Goal: Task Accomplishment & Management: Complete application form

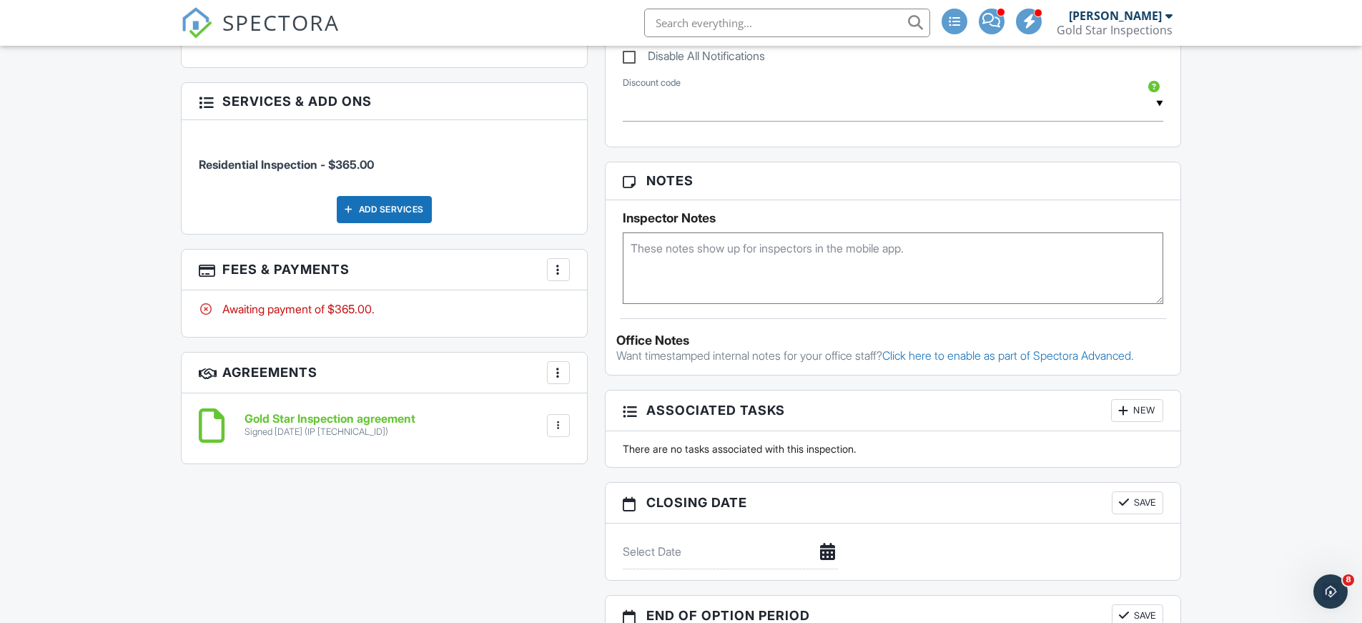
click at [552, 267] on div at bounding box center [558, 269] width 14 height 14
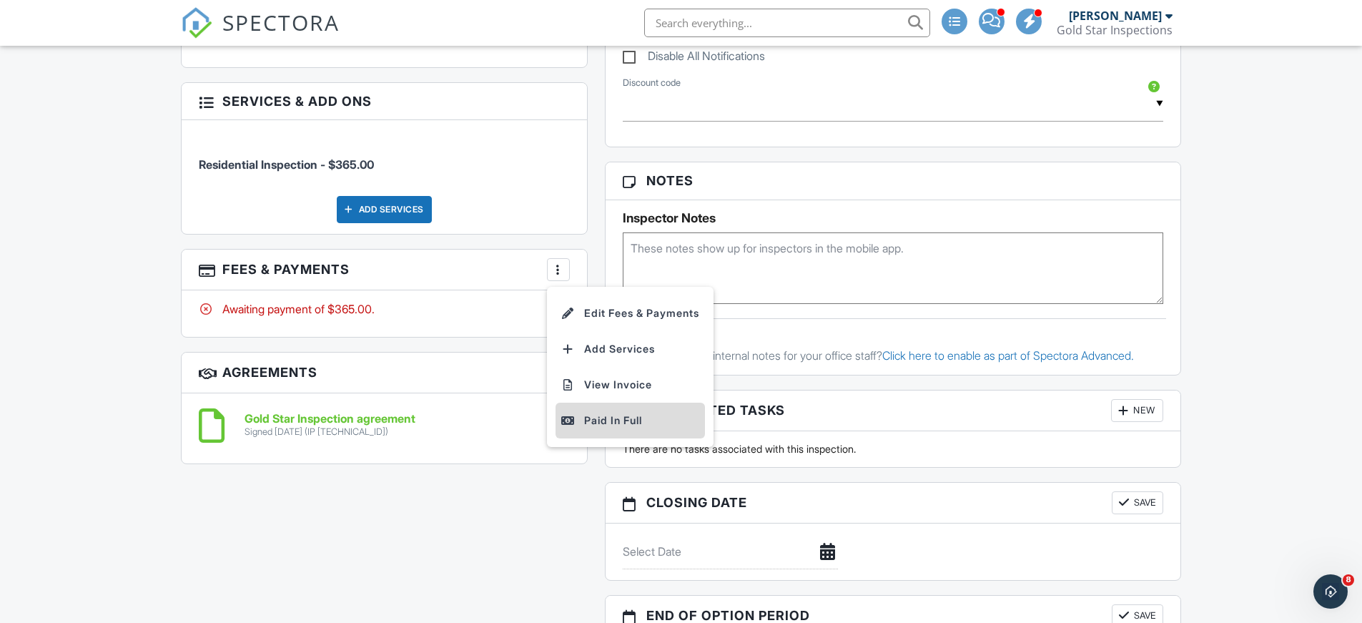
click at [624, 423] on div "Paid In Full" at bounding box center [630, 420] width 138 height 17
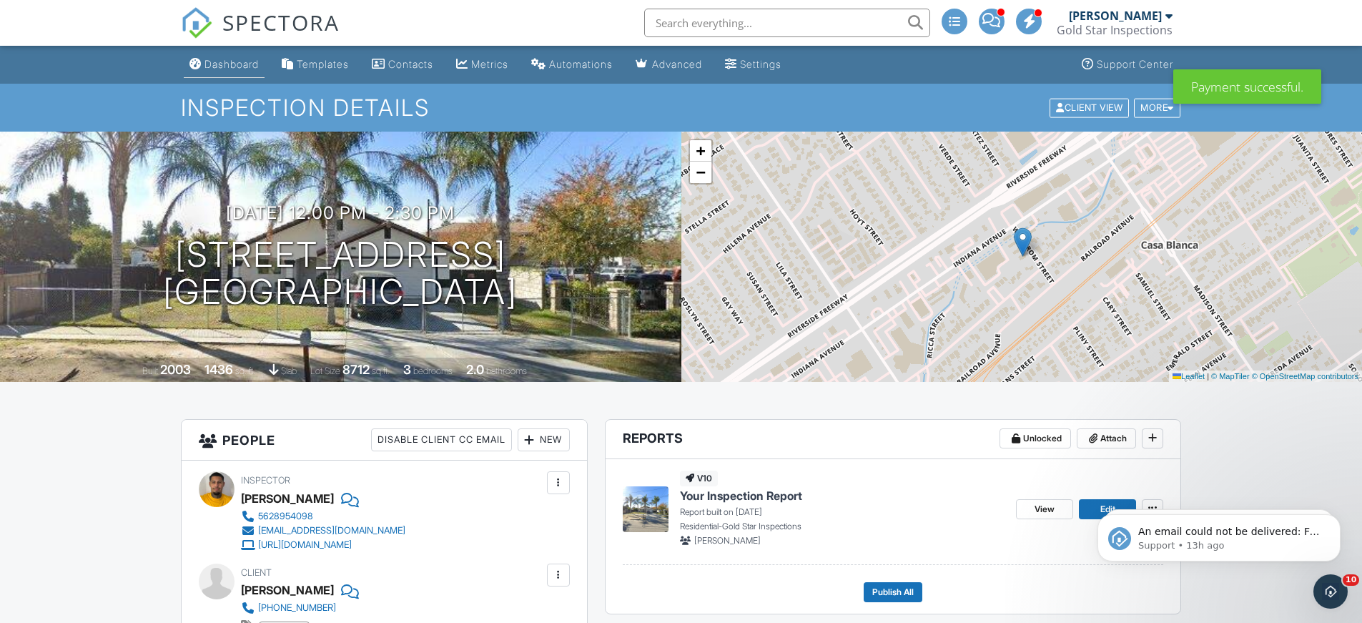
click at [217, 65] on div "Dashboard" at bounding box center [231, 64] width 54 height 12
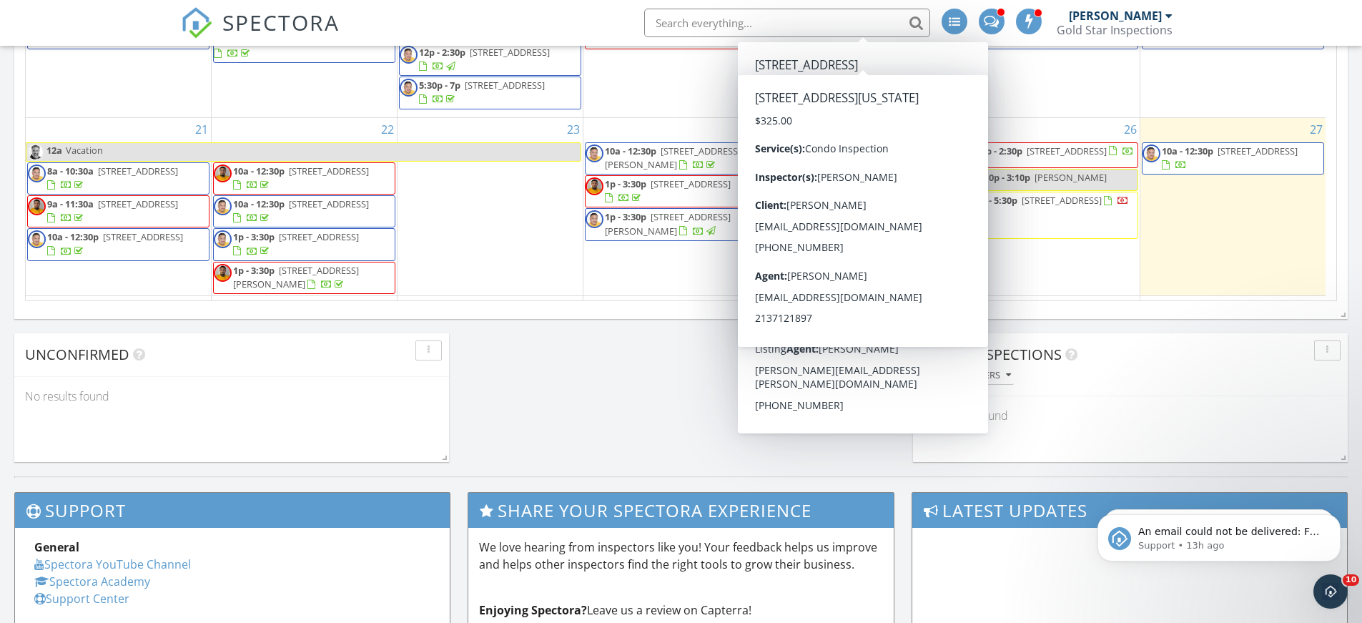
scroll to position [216, 0]
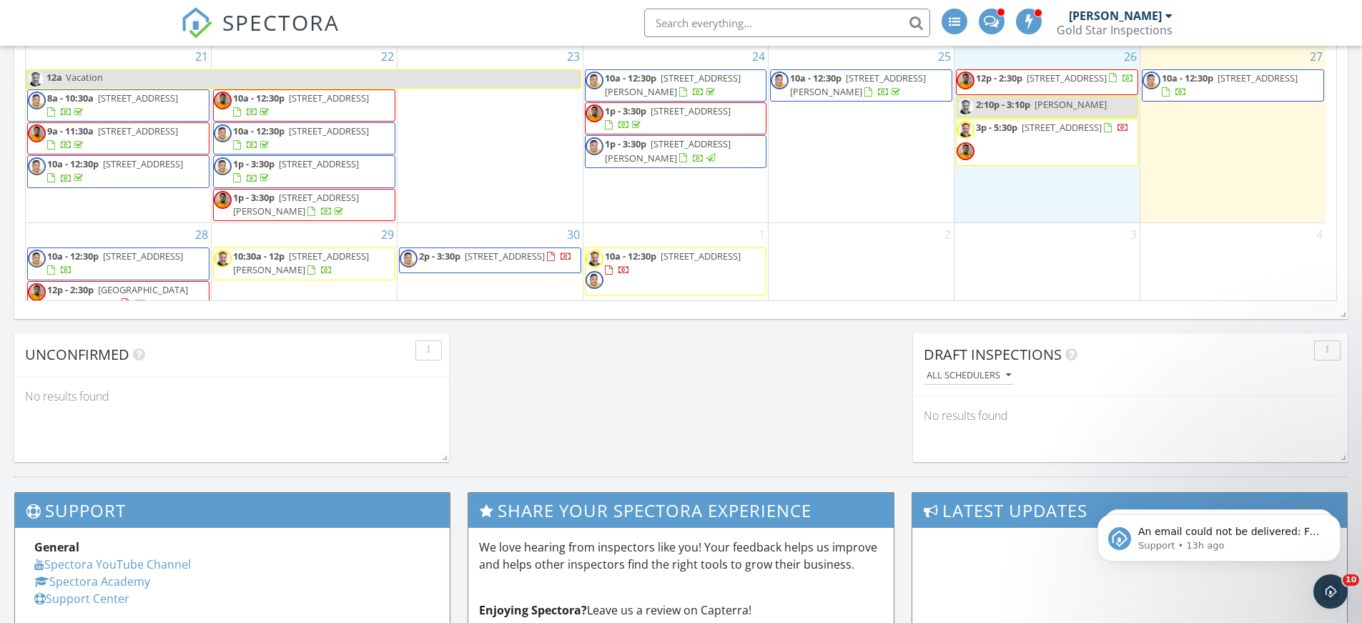
click at [1060, 199] on div "26 12p - 2:30p 3360 Winstrom St, Riverside 92504 2:10p - 3:10p Dr Boeckman 3p -…" at bounding box center [1046, 133] width 185 height 177
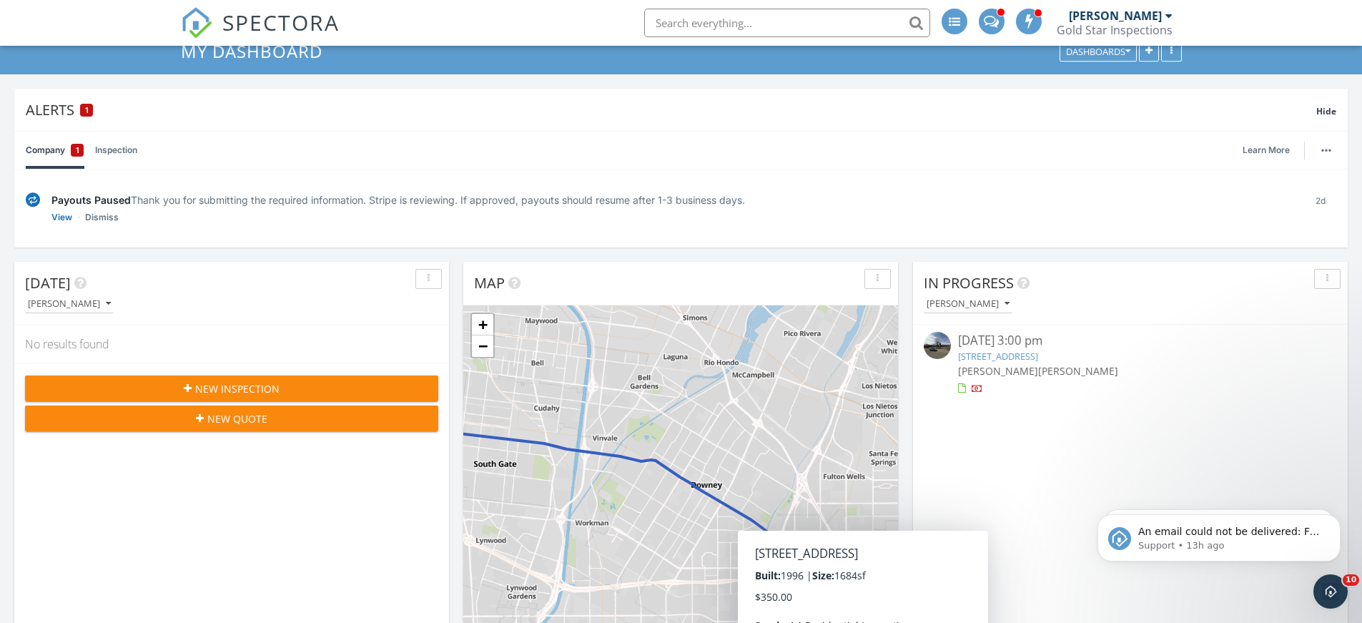
scroll to position [0, 0]
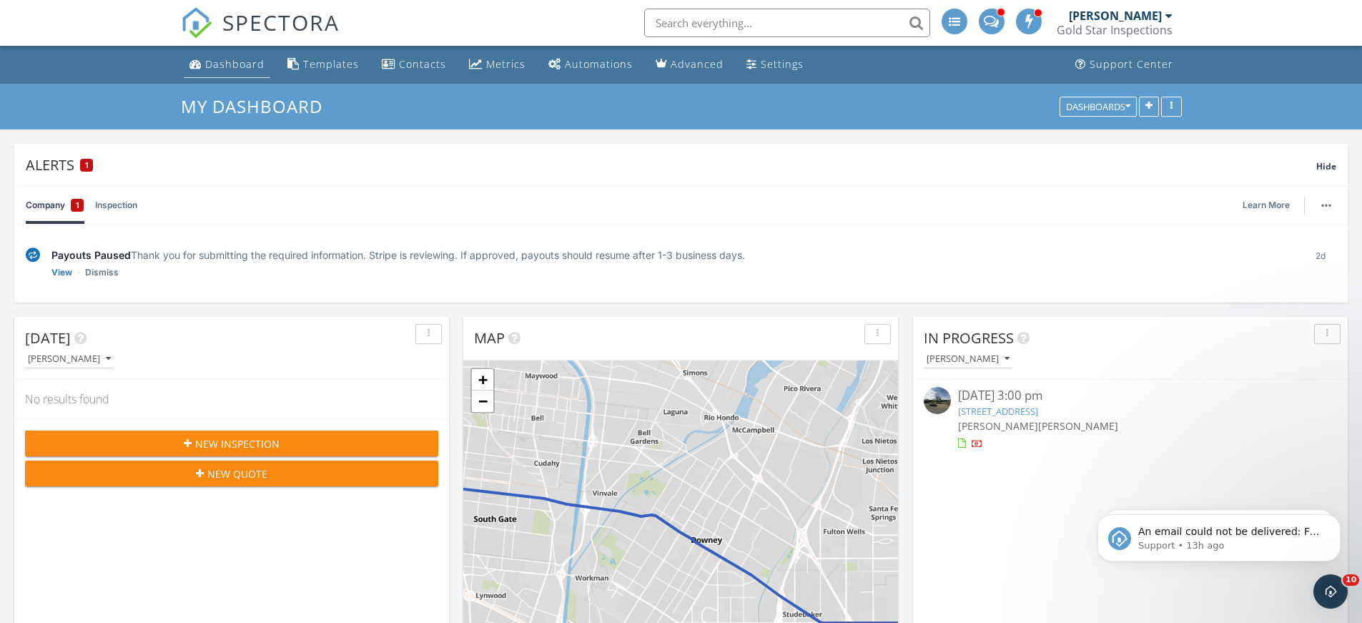
click at [233, 64] on div "Dashboard" at bounding box center [234, 64] width 59 height 14
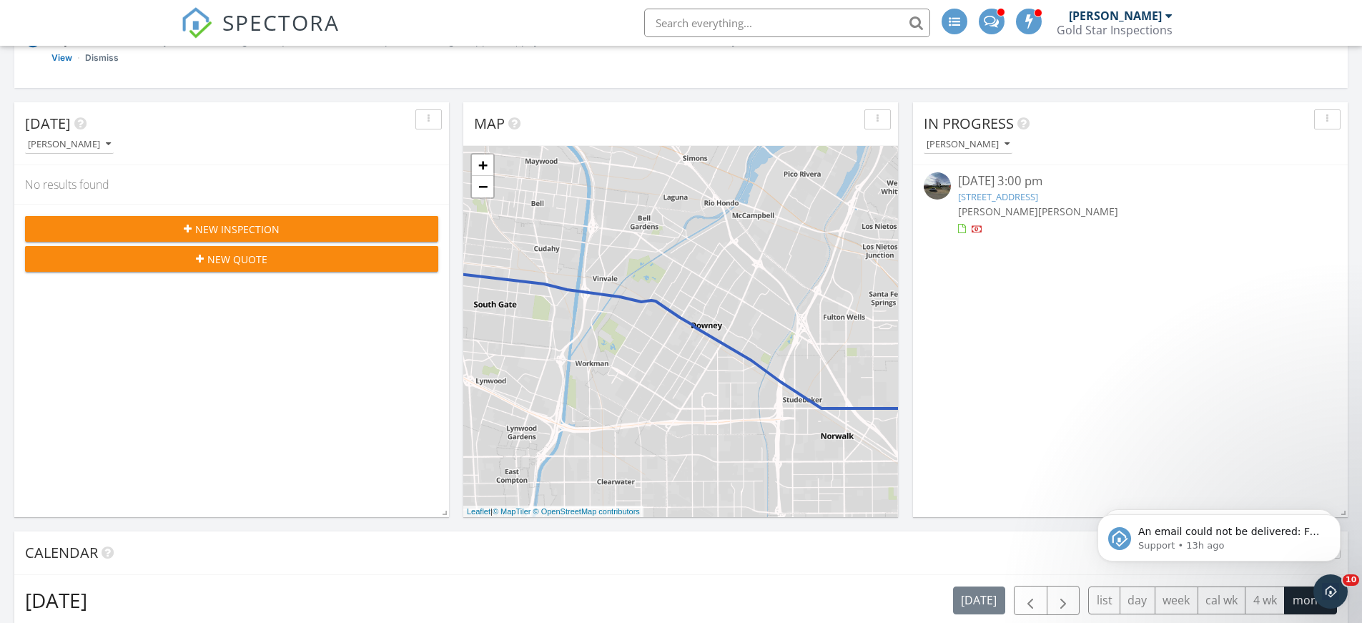
click at [265, 329] on div "Today Joseph Tittelfitz No results found New Inspection New Quote" at bounding box center [231, 309] width 435 height 415
click at [274, 223] on span "New Inspection" at bounding box center [237, 229] width 84 height 15
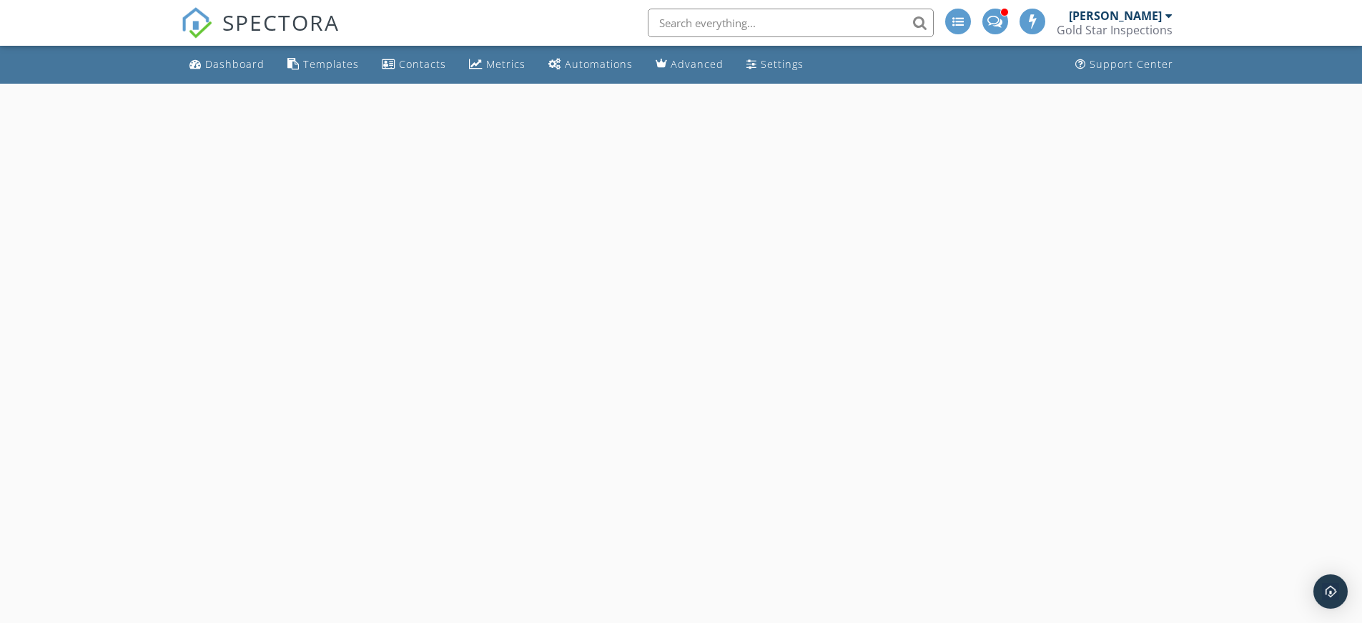
select select "8"
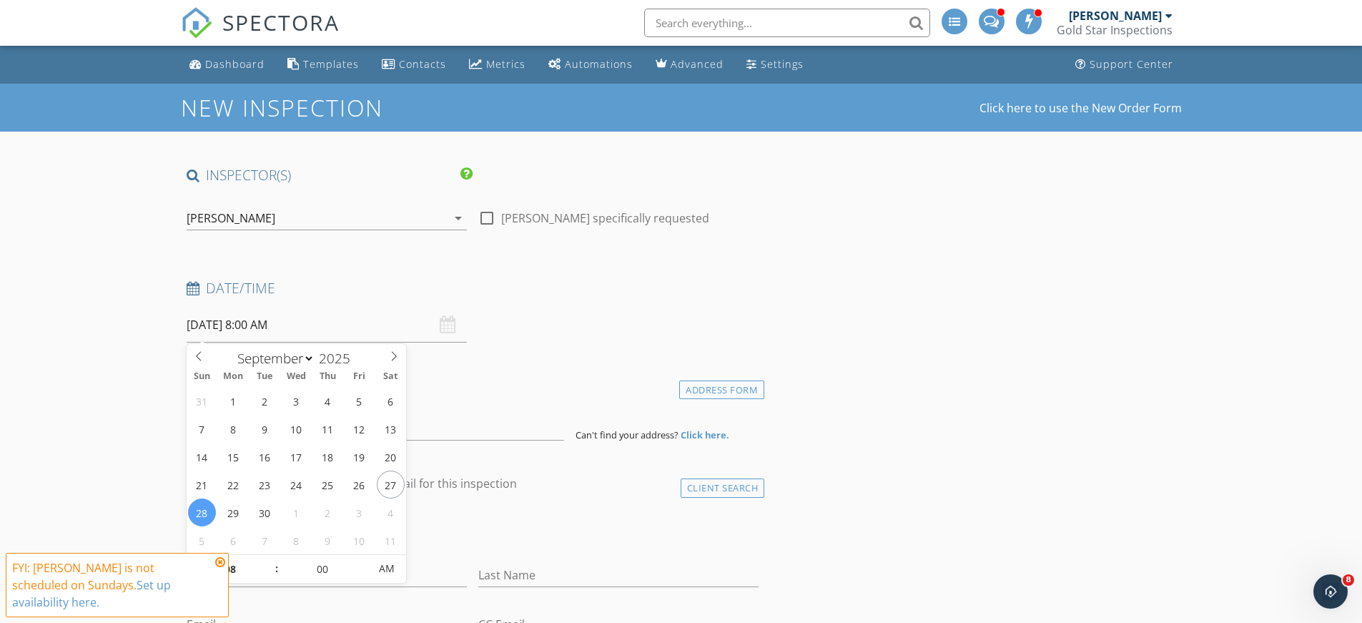
click at [319, 329] on input "09/28/2025 8:00 AM" at bounding box center [327, 324] width 280 height 35
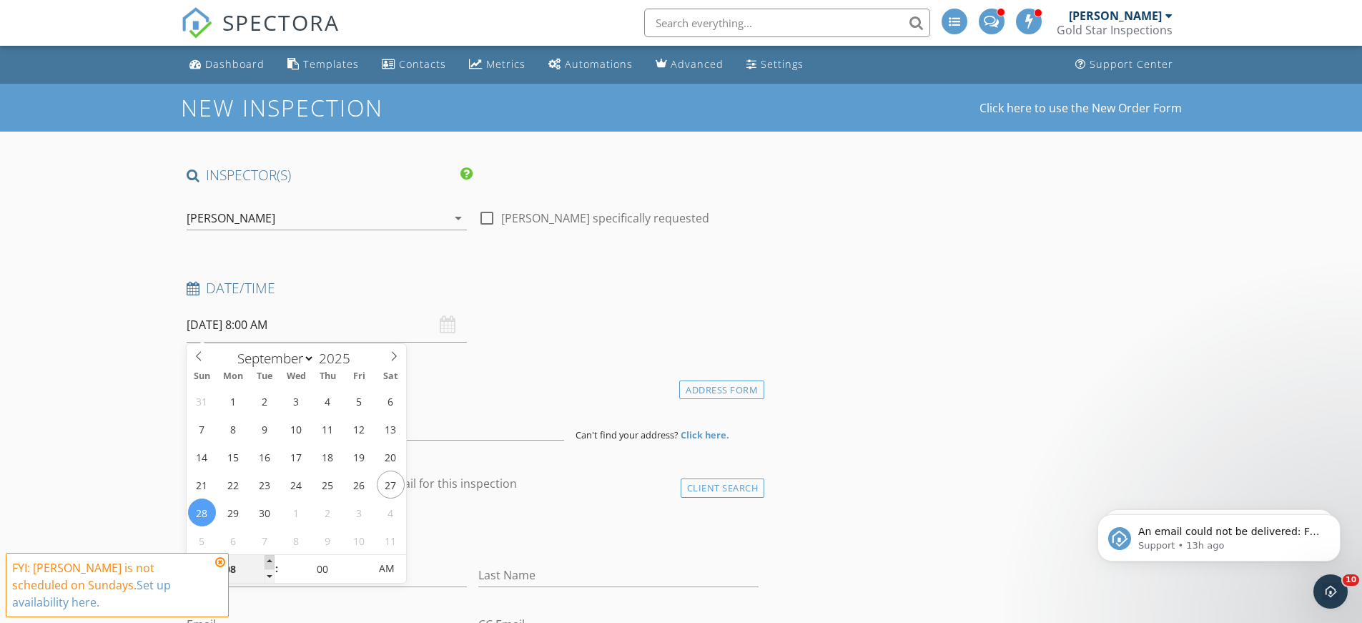
type input "09"
type input "09/28/2025 9:00 AM"
click at [271, 562] on span at bounding box center [269, 562] width 10 height 14
type input "10"
type input "09/28/2025 10:00 AM"
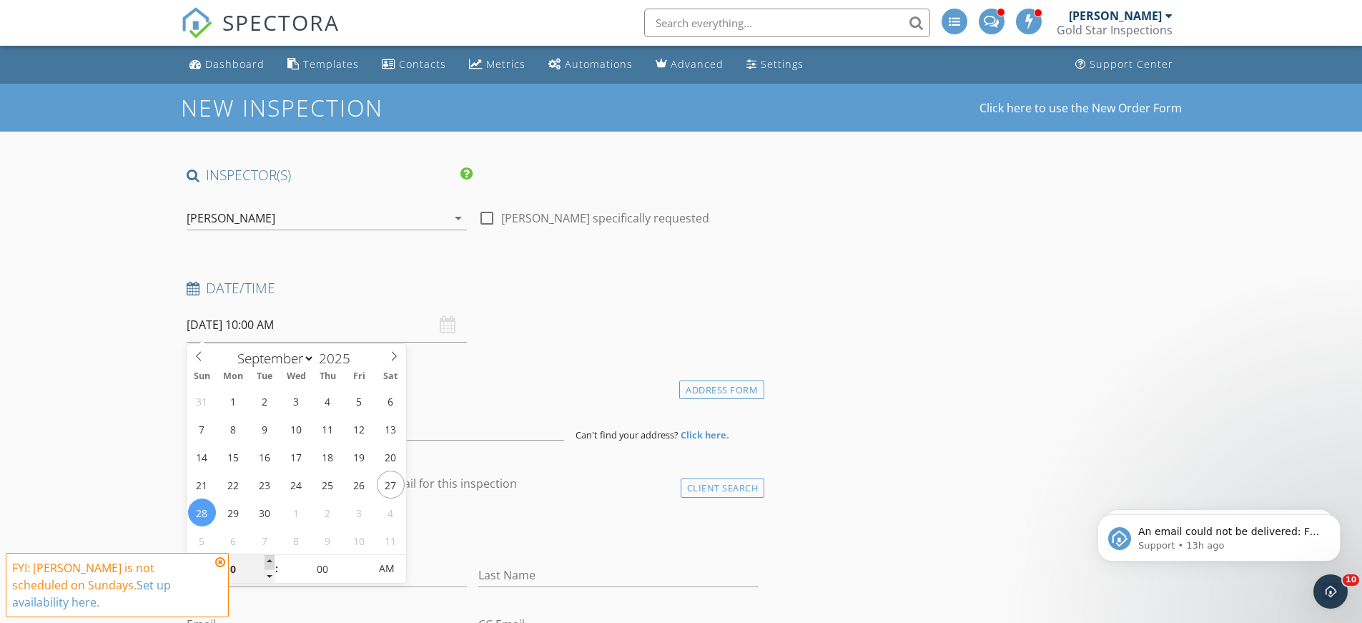
click at [271, 562] on span at bounding box center [269, 562] width 10 height 14
drag, startPoint x: 442, startPoint y: 402, endPoint x: 422, endPoint y: 407, distance: 20.6
click at [440, 403] on div "Location" at bounding box center [473, 391] width 584 height 29
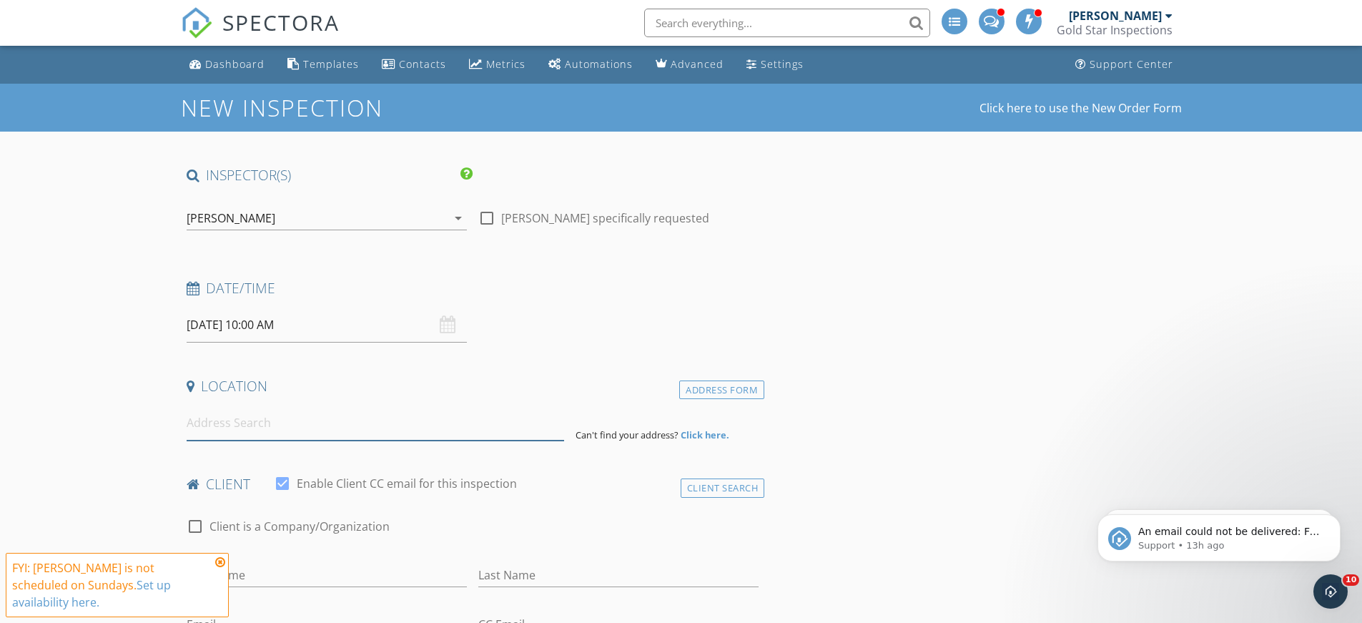
click at [300, 432] on input at bounding box center [375, 422] width 377 height 35
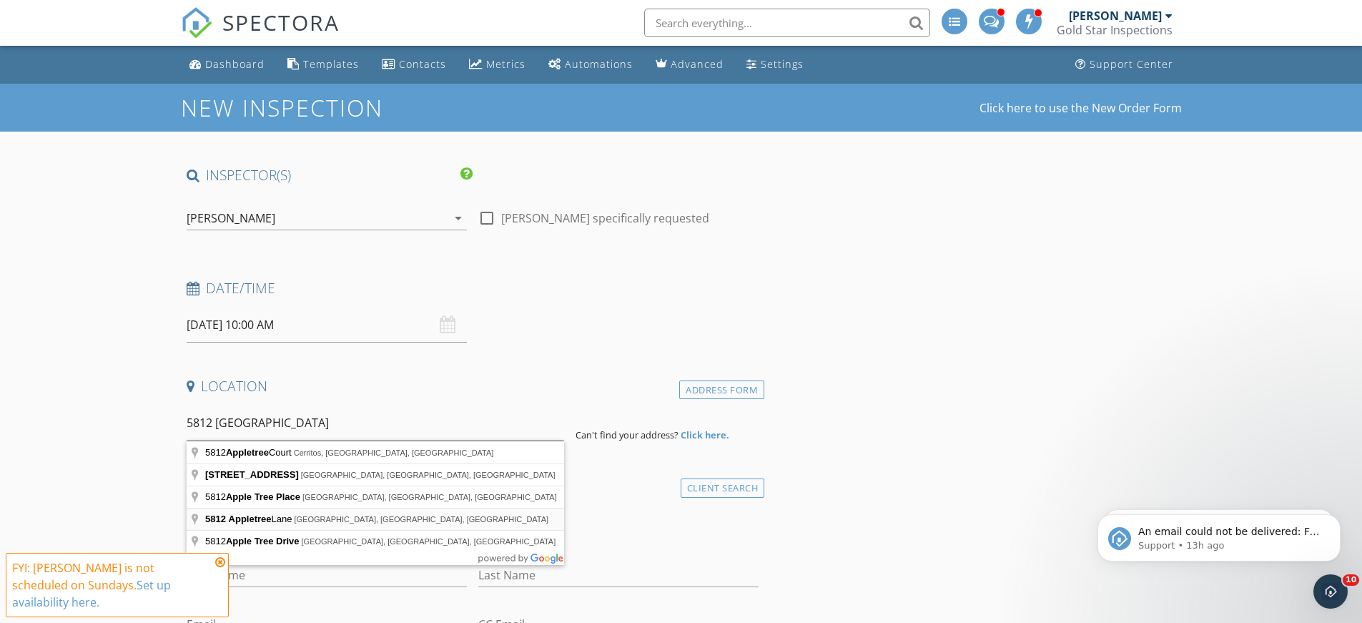
type input "5812 Appletree Lane, Bakersfield, CA, USA"
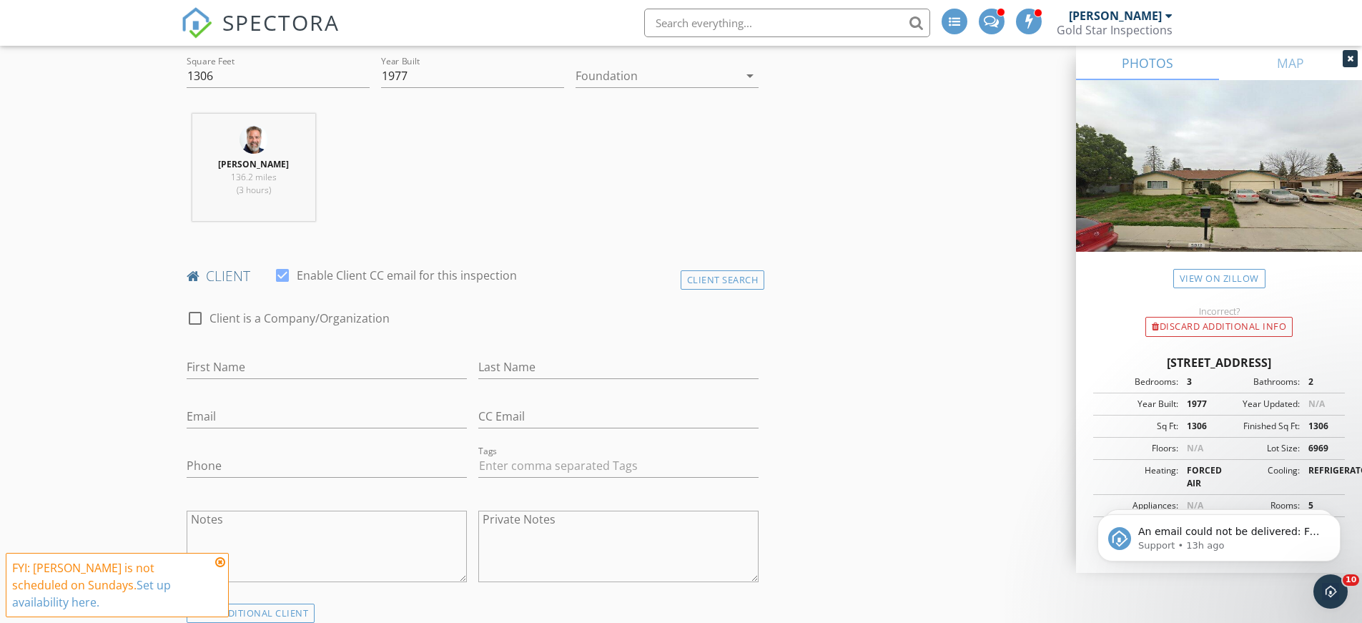
scroll to position [572, 0]
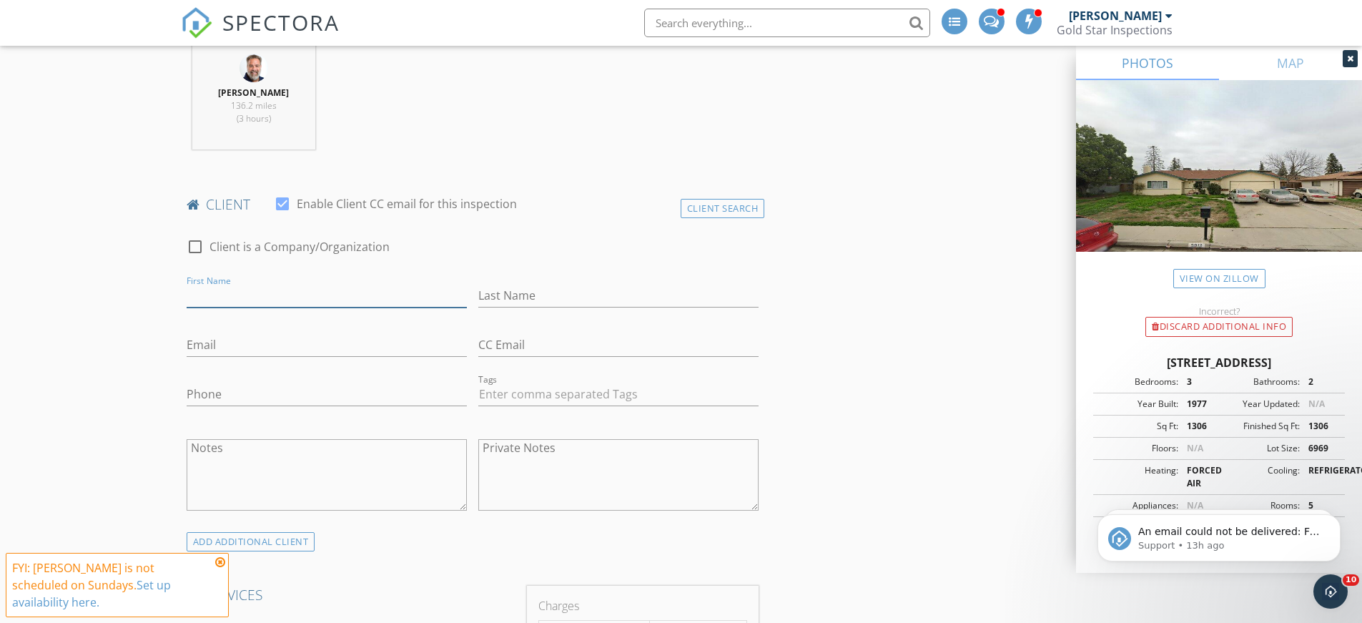
click at [273, 300] on input "First Name" at bounding box center [327, 296] width 280 height 24
type input "Henry"
type input "Moreno"
type input "k"
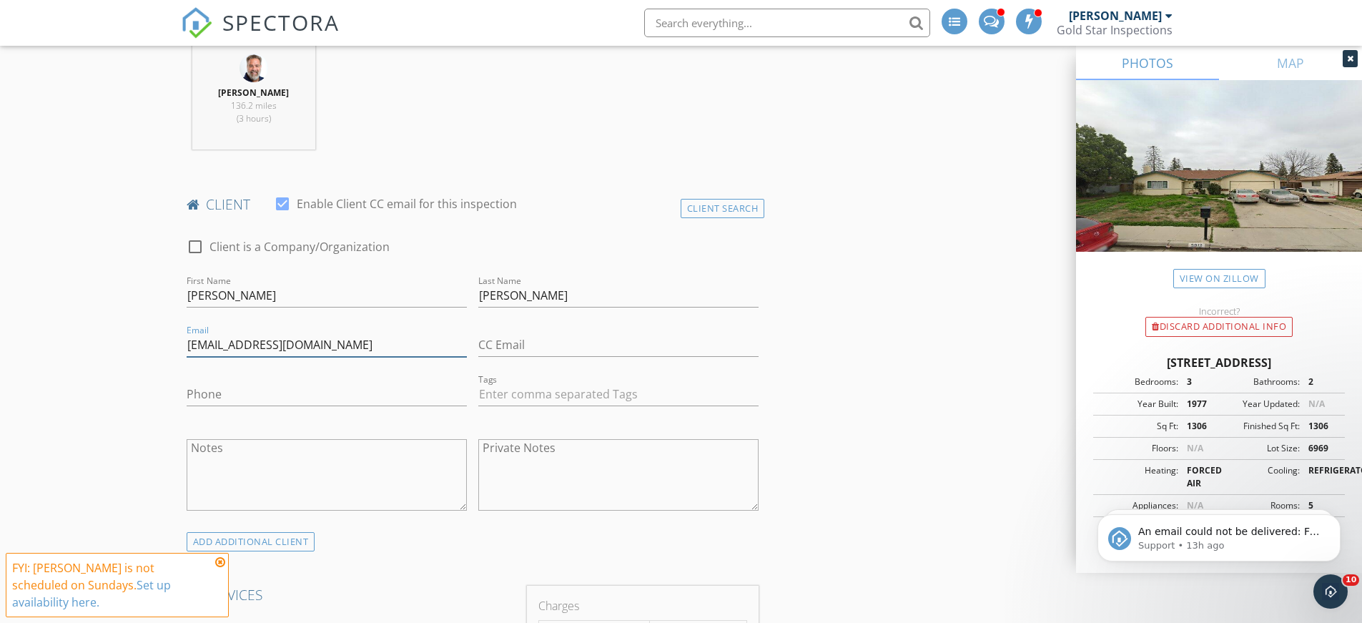
type input "henrymoreno262@gmail.com"
type input "626"
drag, startPoint x: 224, startPoint y: 392, endPoint x: 123, endPoint y: 402, distance: 102.0
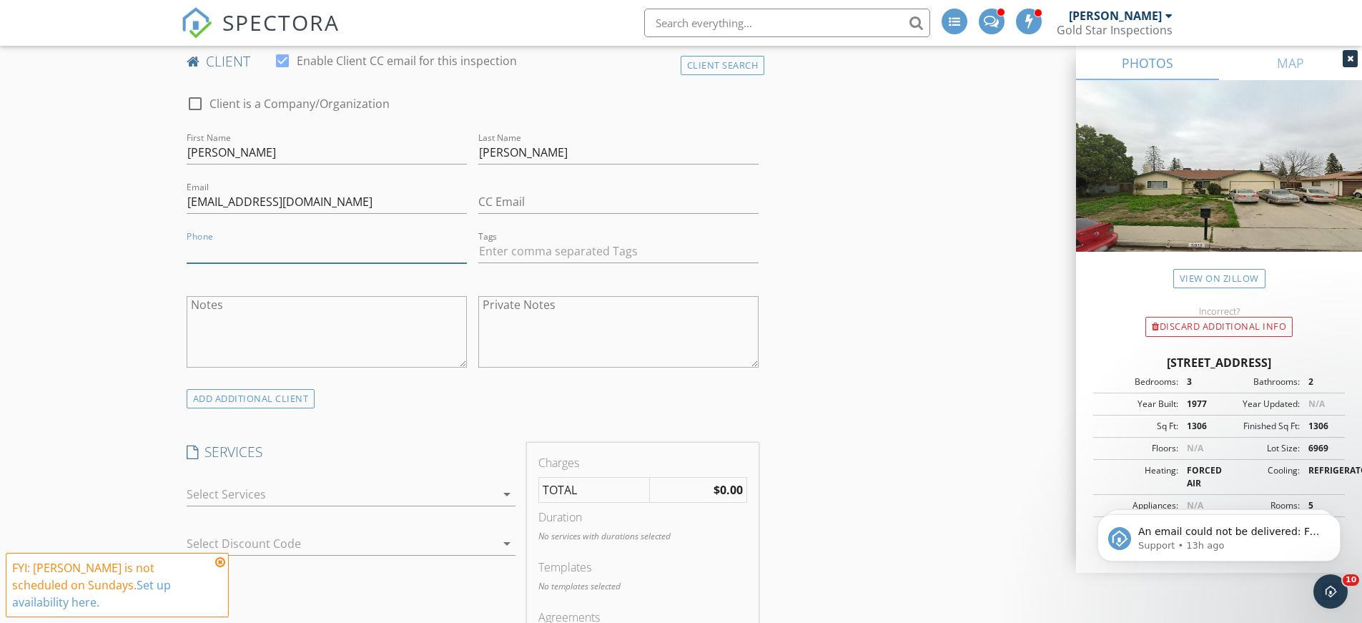
scroll to position [786, 0]
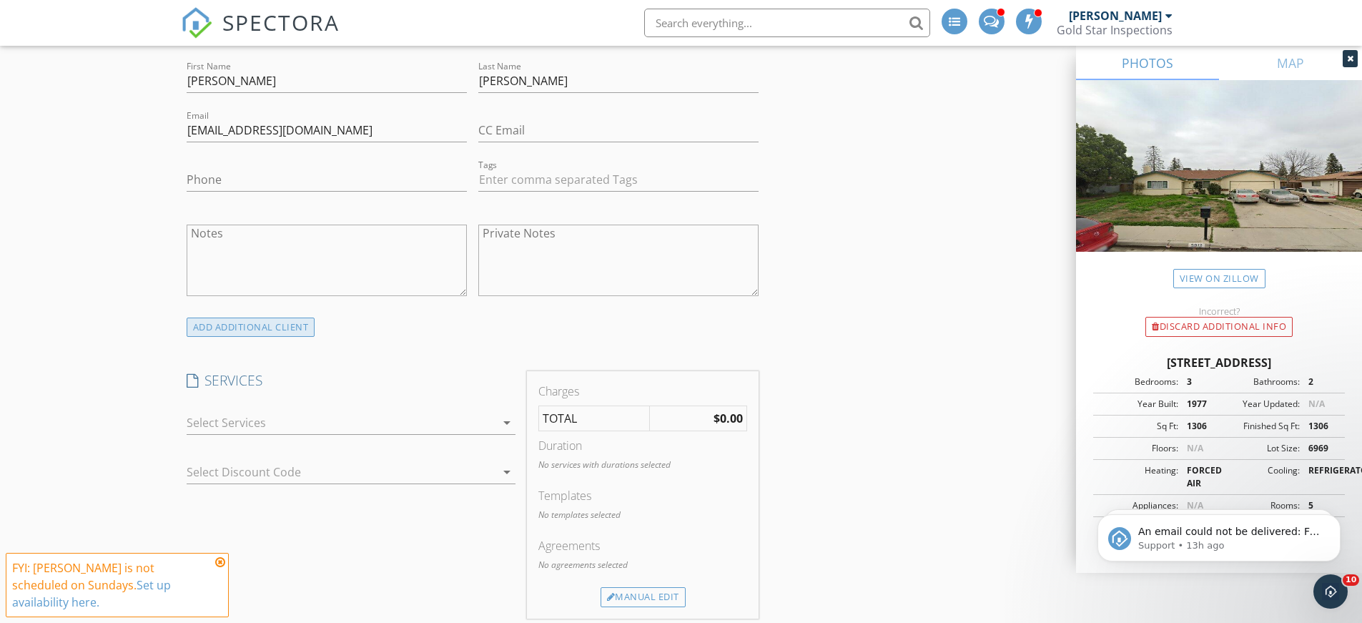
click at [238, 323] on div "ADD ADDITIONAL client" at bounding box center [251, 326] width 129 height 19
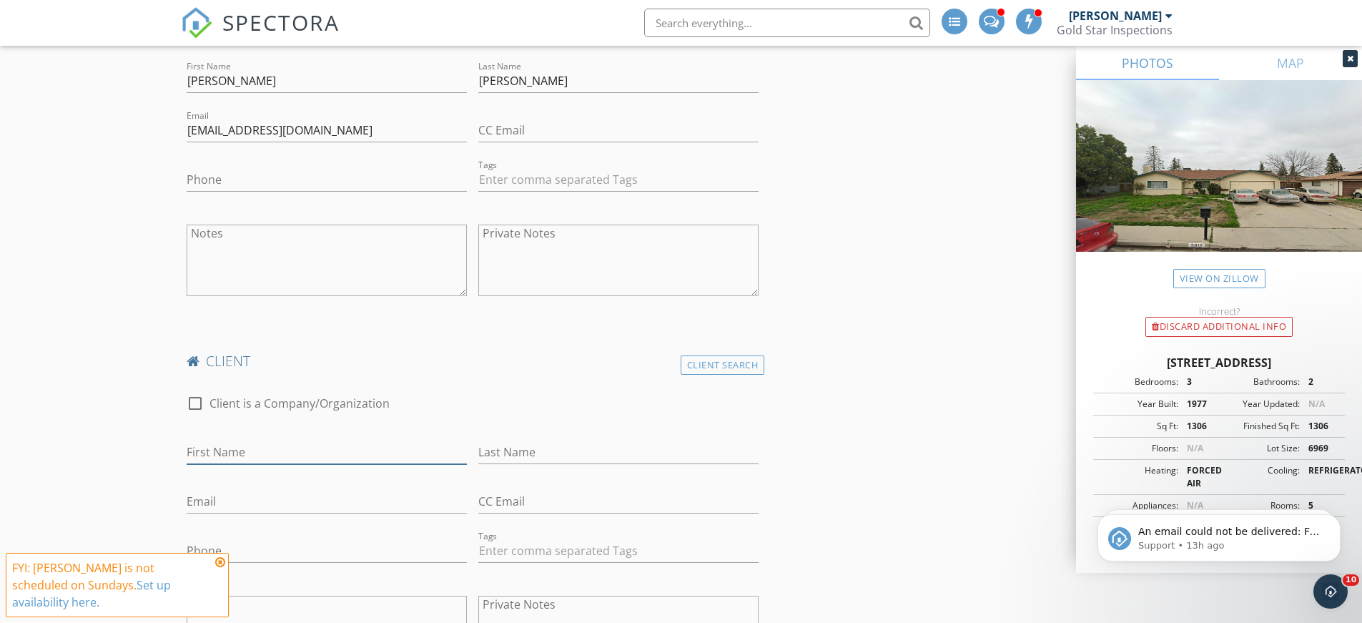
click at [240, 444] on input "First Name" at bounding box center [327, 452] width 280 height 24
type input "Fany"
type input "Arias"
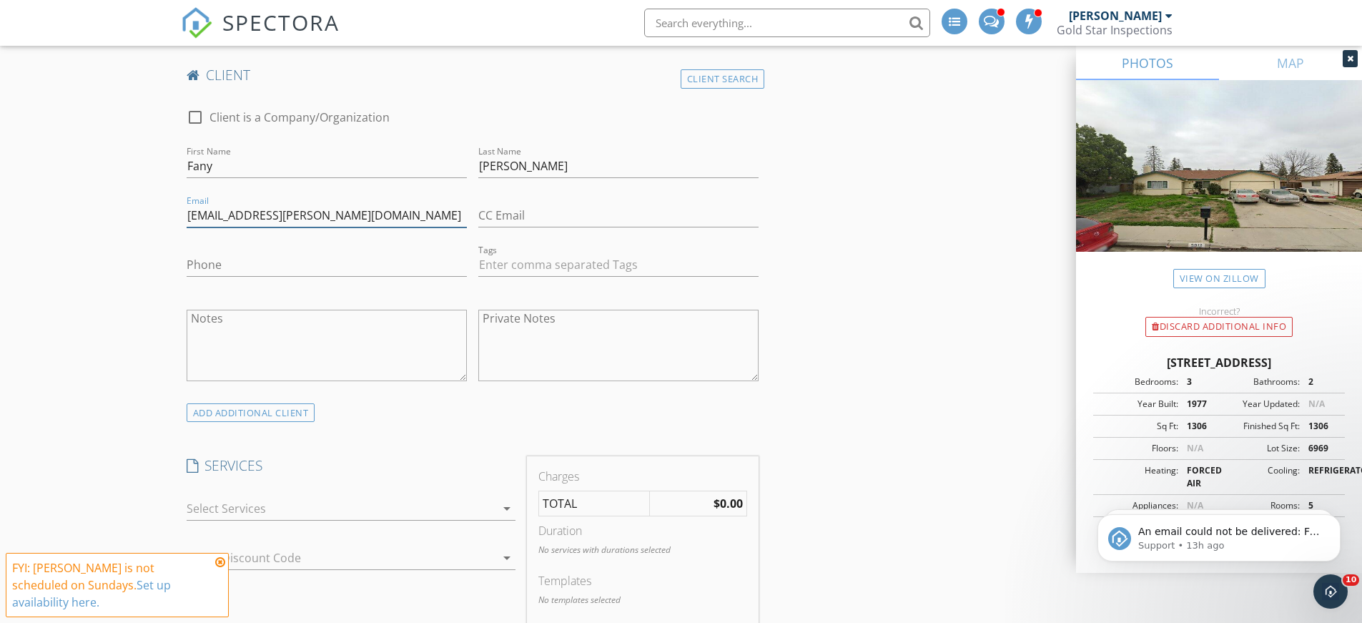
scroll to position [1358, 0]
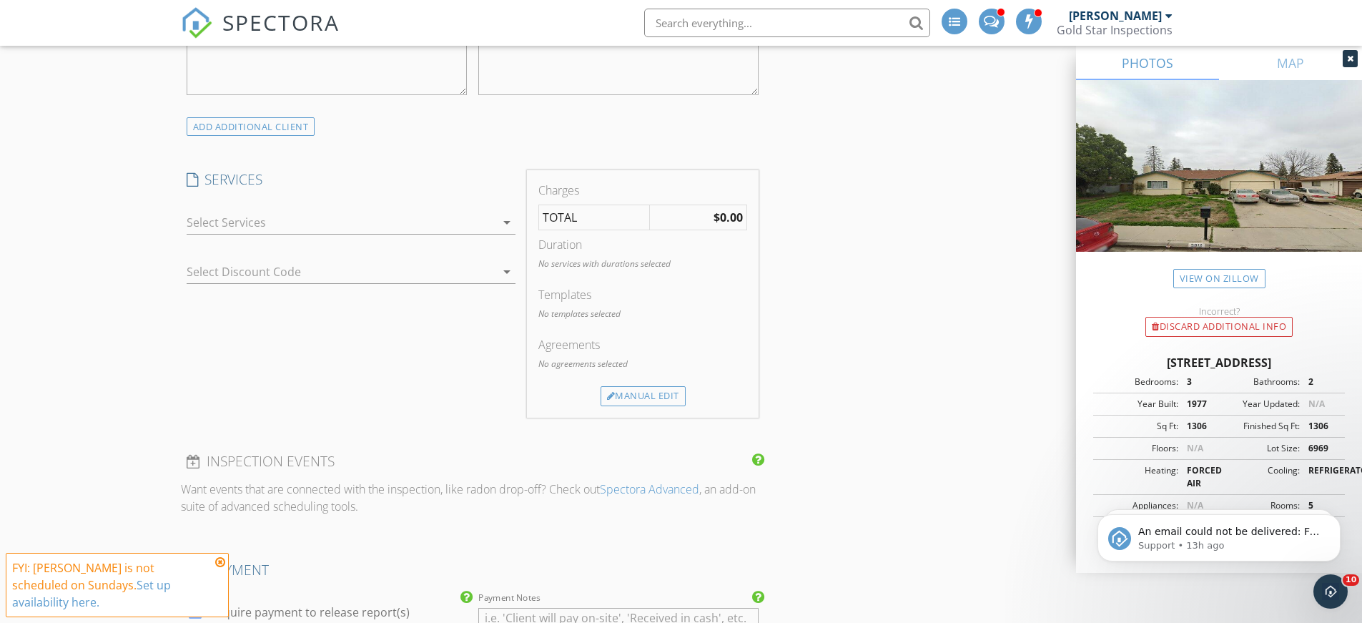
type input "fany2.arias@gmail.com"
click at [504, 219] on icon "arrow_drop_down" at bounding box center [506, 222] width 17 height 17
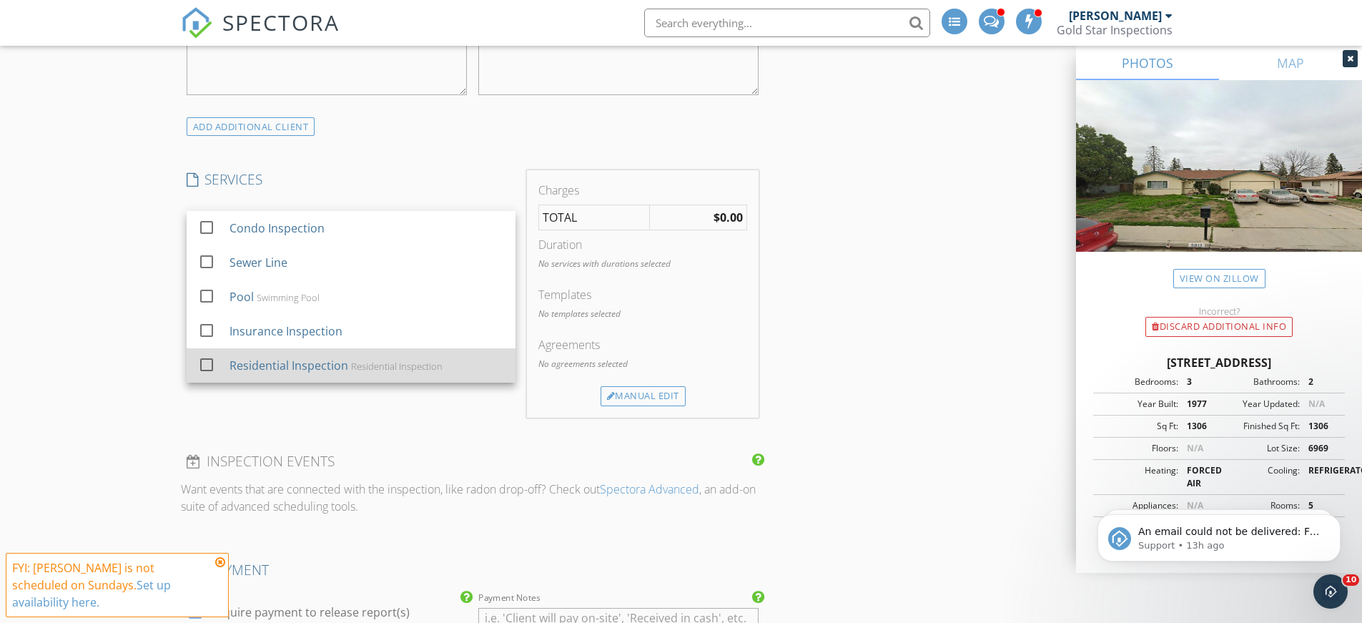
click at [281, 372] on div "Residential Inspection" at bounding box center [288, 365] width 119 height 17
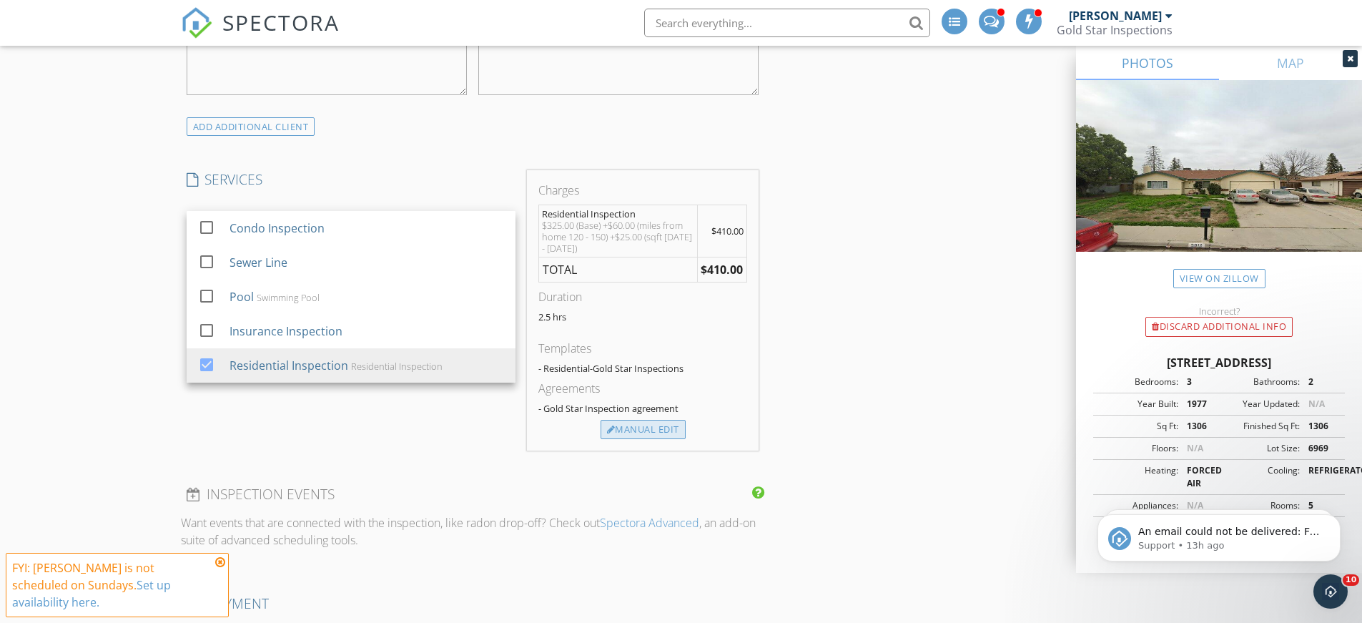
click at [629, 430] on div "Manual Edit" at bounding box center [642, 430] width 85 height 20
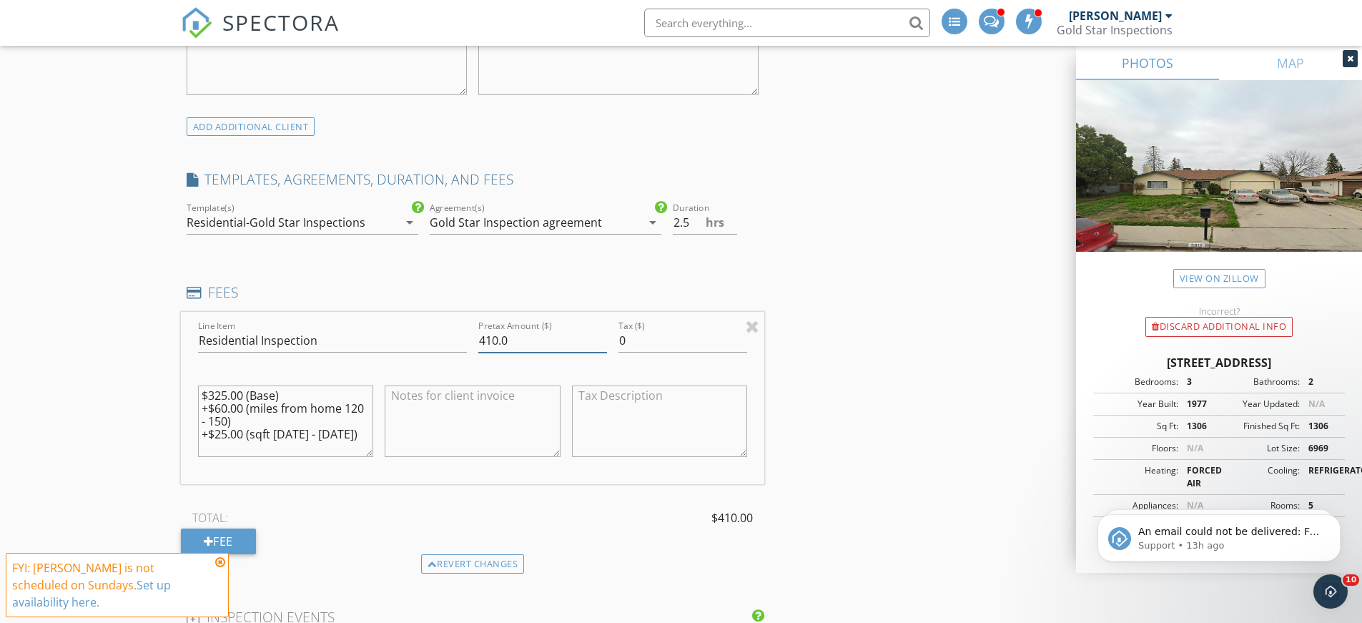
click at [492, 337] on input "410.0" at bounding box center [542, 341] width 129 height 24
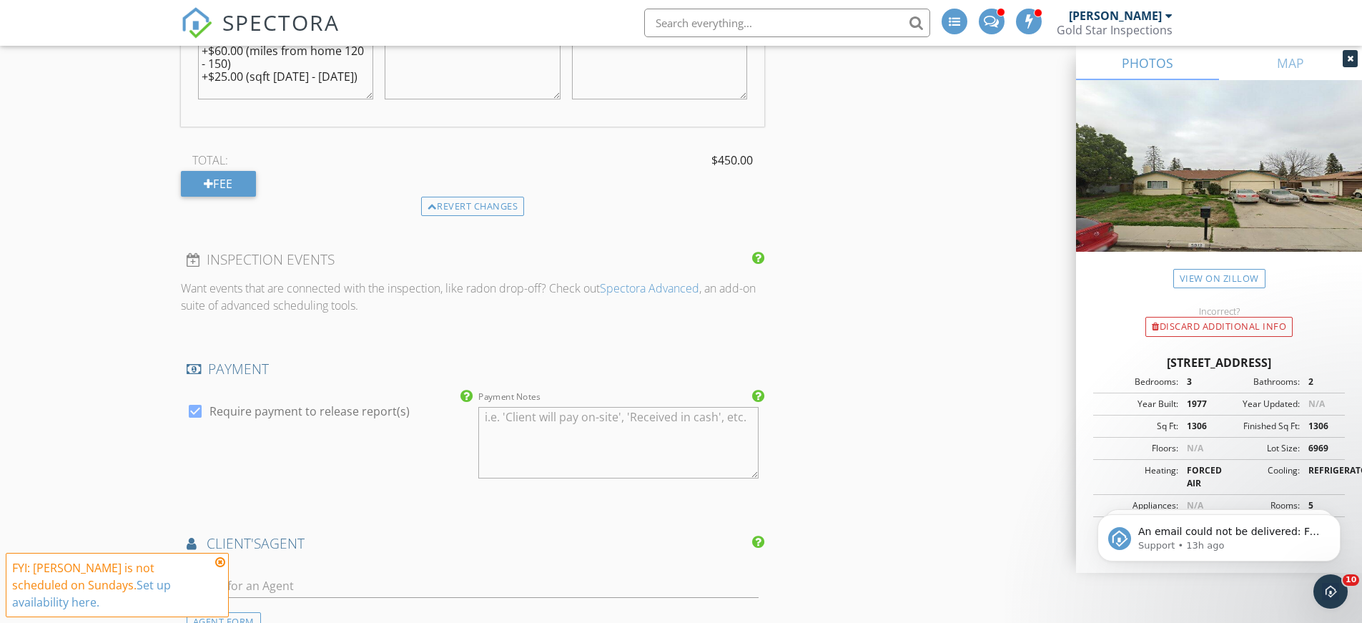
scroll to position [1930, 0]
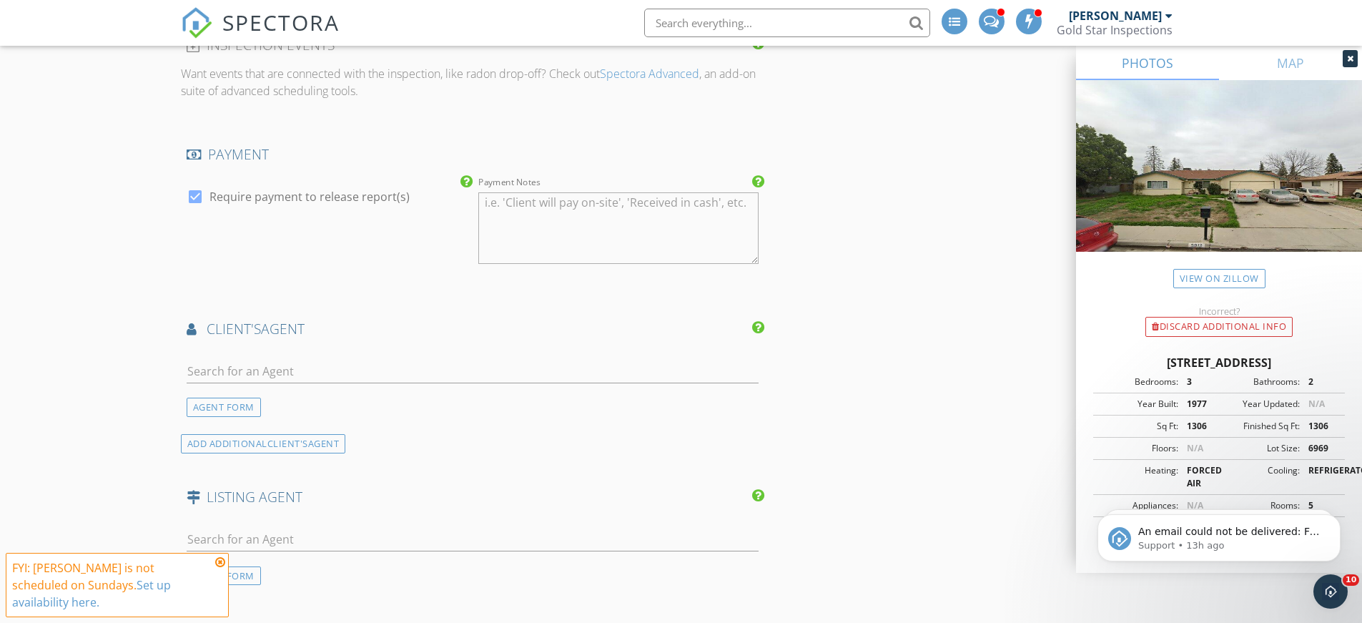
type input "450.0"
click at [312, 369] on input "text" at bounding box center [473, 372] width 573 height 24
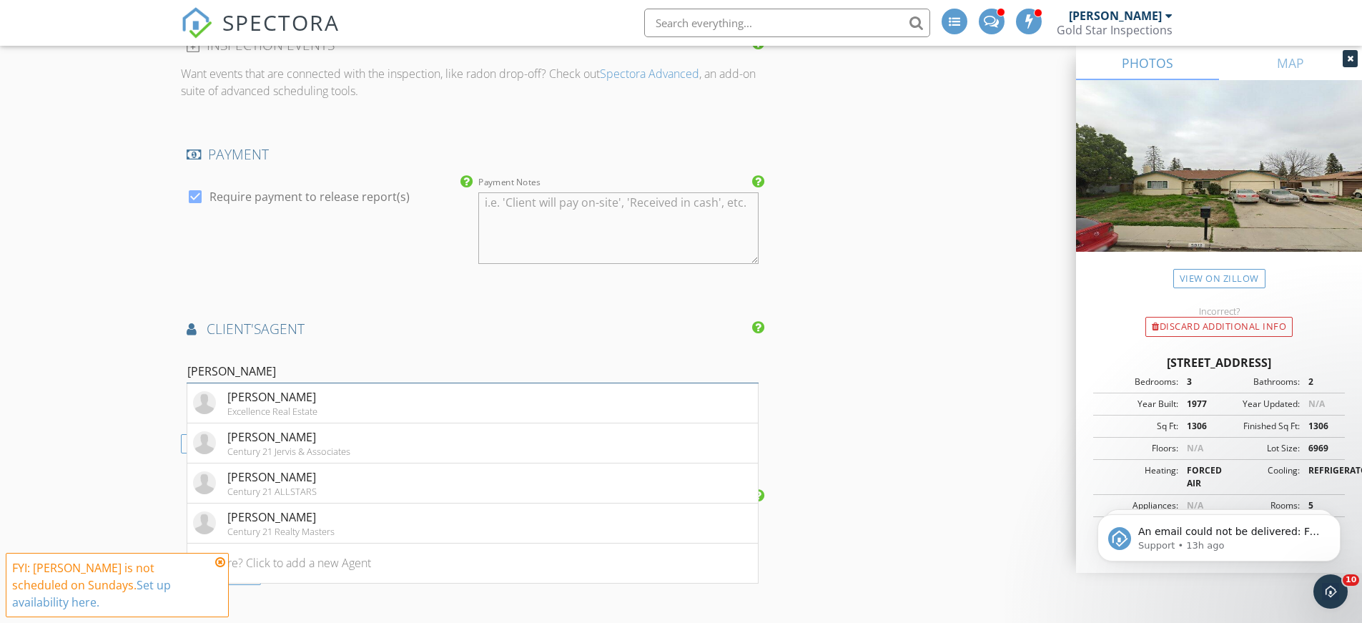
drag, startPoint x: 234, startPoint y: 373, endPoint x: 95, endPoint y: 372, distance: 138.7
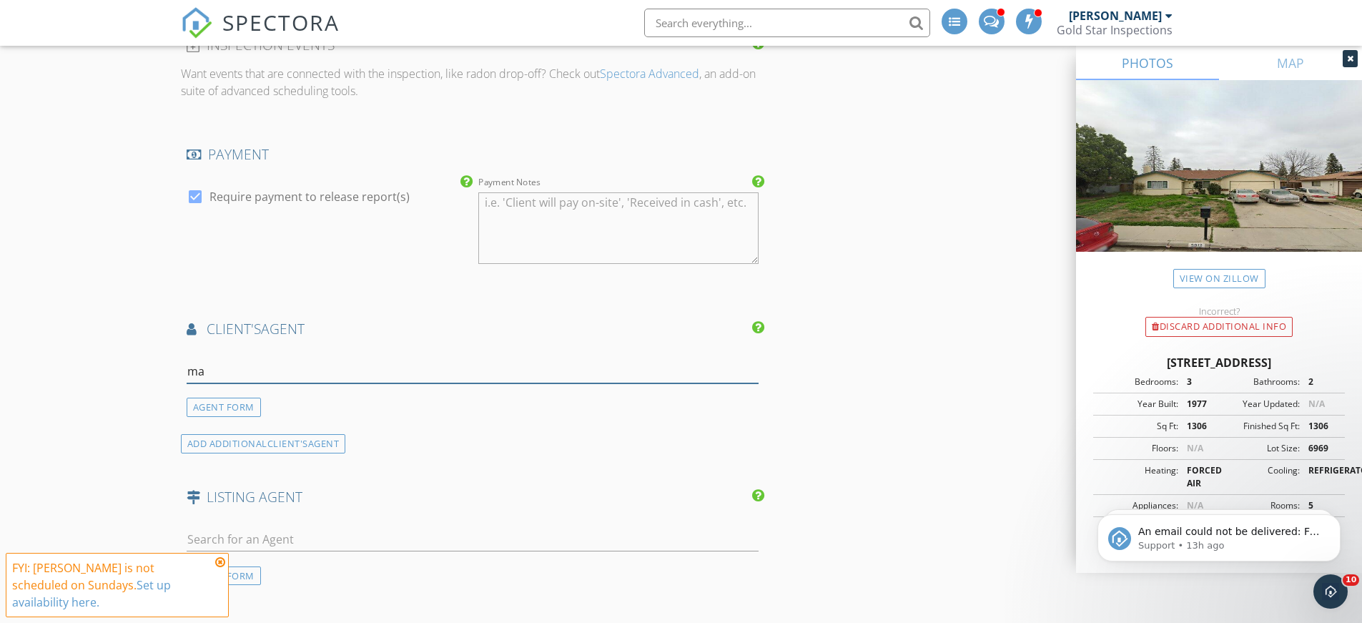
type input "m"
click at [199, 406] on div "AGENT FORM" at bounding box center [224, 406] width 74 height 19
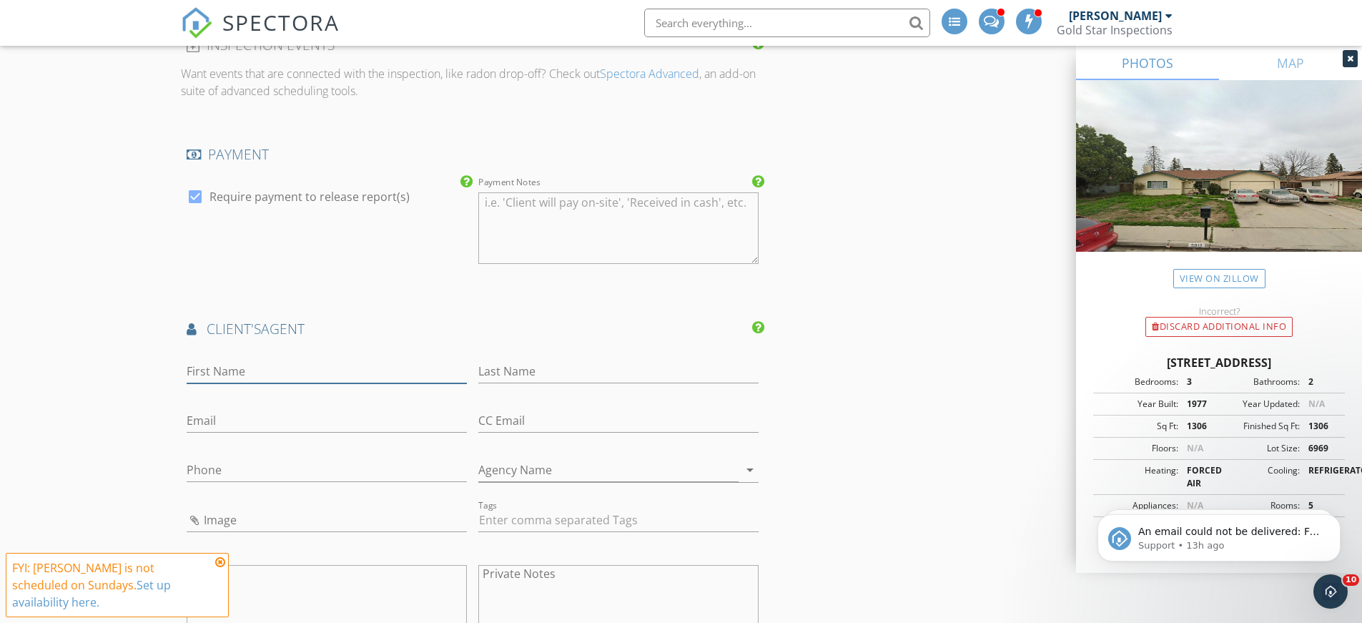
click at [259, 368] on input "First Name" at bounding box center [327, 372] width 280 height 24
type input "Erick"
type input "Machuca"
click at [262, 422] on input "Email" at bounding box center [327, 421] width 280 height 24
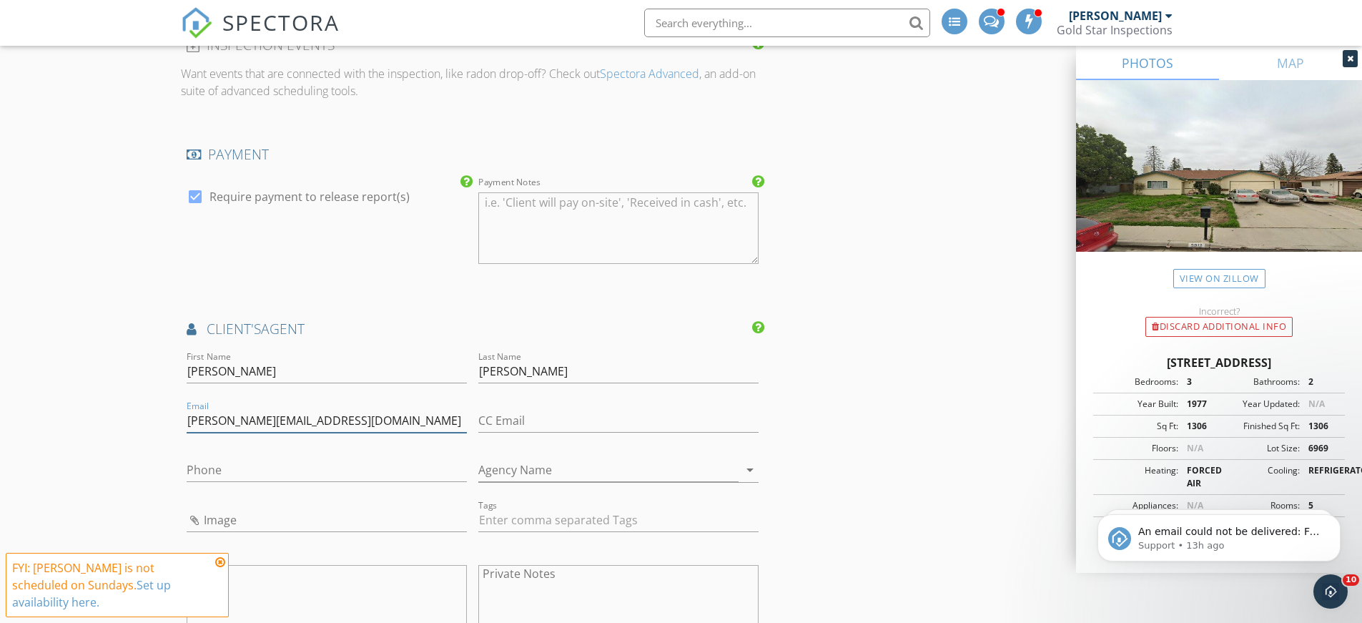
type input "erick@plfrealestate.com"
click at [255, 476] on input "Phone" at bounding box center [327, 470] width 280 height 24
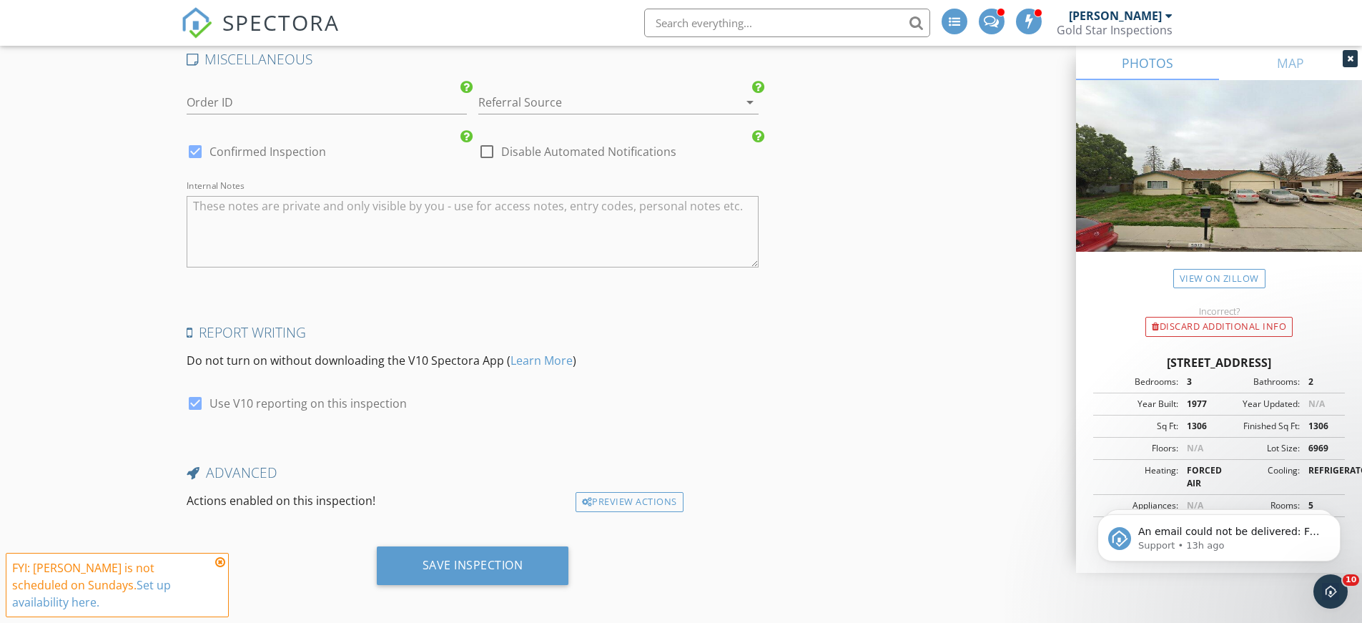
scroll to position [2866, 0]
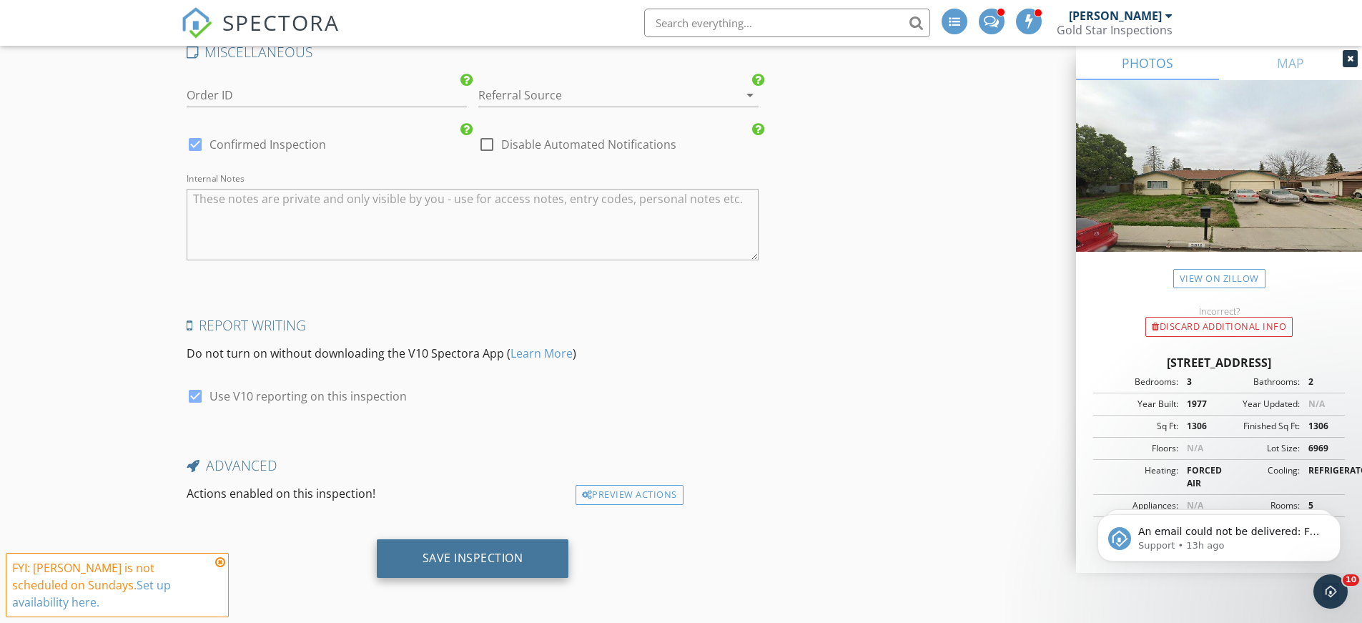
type input "626-512-4592"
click at [493, 562] on div "Save Inspection" at bounding box center [472, 557] width 101 height 14
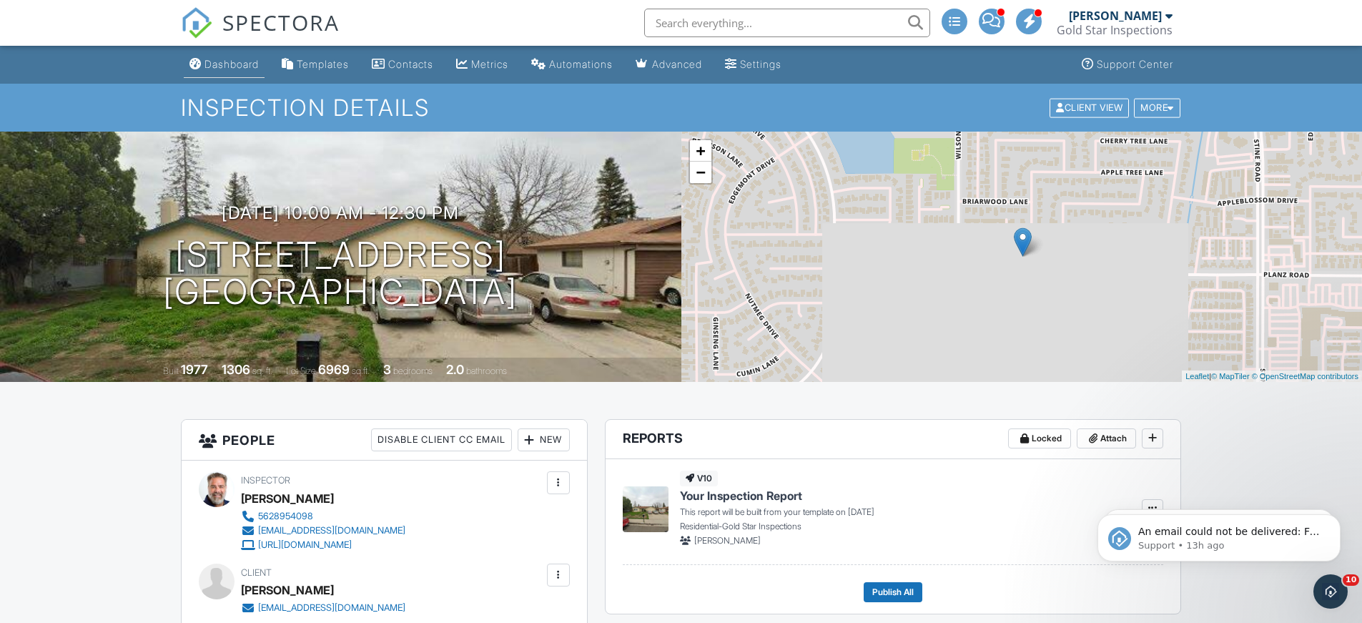
click at [220, 61] on div "Dashboard" at bounding box center [231, 64] width 54 height 12
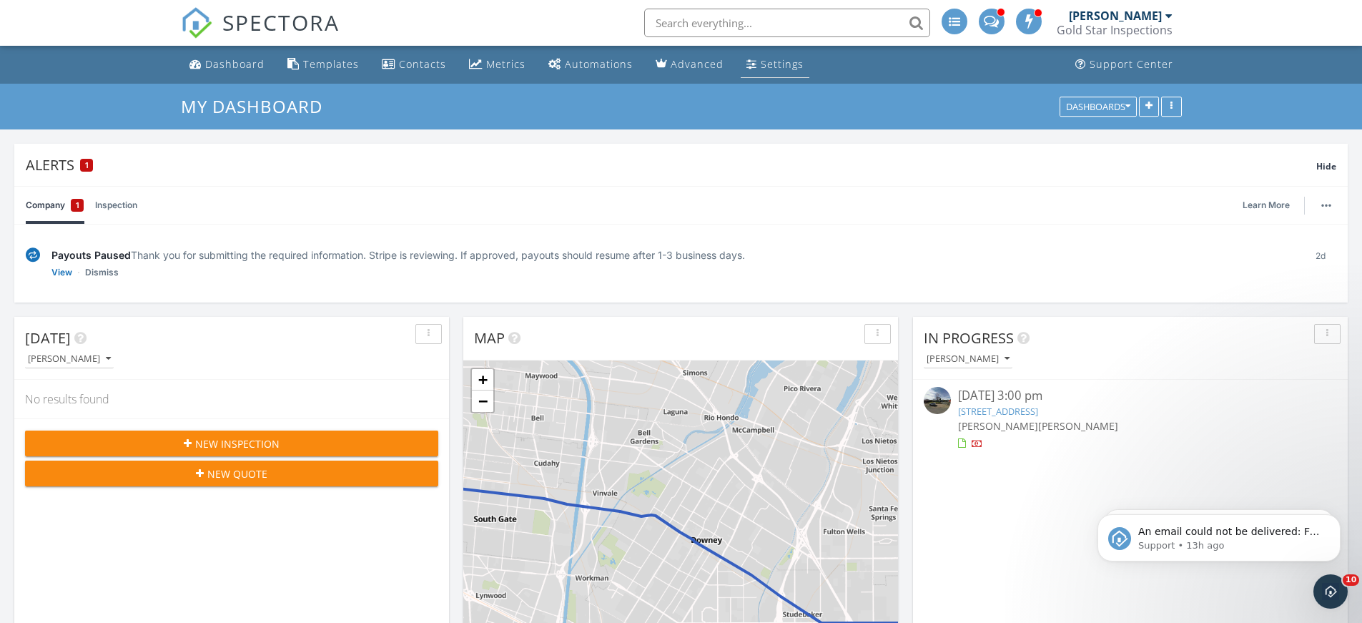
click at [761, 60] on div "Settings" at bounding box center [782, 64] width 43 height 14
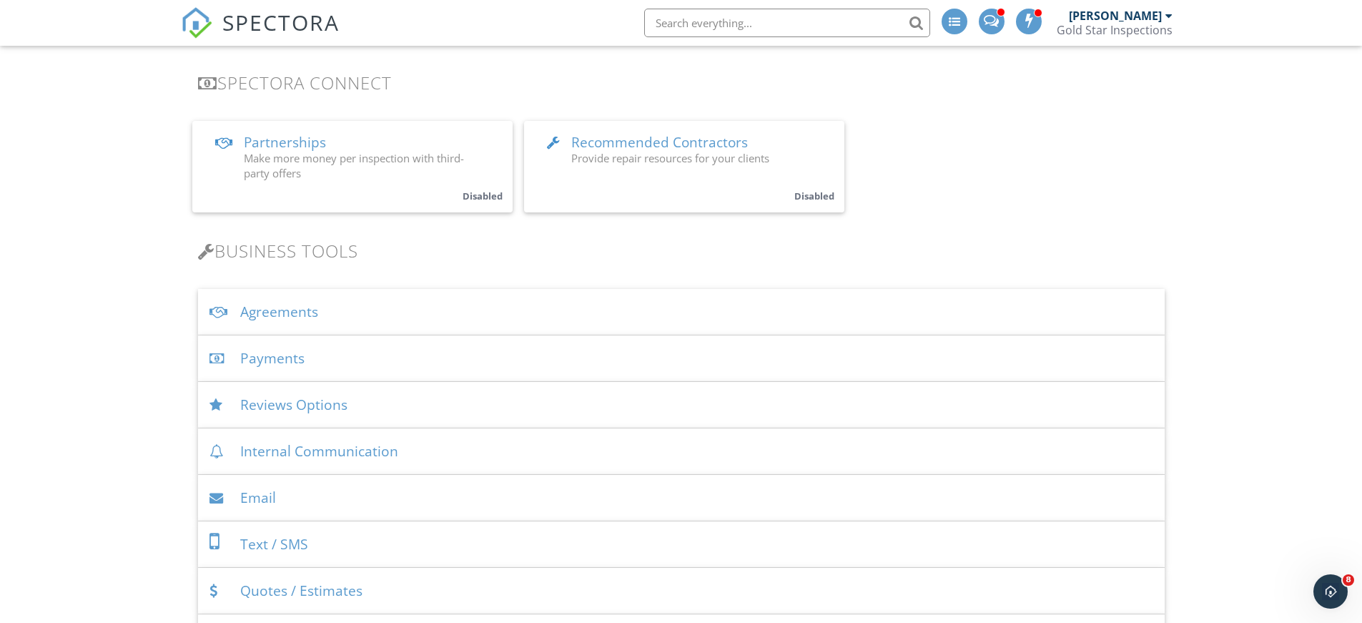
click at [290, 360] on div "Payments" at bounding box center [681, 358] width 966 height 46
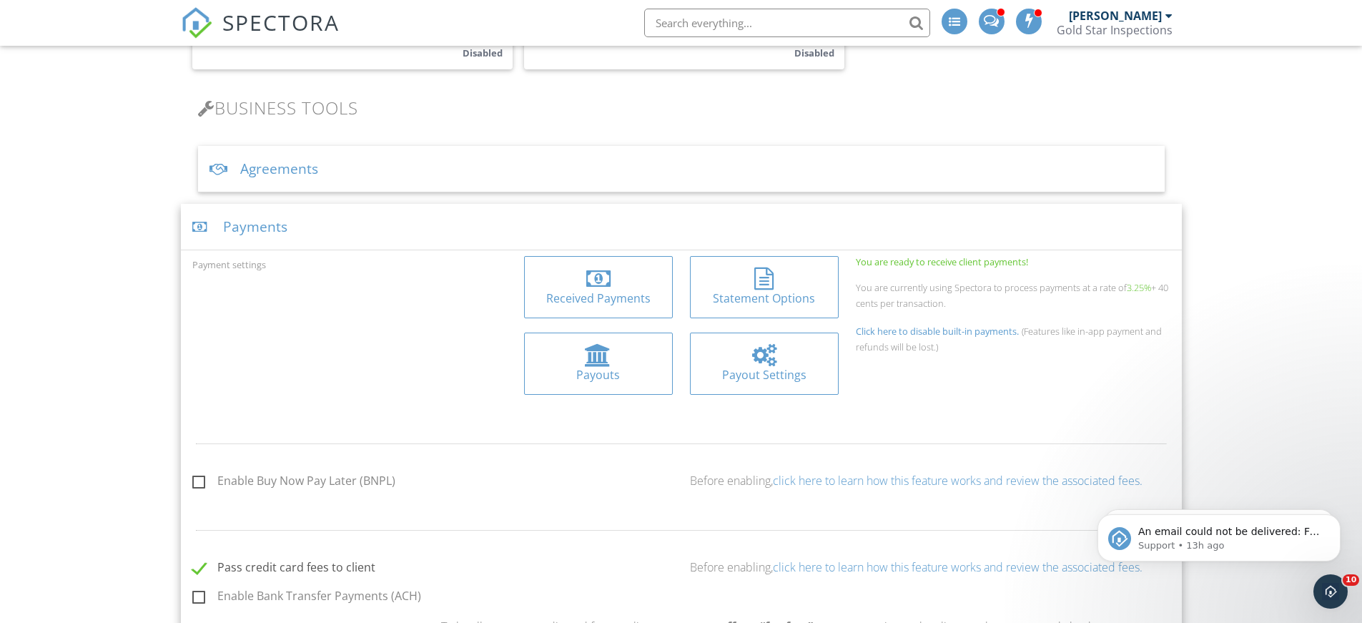
scroll to position [500, 0]
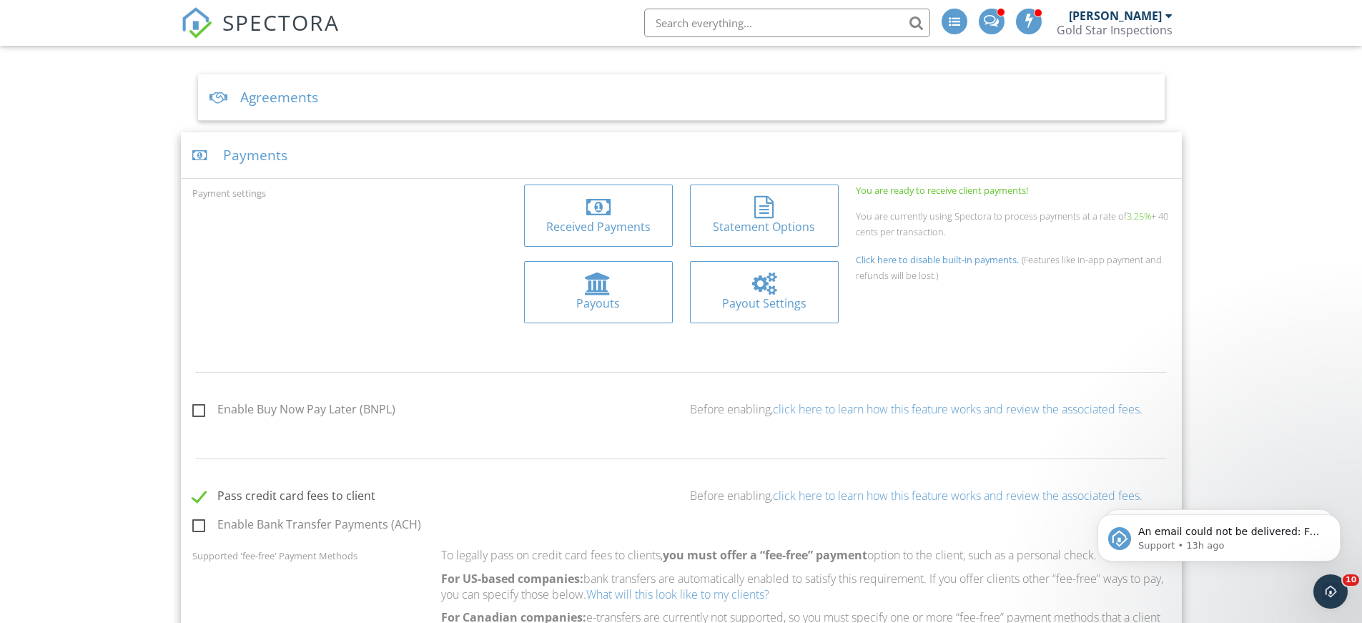
click at [620, 286] on div at bounding box center [598, 283] width 126 height 23
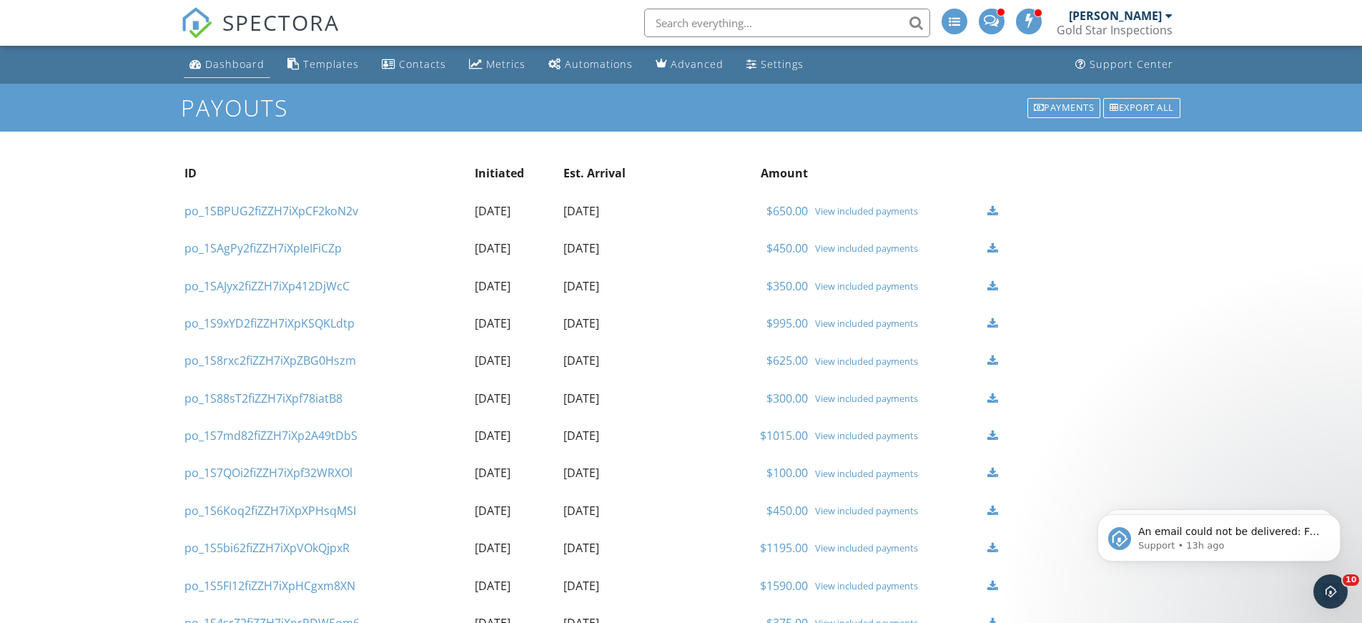
click at [228, 60] on div "Dashboard" at bounding box center [234, 64] width 59 height 14
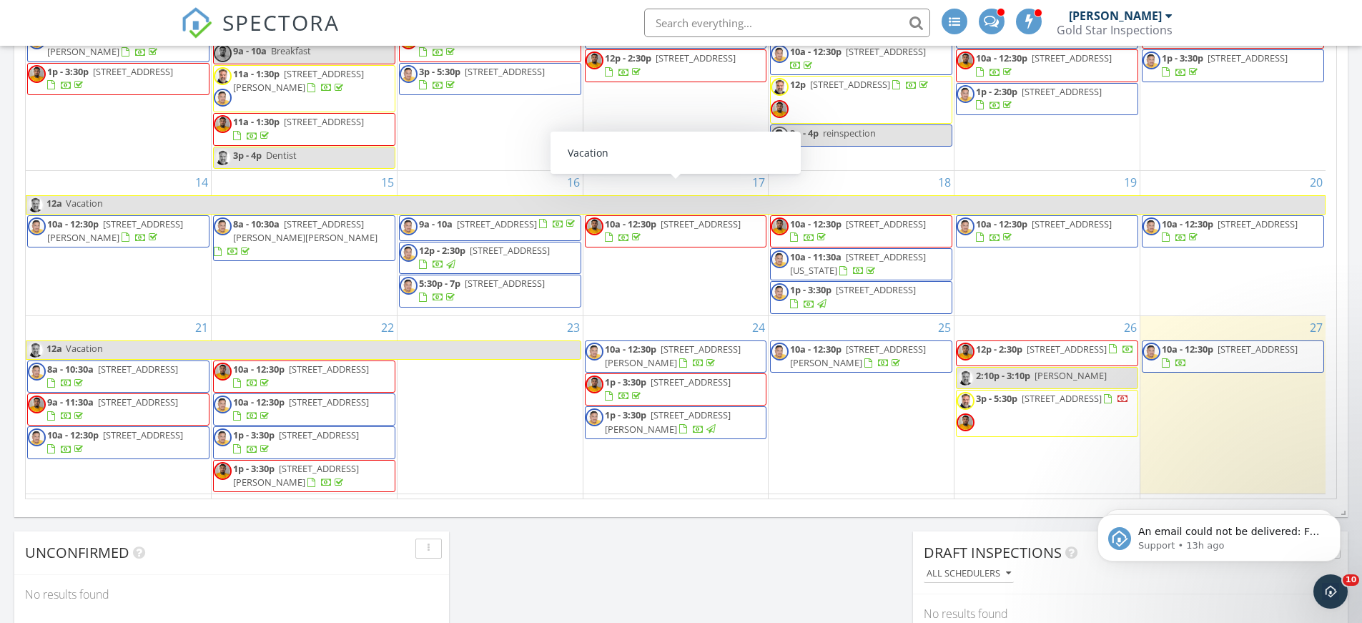
scroll to position [214, 0]
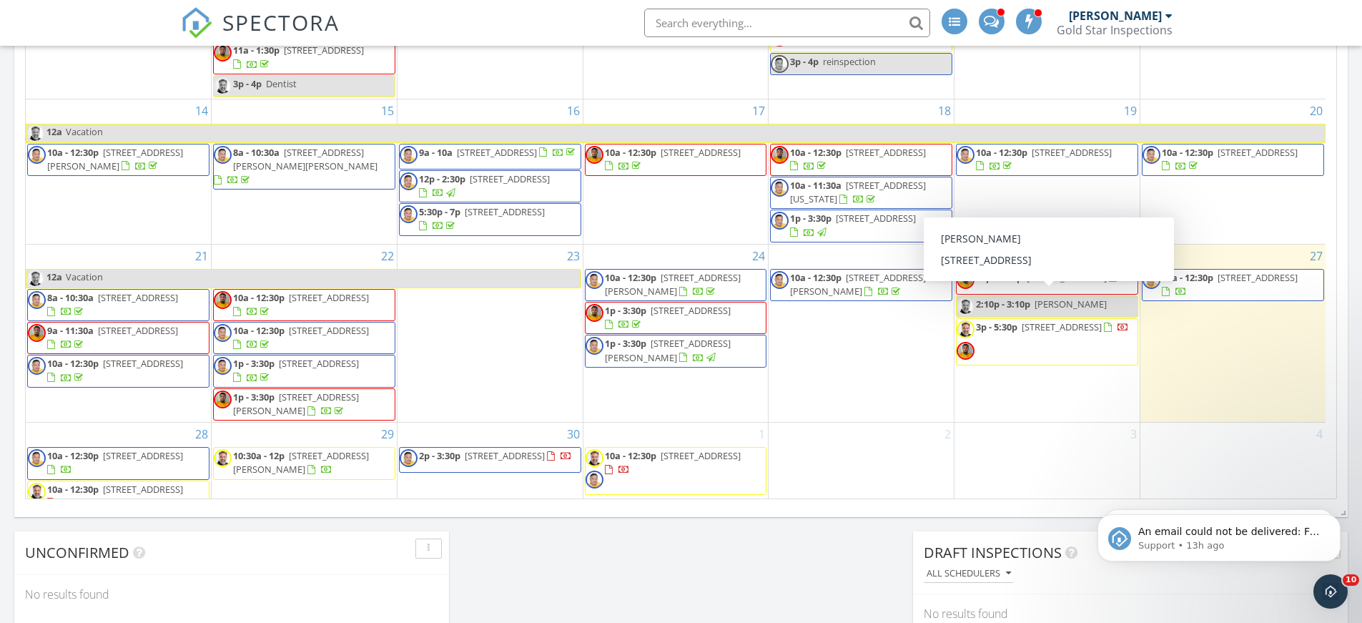
click at [1061, 303] on div "2:10p - 3:10p Dr Boeckman" at bounding box center [1031, 304] width 150 height 14
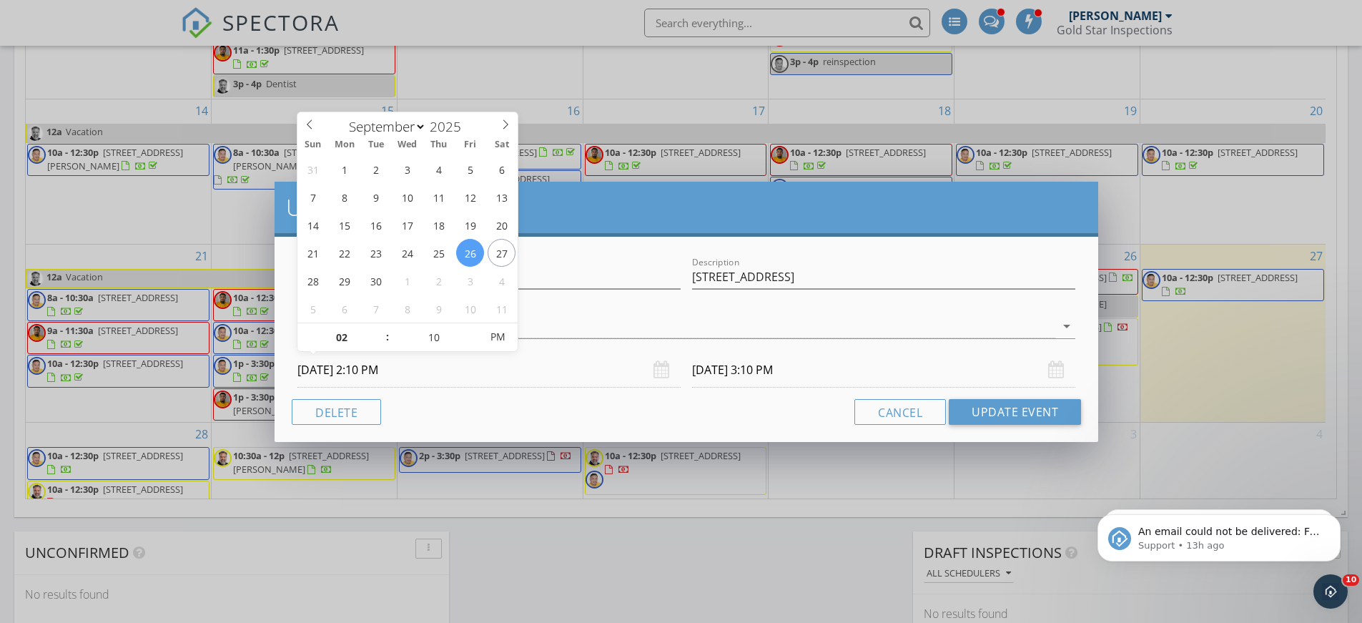
click at [316, 370] on input "09/26/2025 2:10 PM" at bounding box center [488, 369] width 383 height 35
type input "09/29/2025 2:10 PM"
type input "09/29/2025 3:10 PM"
click at [1027, 410] on button "Update Event" at bounding box center [1015, 412] width 132 height 26
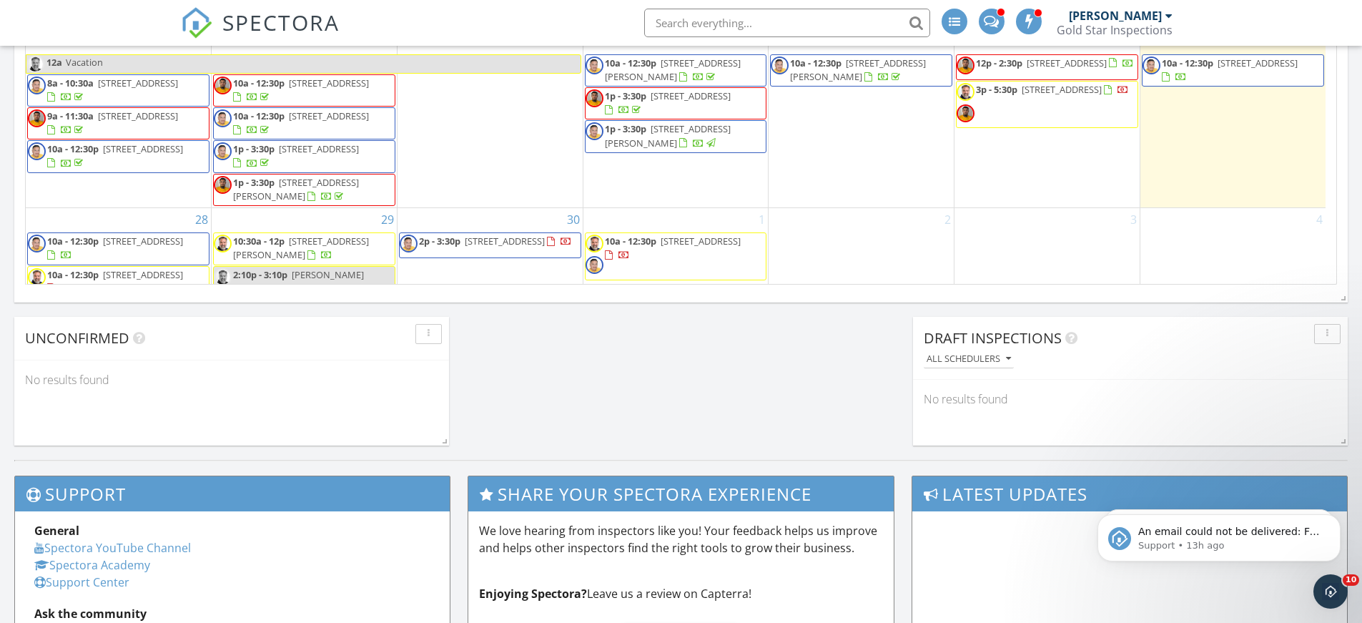
scroll to position [249, 0]
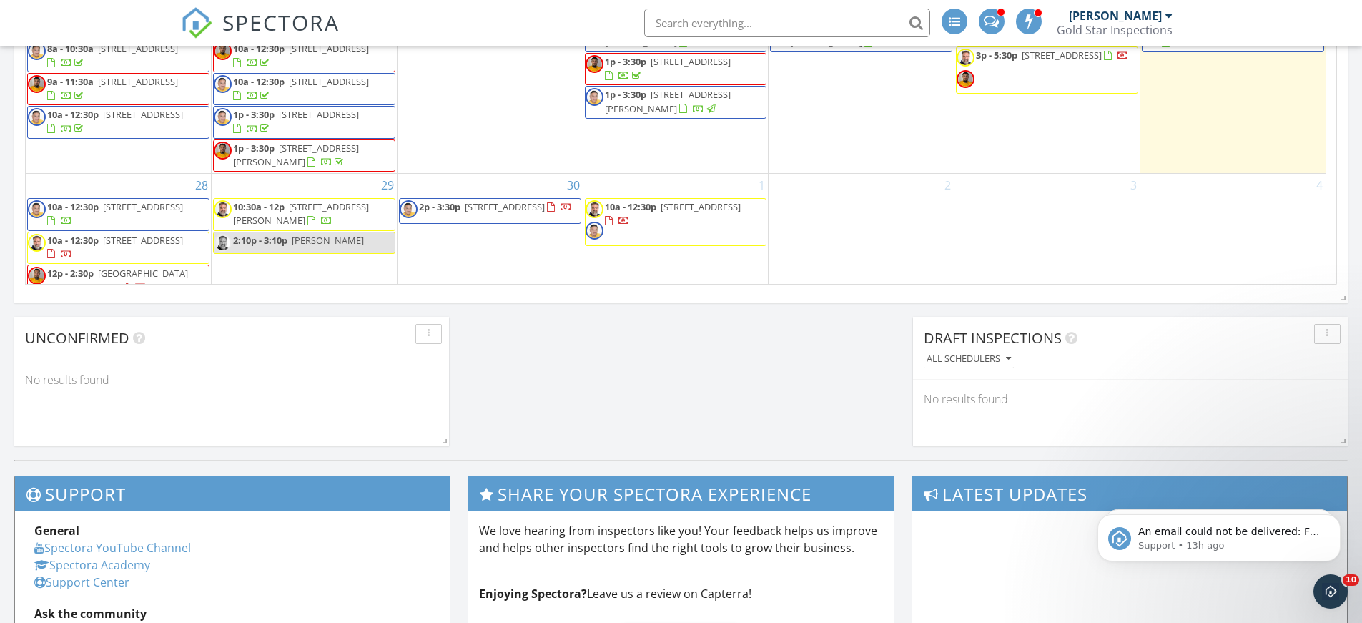
click at [1221, 389] on div "No results found" at bounding box center [1130, 399] width 435 height 39
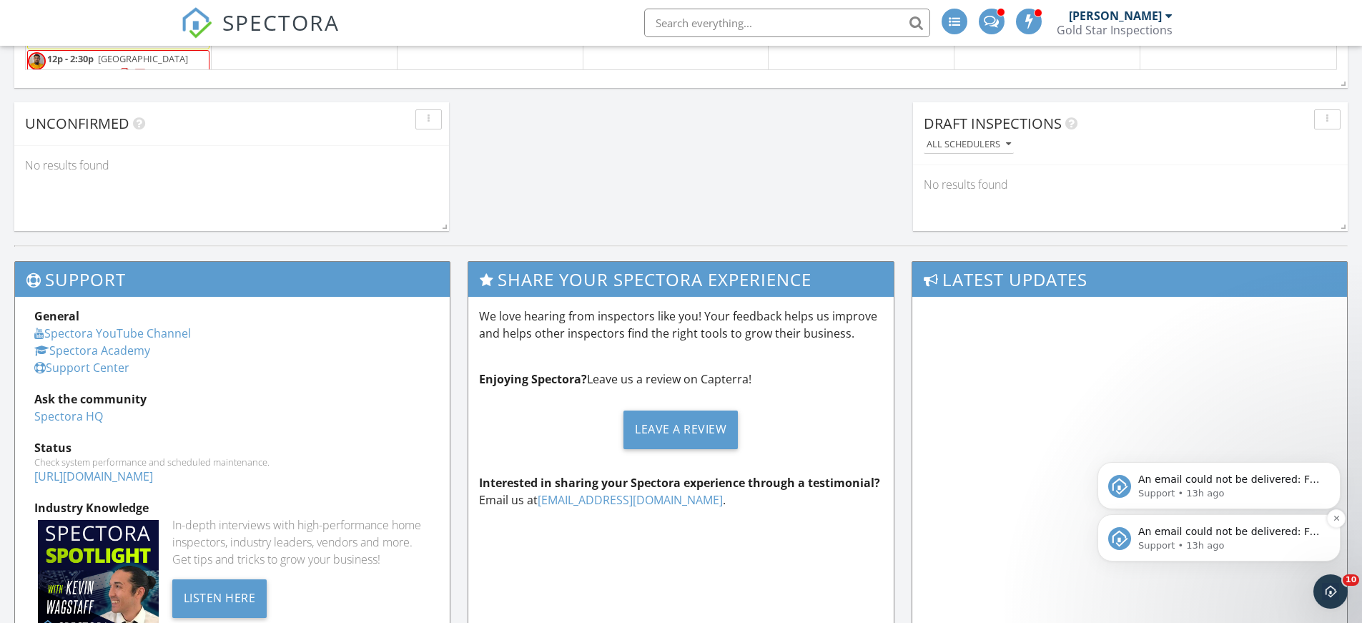
scroll to position [1430, 0]
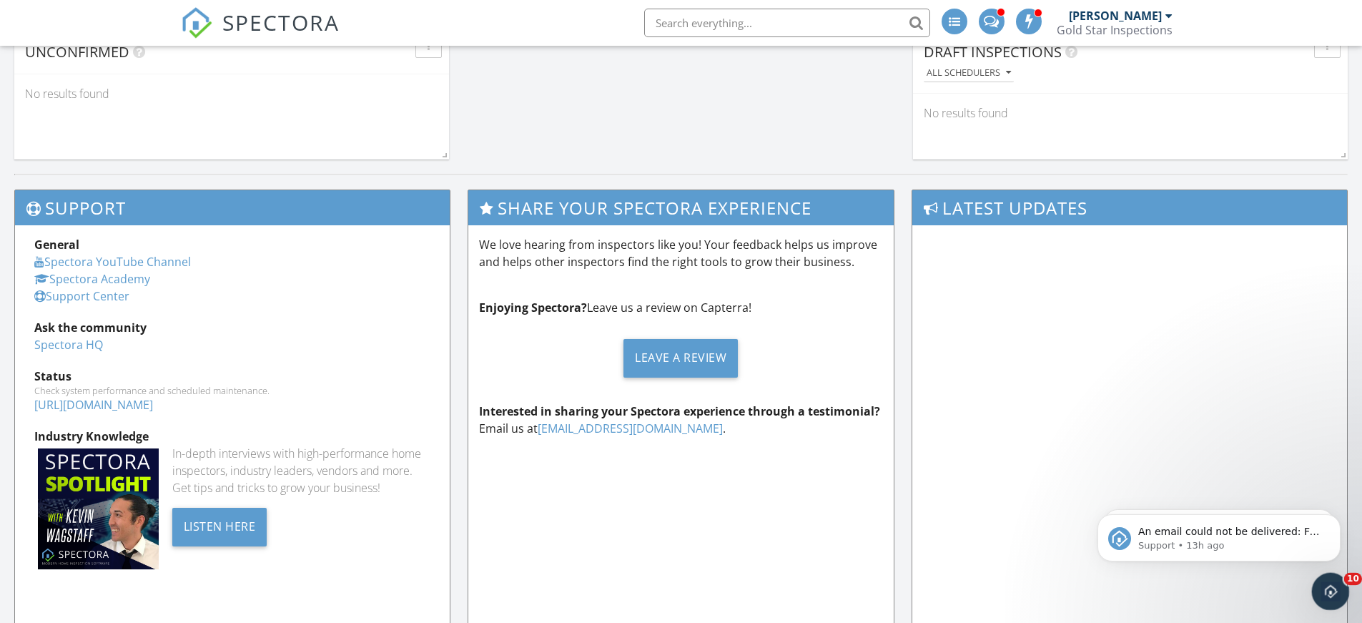
click at [1332, 586] on icon "Open Intercom Messenger" at bounding box center [1329, 590] width 24 height 24
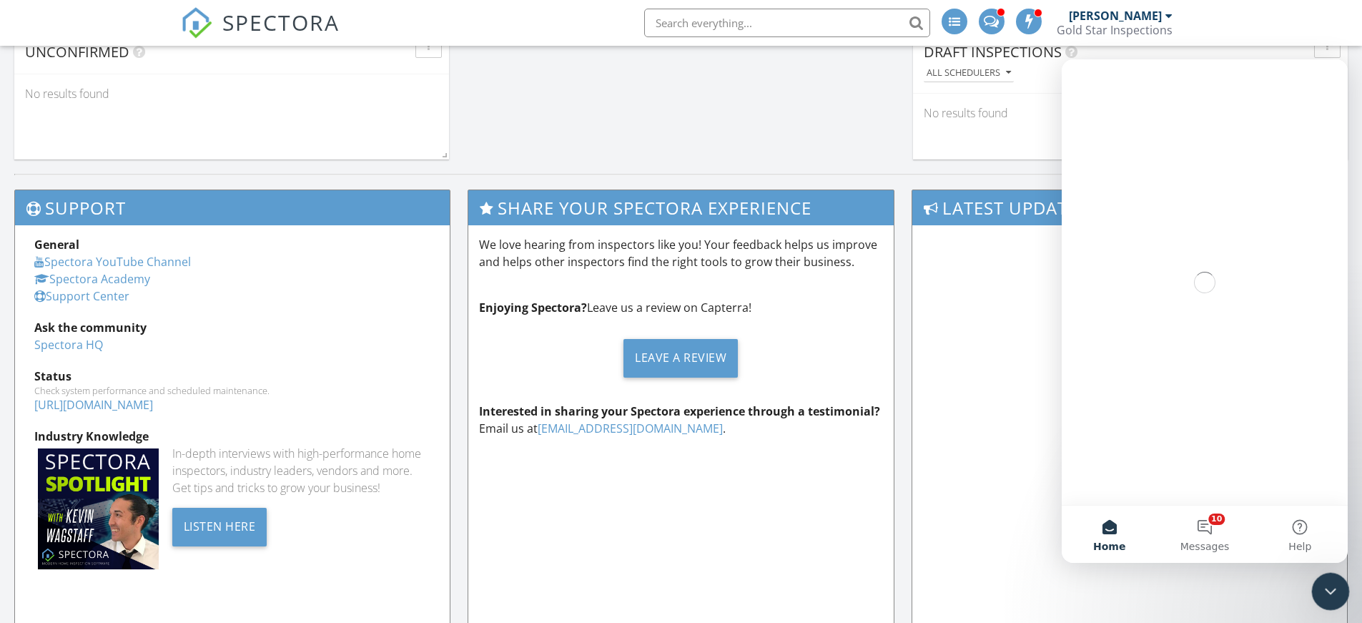
scroll to position [0, 0]
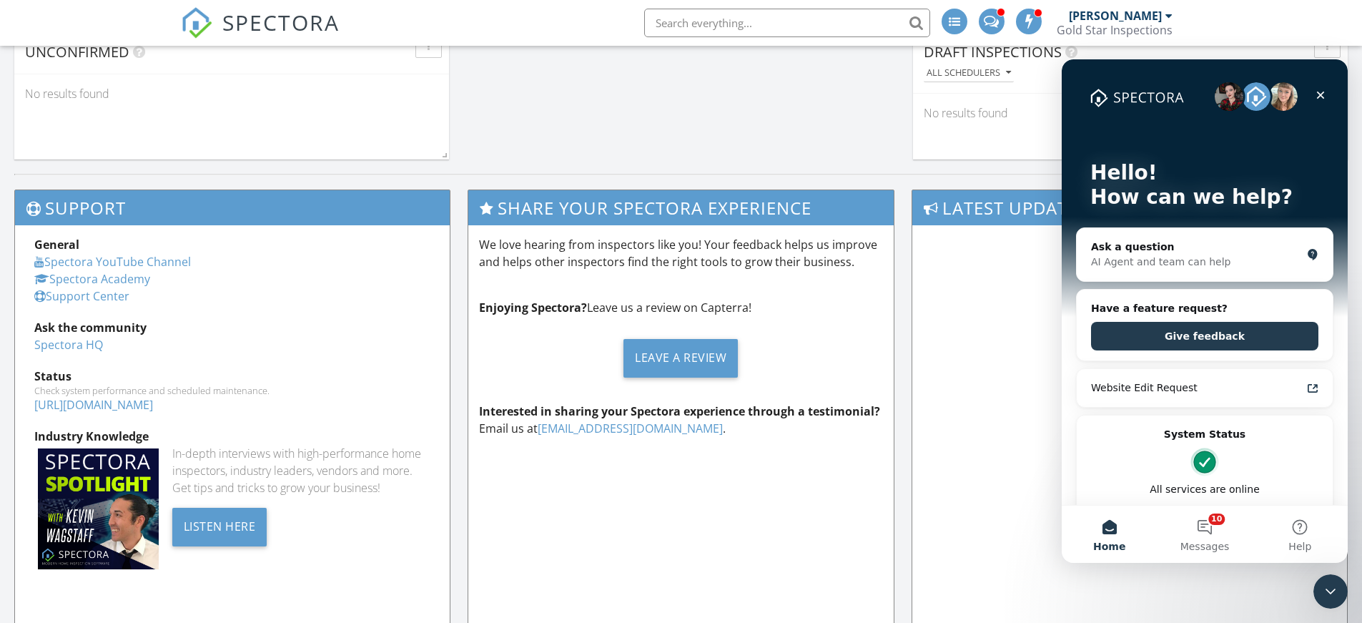
click at [1112, 529] on button "Home" at bounding box center [1108, 533] width 95 height 57
click at [1200, 255] on div "AI Agent and team can help" at bounding box center [1196, 261] width 210 height 15
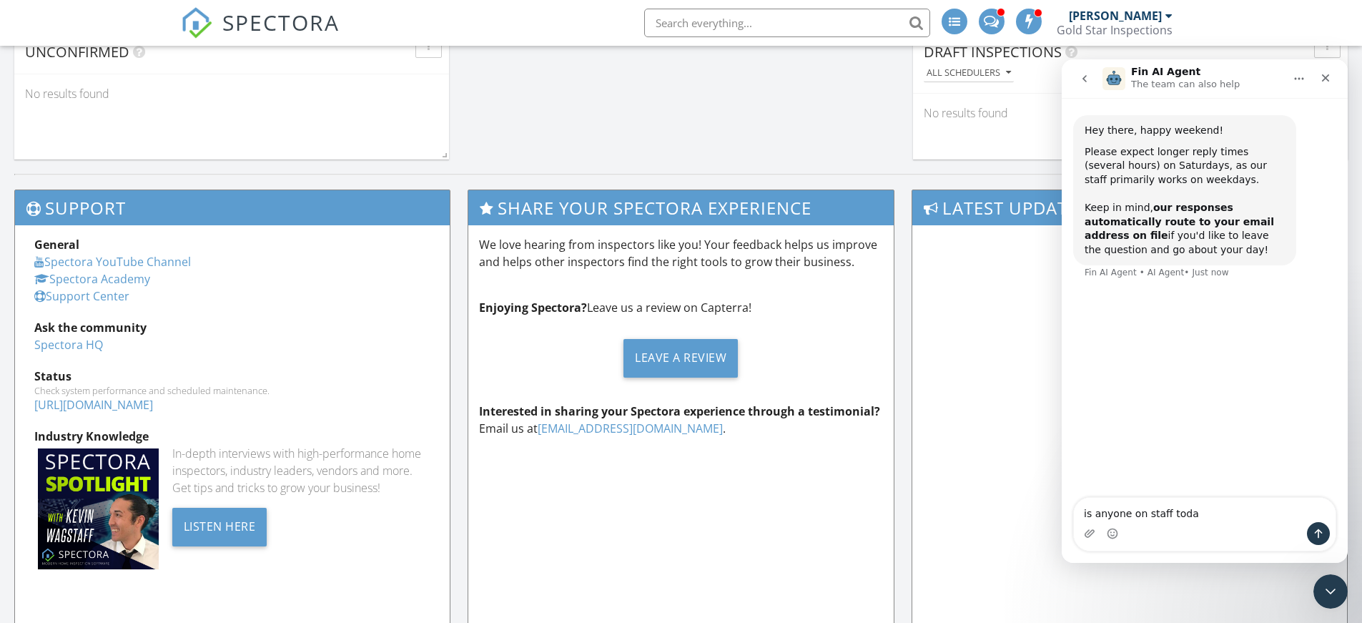
type textarea "is anyone on staff today"
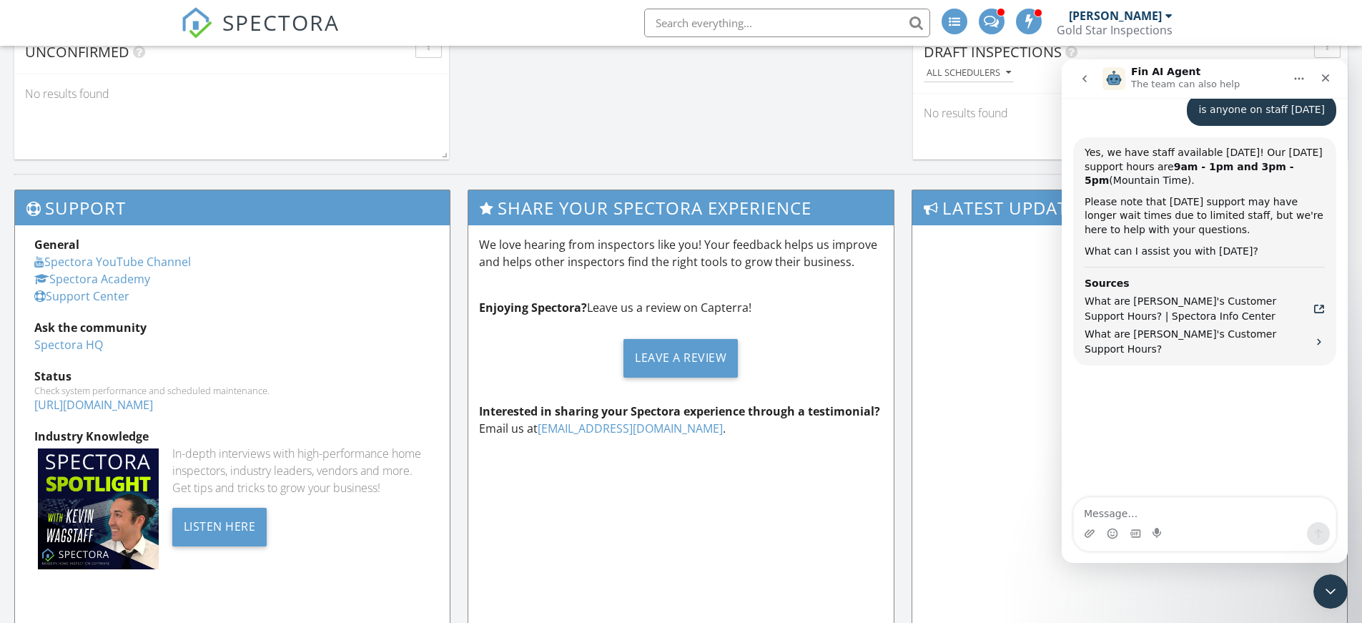
scroll to position [214, 0]
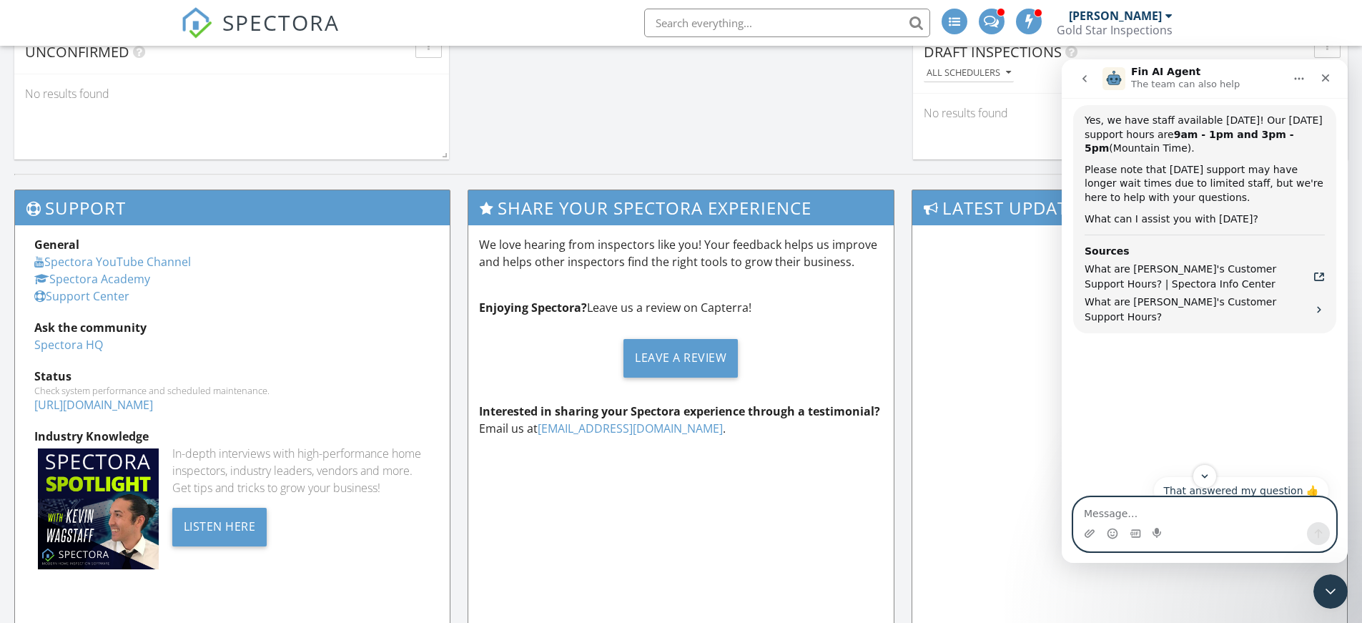
click at [1137, 512] on textarea "Message…" at bounding box center [1205, 510] width 262 height 24
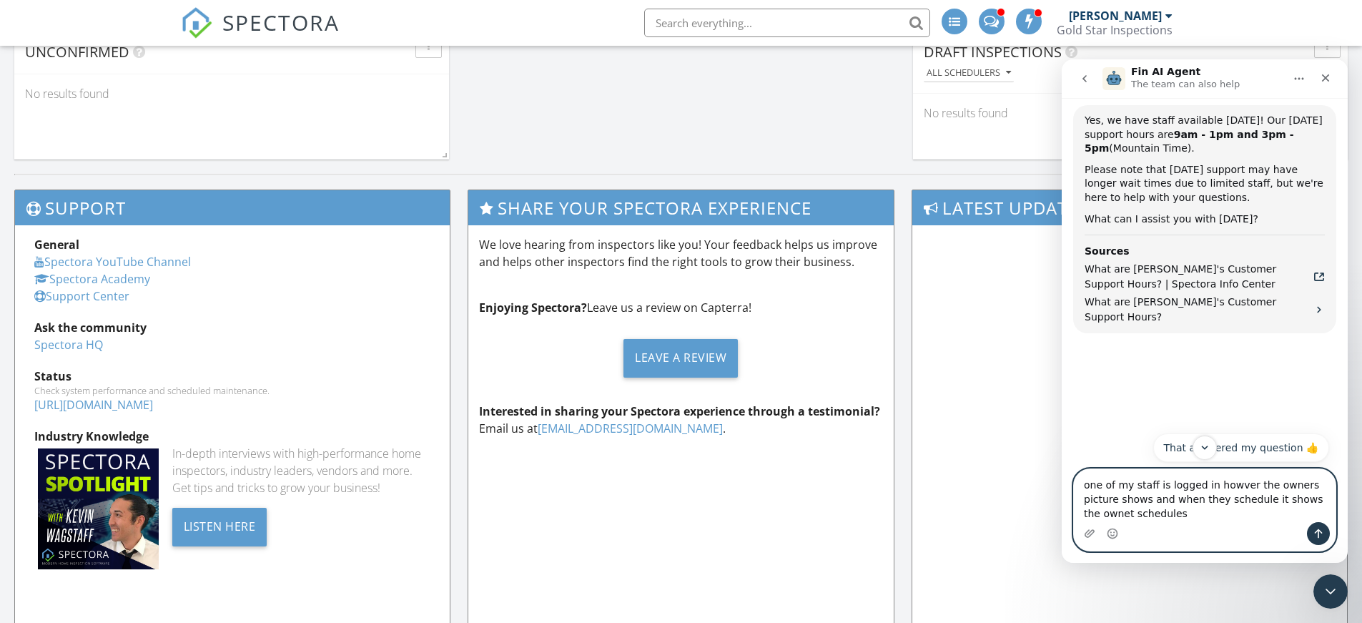
click at [1224, 486] on textarea "one of my staff is logged in howver the owners picture shows and when they sche…" at bounding box center [1205, 495] width 262 height 53
click at [1302, 500] on textarea "one of my staff is logged in however the owners picture shows and when they sch…" at bounding box center [1205, 495] width 262 height 53
type textarea "one of my staff is logged in however the owners picture shows and when they sch…"
click at [1321, 530] on icon "Send a message…" at bounding box center [1317, 533] width 11 height 11
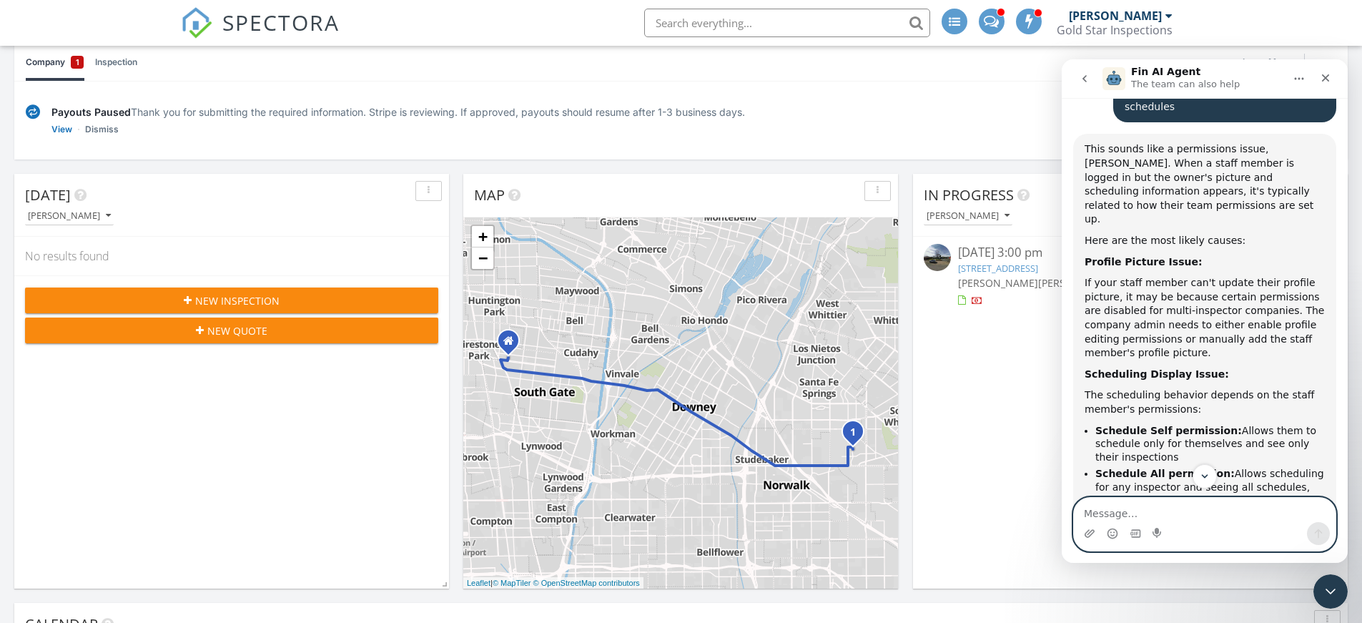
scroll to position [0, 0]
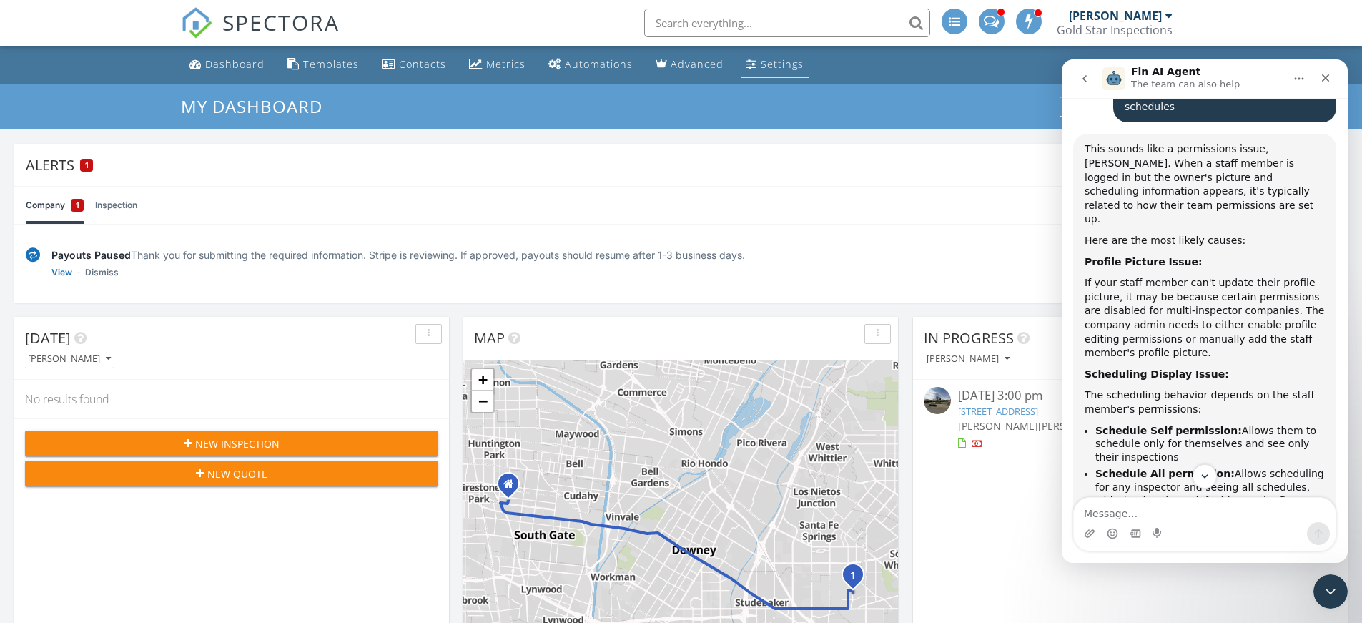
click at [770, 64] on div "Settings" at bounding box center [782, 64] width 43 height 14
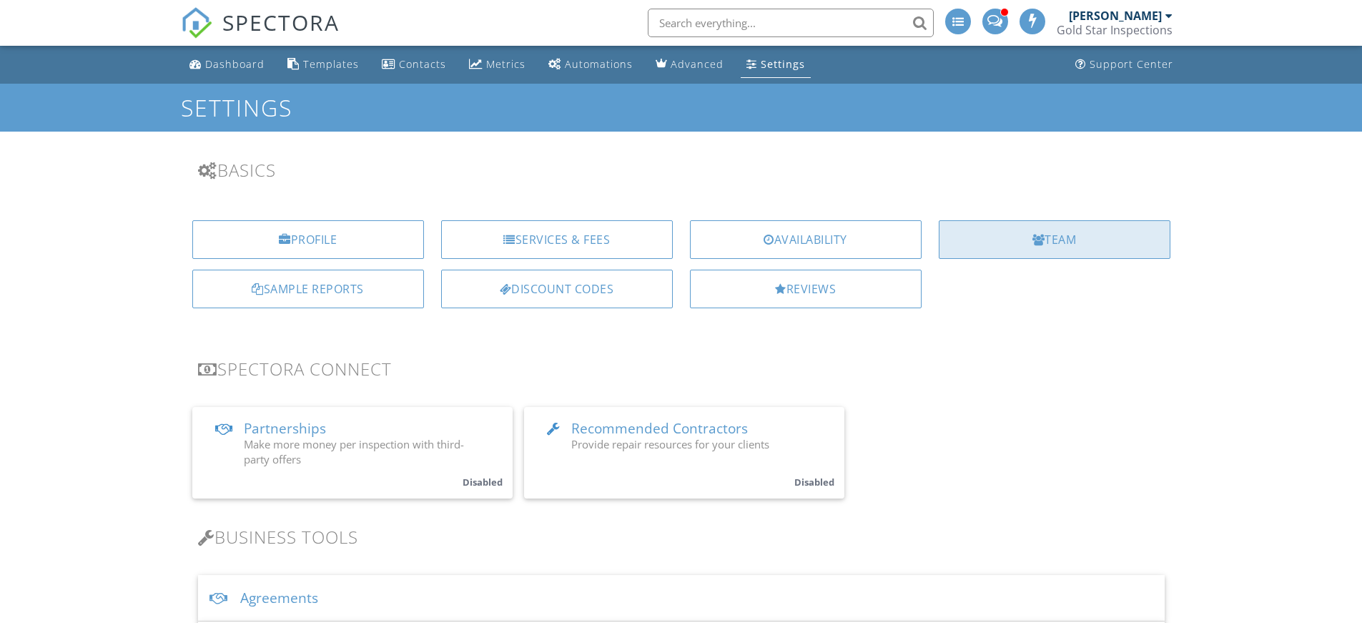
click at [1024, 232] on div "Team" at bounding box center [1055, 239] width 232 height 39
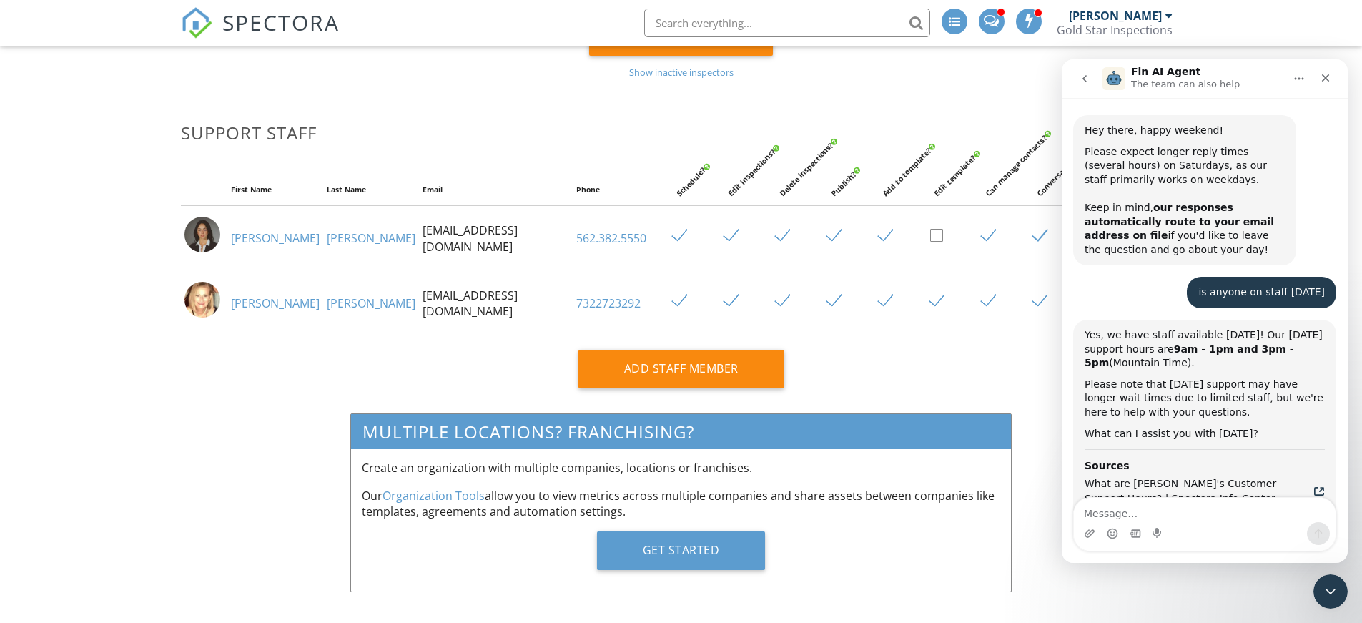
scroll to position [818, 0]
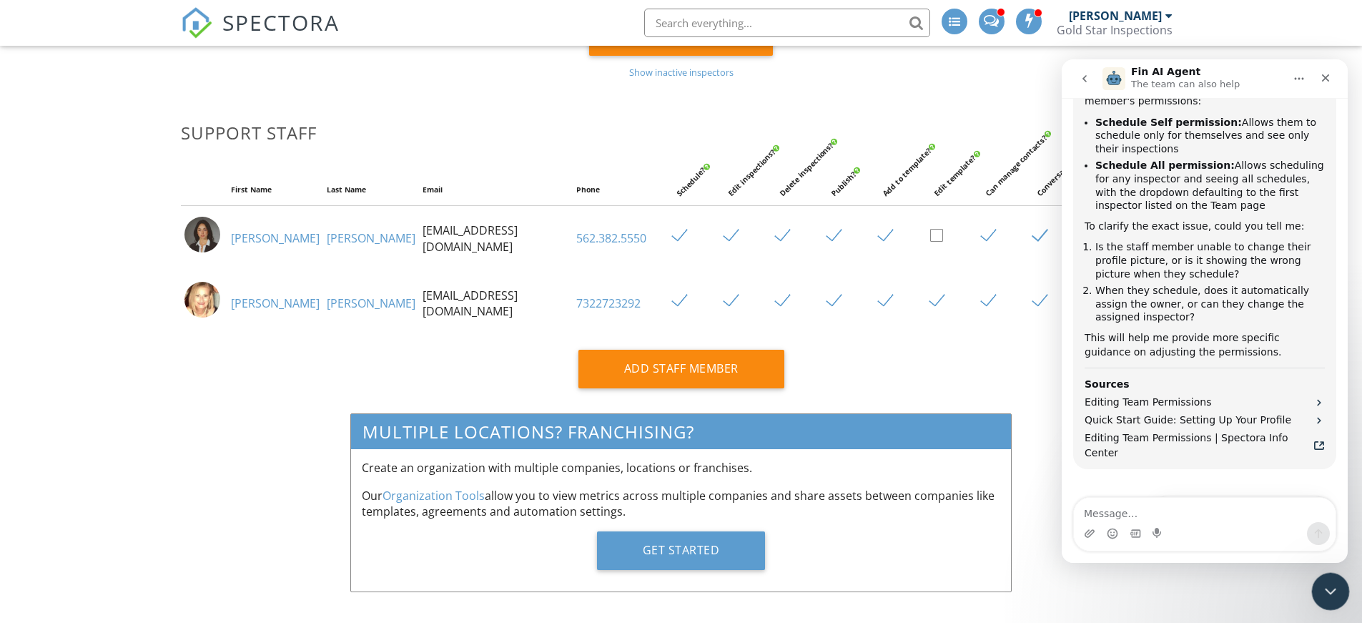
click at [1329, 587] on icon "Close Intercom Messenger" at bounding box center [1328, 588] width 17 height 17
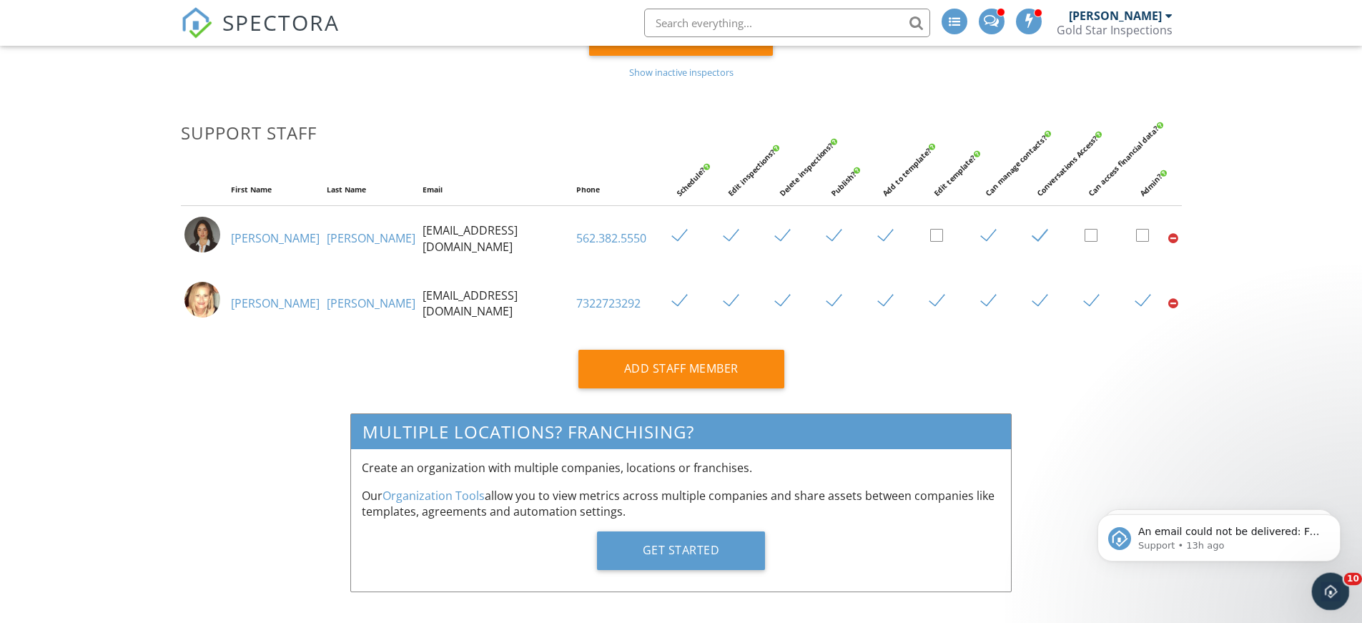
scroll to position [0, 0]
click at [1136, 234] on label at bounding box center [1148, 236] width 25 height 18
click at [1136, 234] on input "checkbox" at bounding box center [1140, 237] width 9 height 9
checkbox input "true"
click at [1284, 485] on span "An email could not be delivered: For more information, view Why emails don't ge…" at bounding box center [1229, 493] width 182 height 40
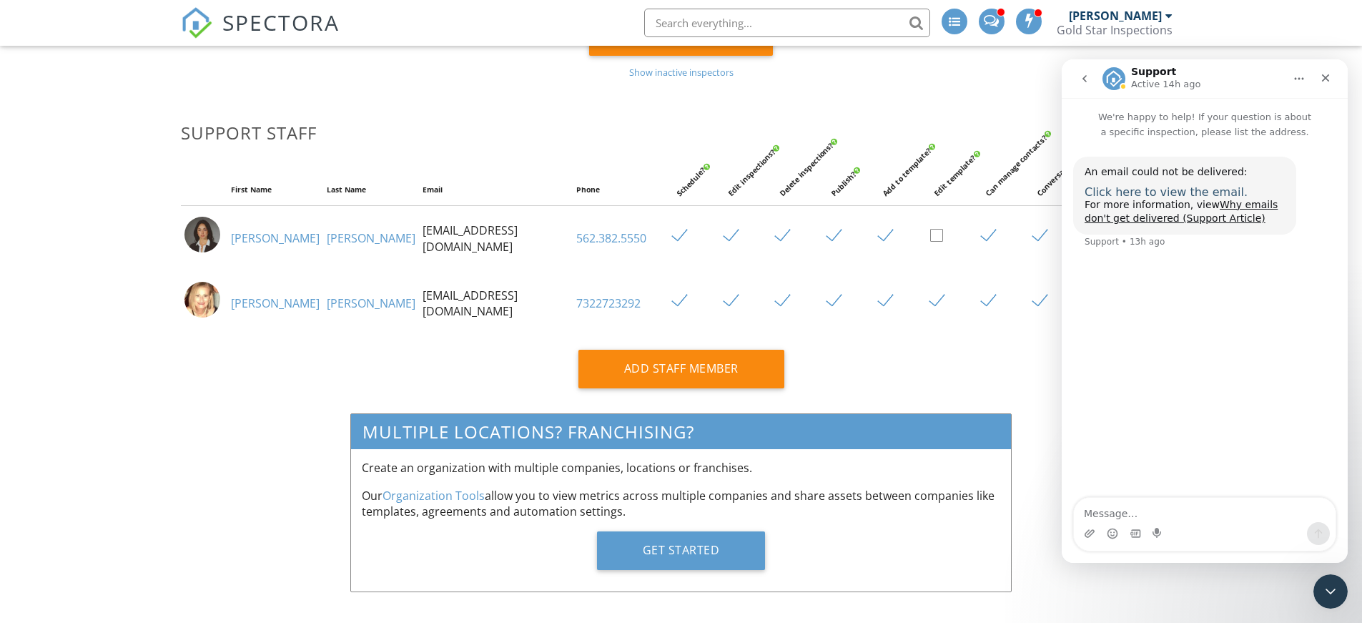
click at [1196, 191] on span "Click here to view the email." at bounding box center [1165, 192] width 163 height 14
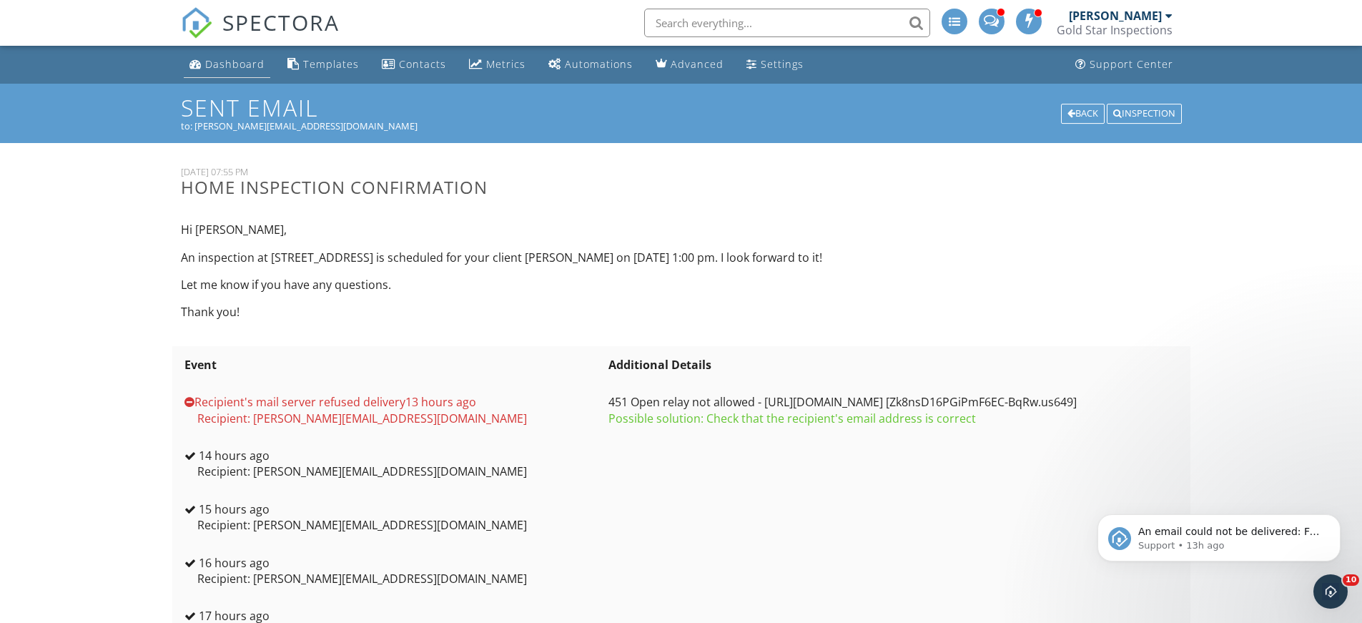
click at [240, 61] on div "Dashboard" at bounding box center [234, 64] width 59 height 14
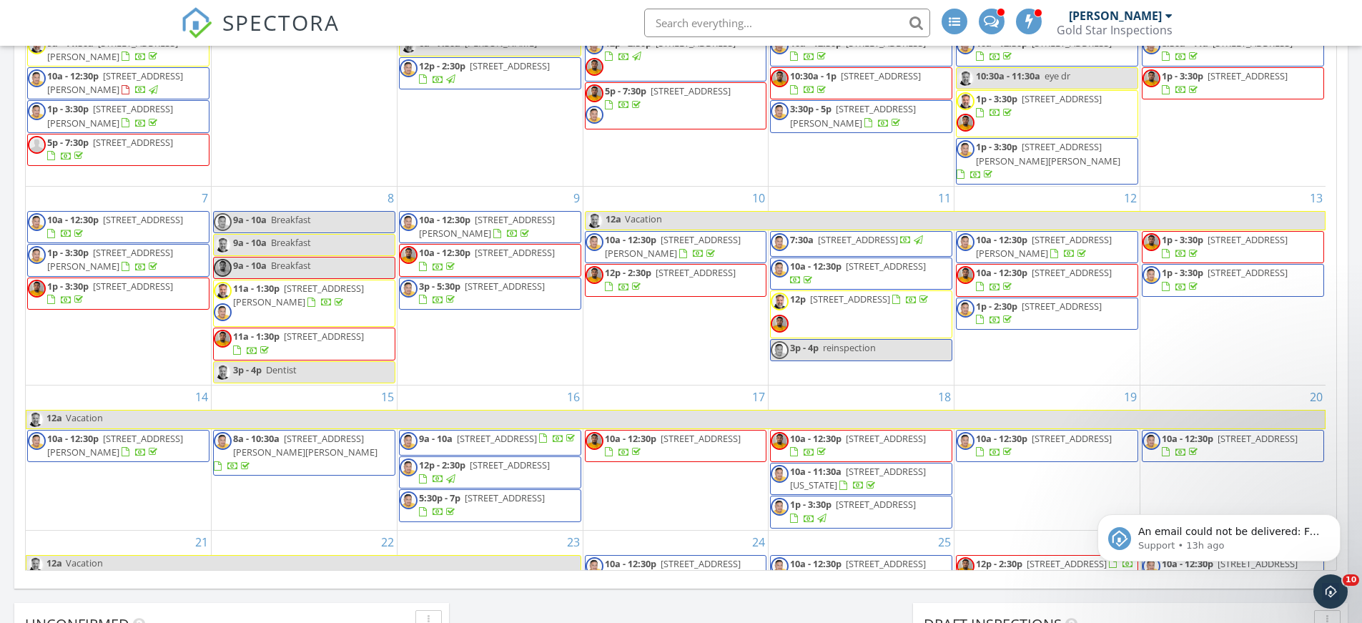
scroll to position [214, 0]
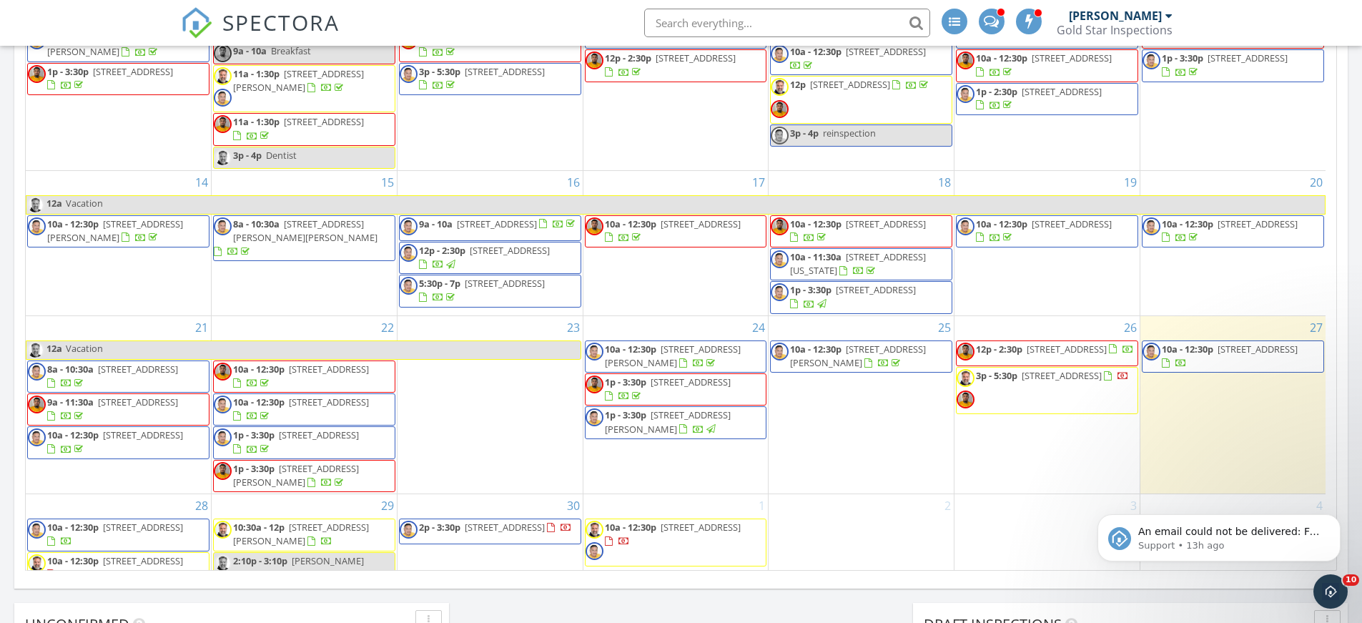
click at [1026, 377] on span "10004 Oakwood Ave, Hesperia 92345" at bounding box center [1061, 375] width 80 height 13
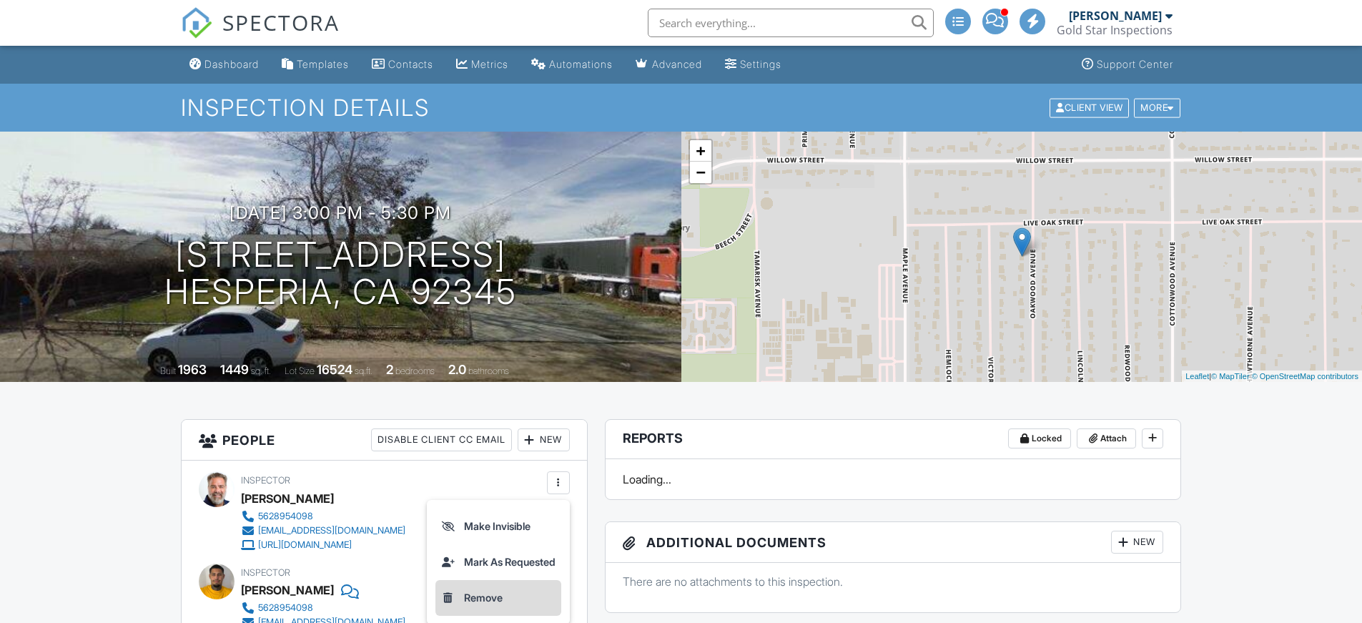
click at [505, 596] on li "Remove" at bounding box center [498, 598] width 126 height 36
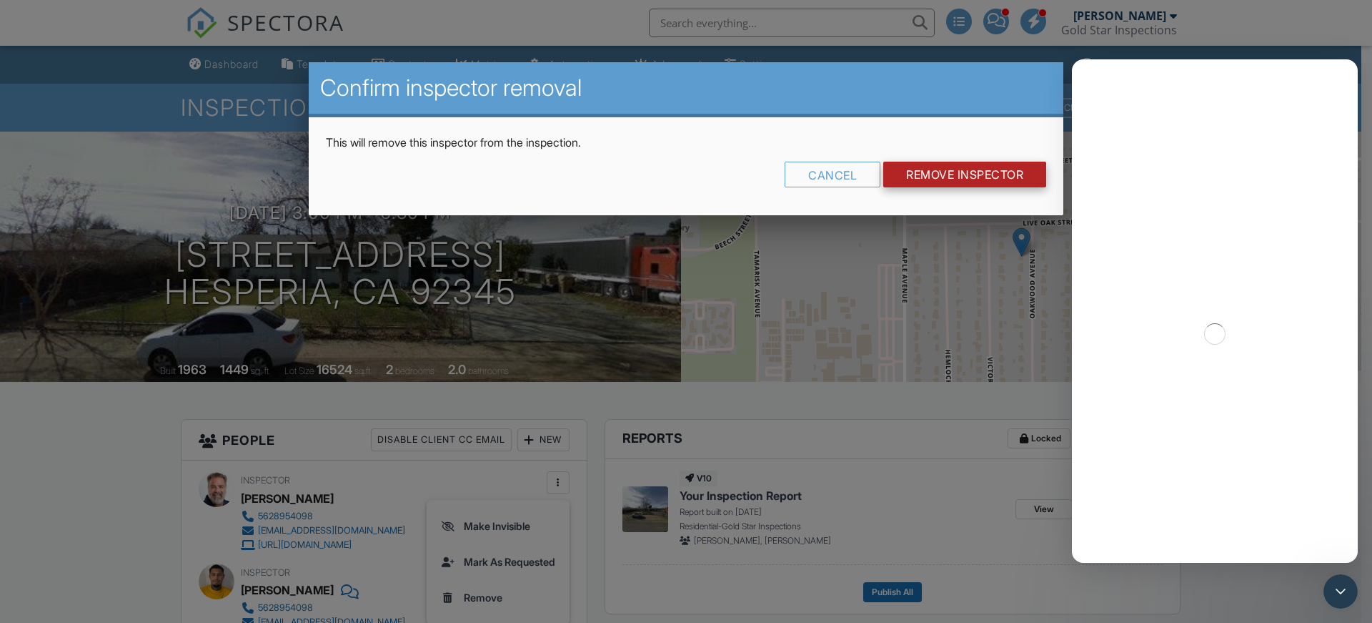
click at [932, 174] on input "Remove Inspector" at bounding box center [964, 175] width 163 height 26
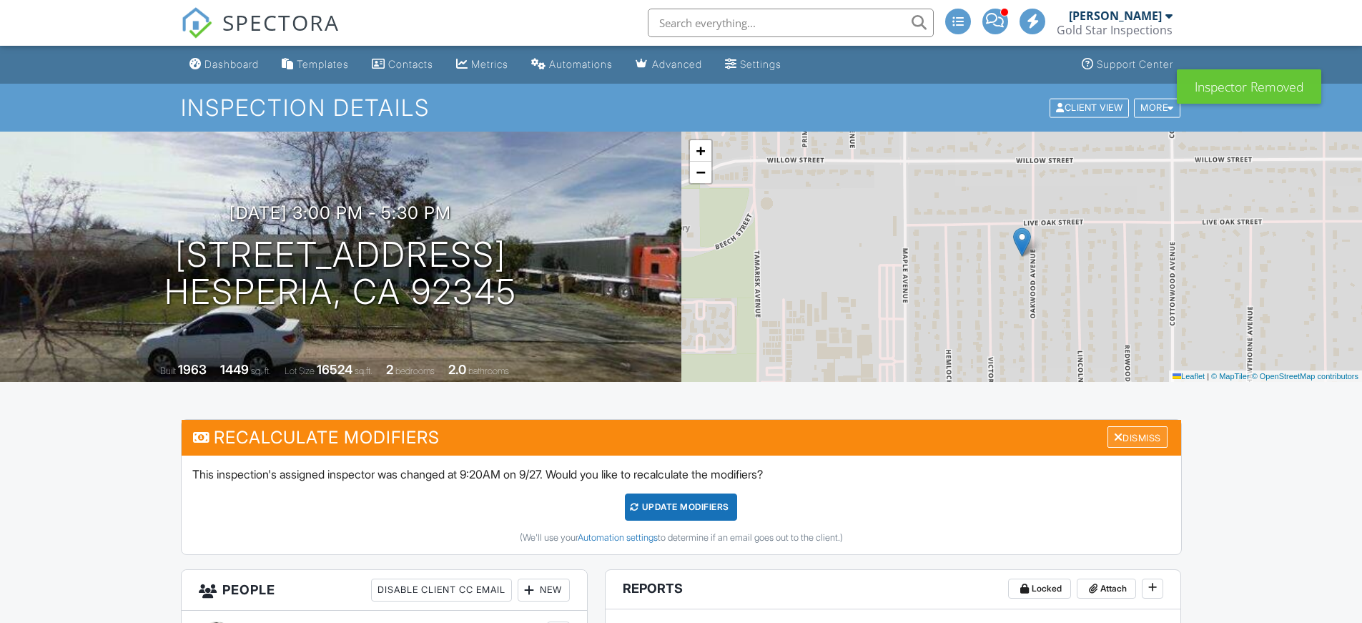
click at [1137, 432] on div "Dismiss" at bounding box center [1137, 437] width 60 height 22
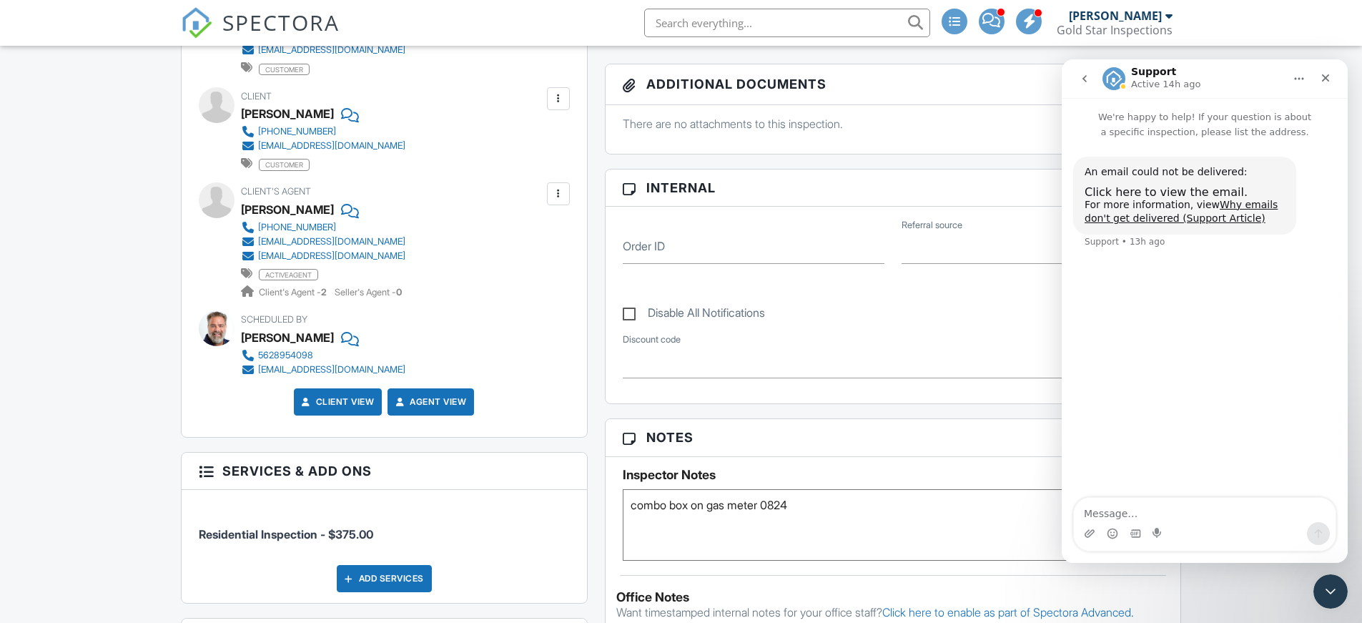
scroll to position [500, 0]
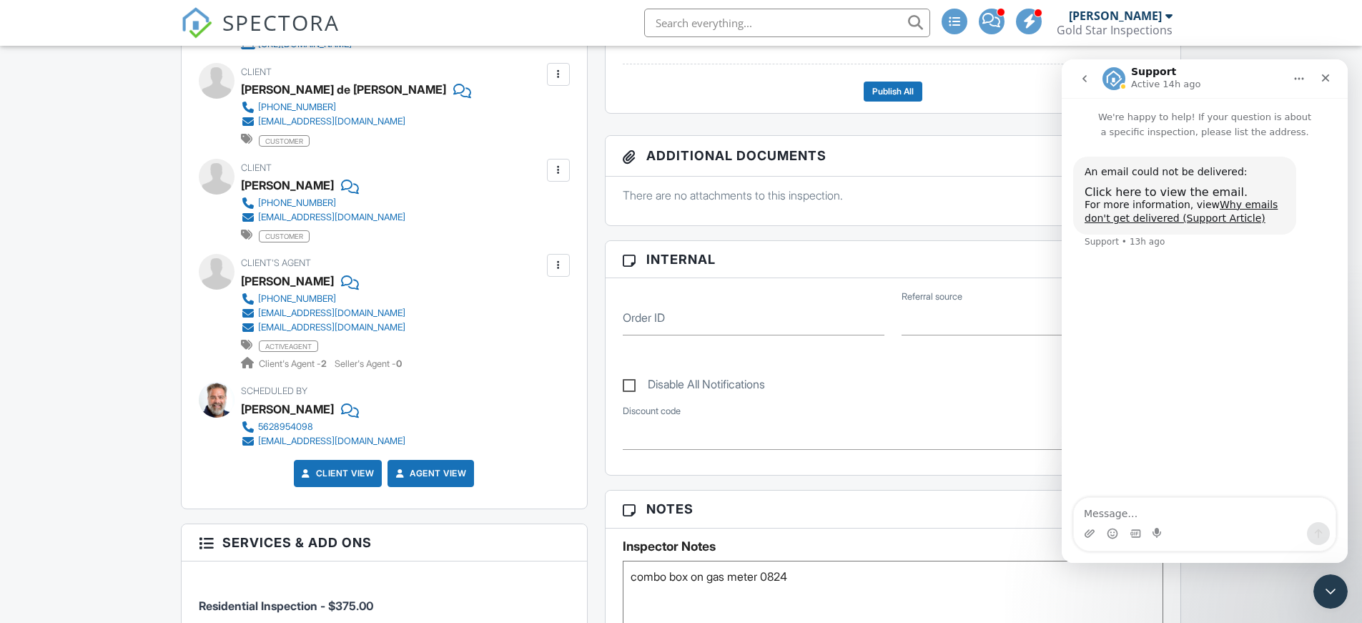
click at [1084, 74] on icon "go back" at bounding box center [1084, 78] width 11 height 11
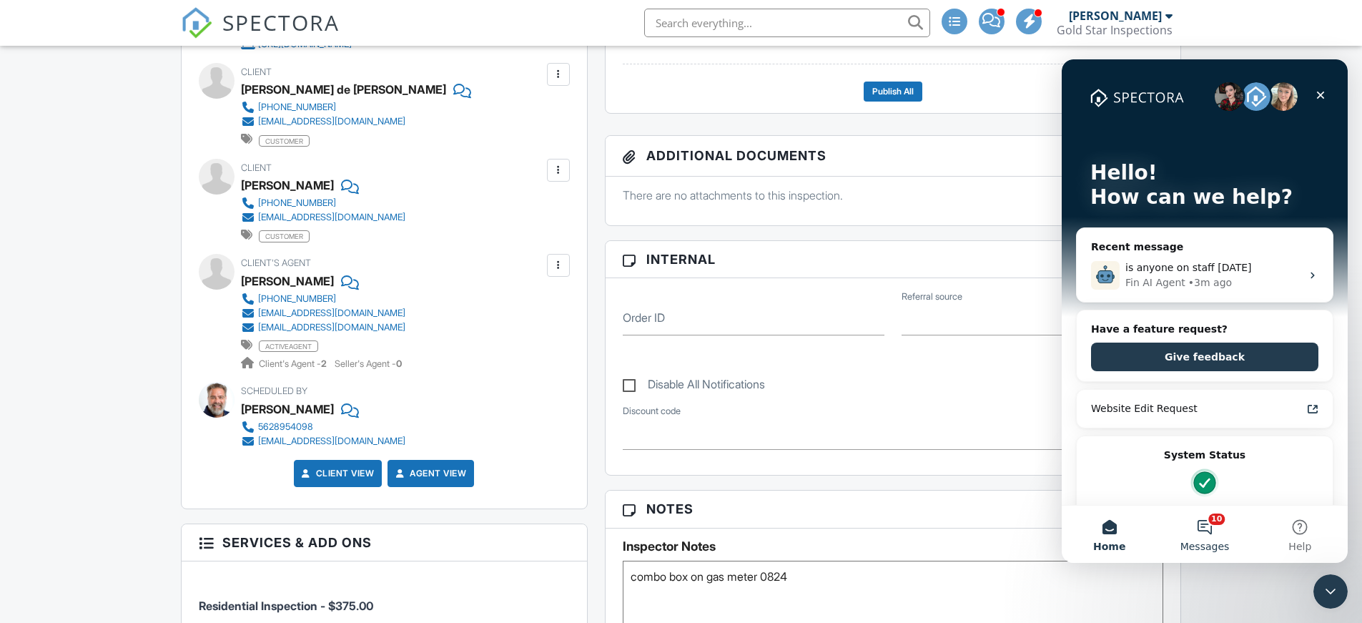
click at [1208, 528] on button "10 Messages" at bounding box center [1204, 533] width 95 height 57
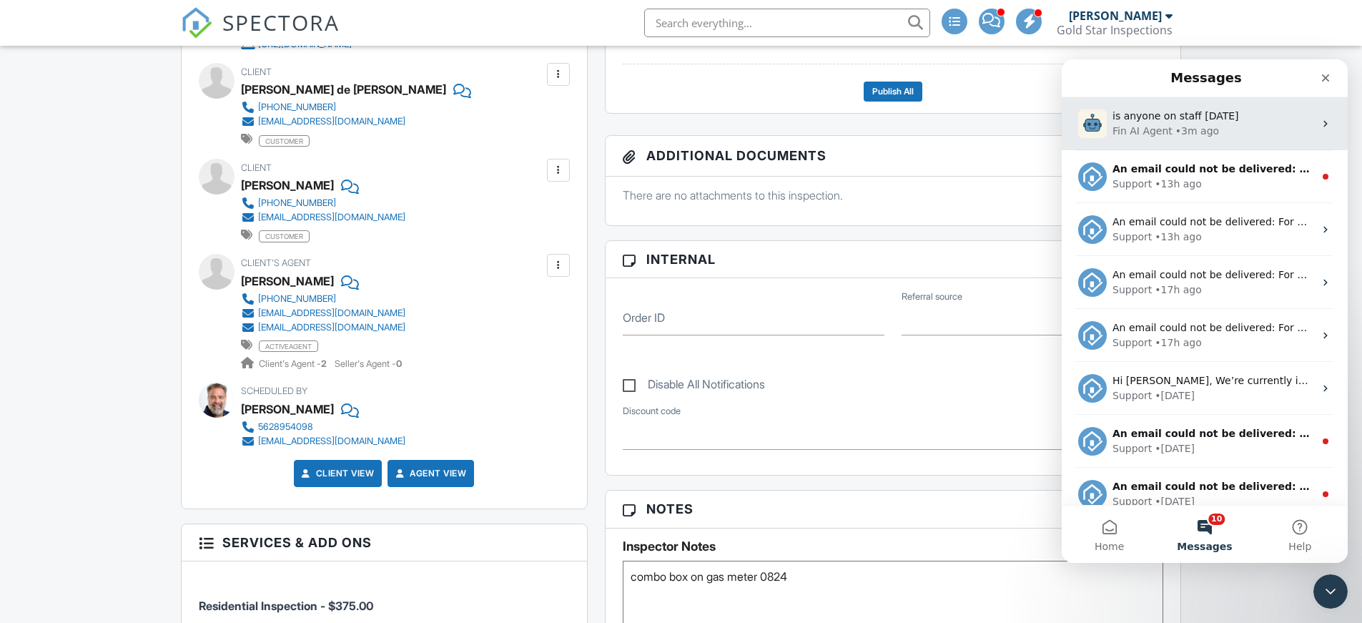
click at [1206, 119] on span "is anyone on staff today" at bounding box center [1175, 115] width 127 height 11
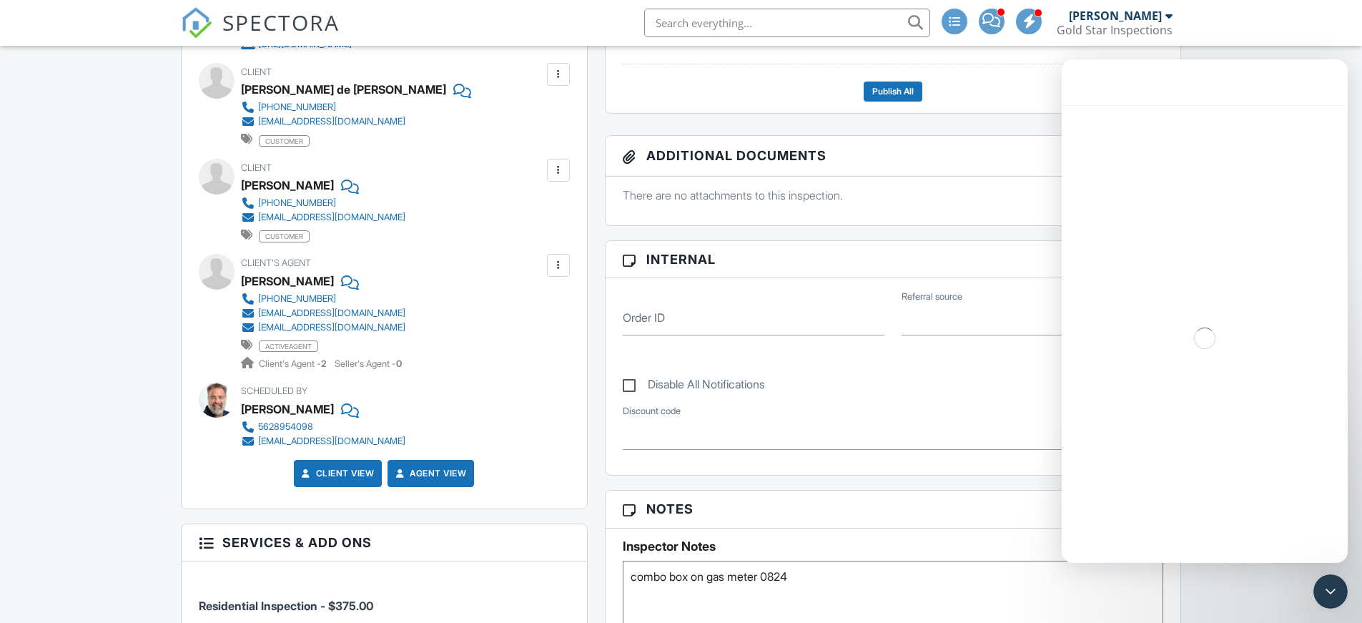
scroll to position [818, 0]
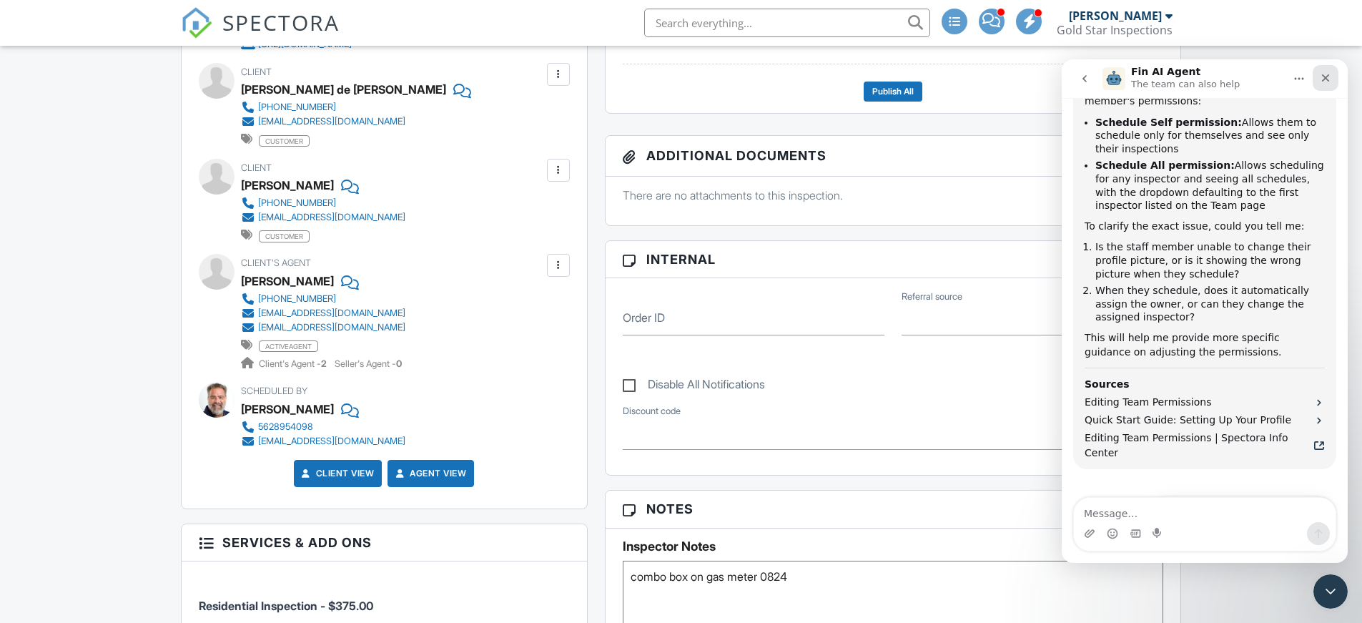
click at [1325, 73] on icon "Close" at bounding box center [1325, 77] width 11 height 11
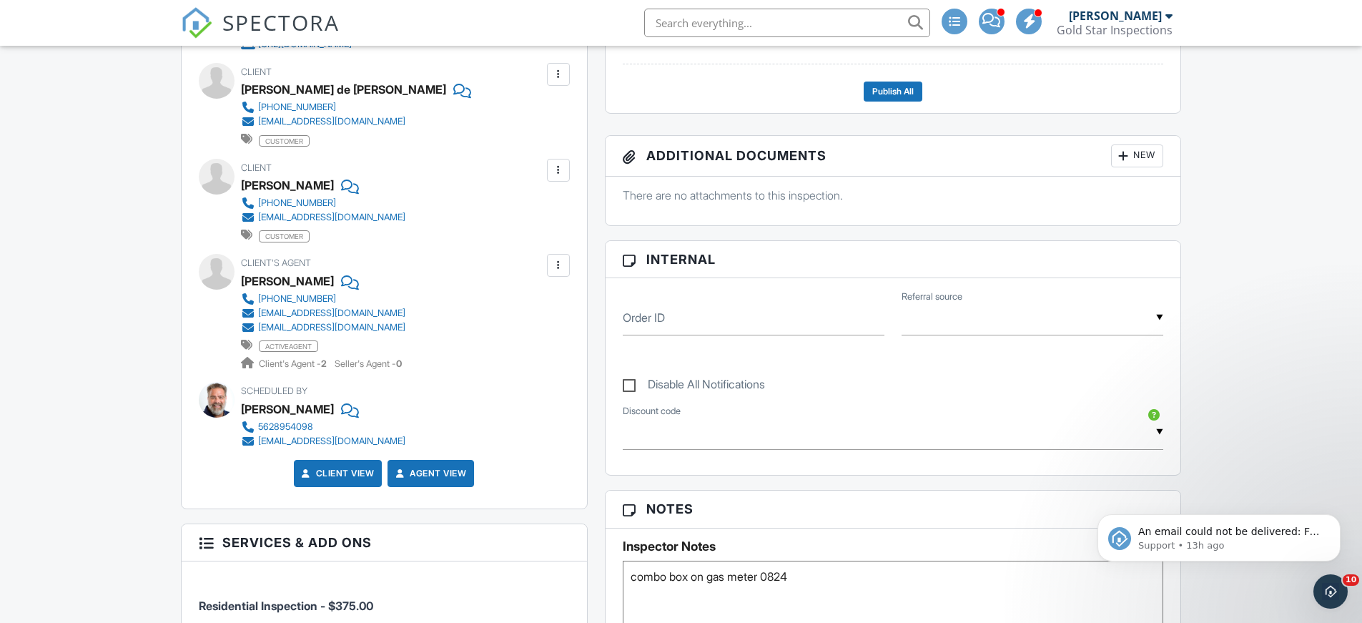
scroll to position [214, 0]
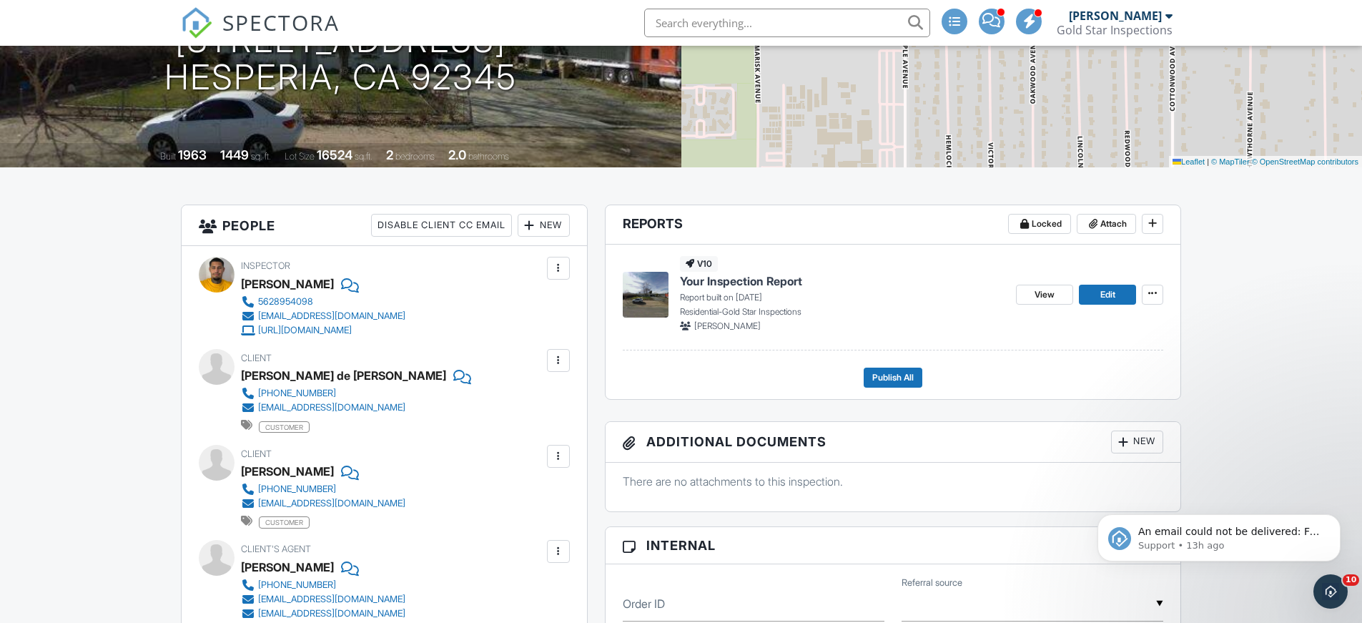
click at [273, 15] on span "SPECTORA" at bounding box center [280, 22] width 117 height 30
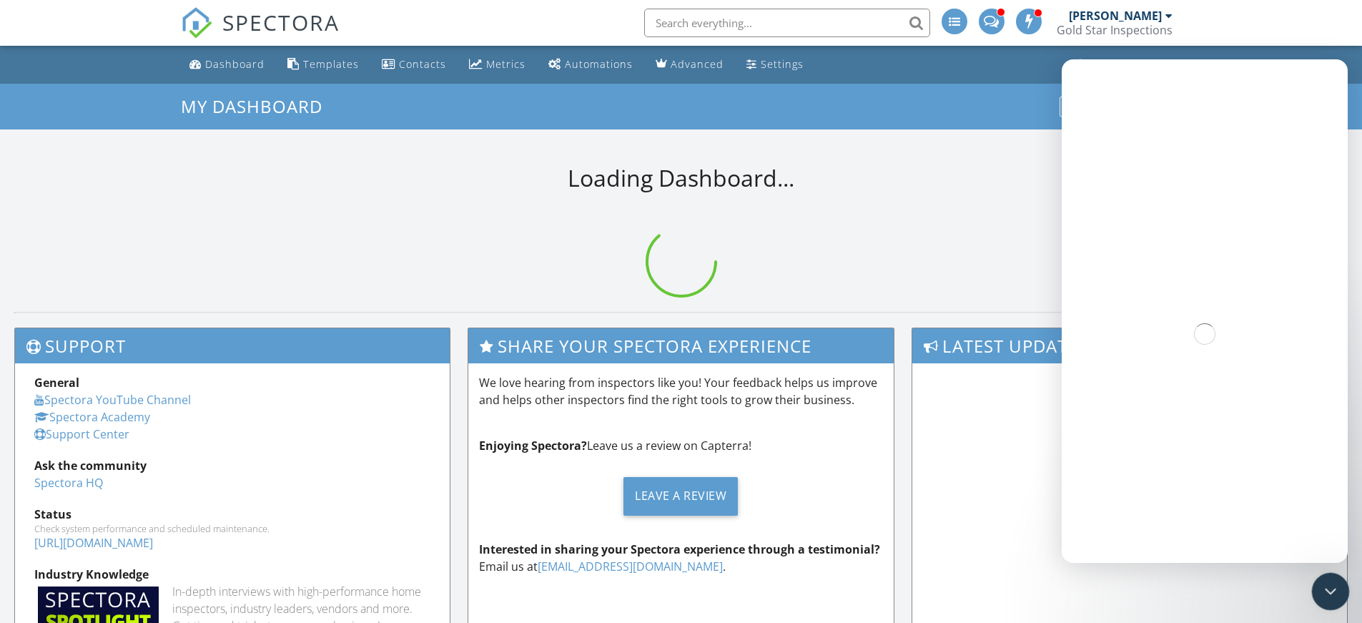
click at [1334, 591] on icon "Close Intercom Messenger" at bounding box center [1328, 588] width 17 height 17
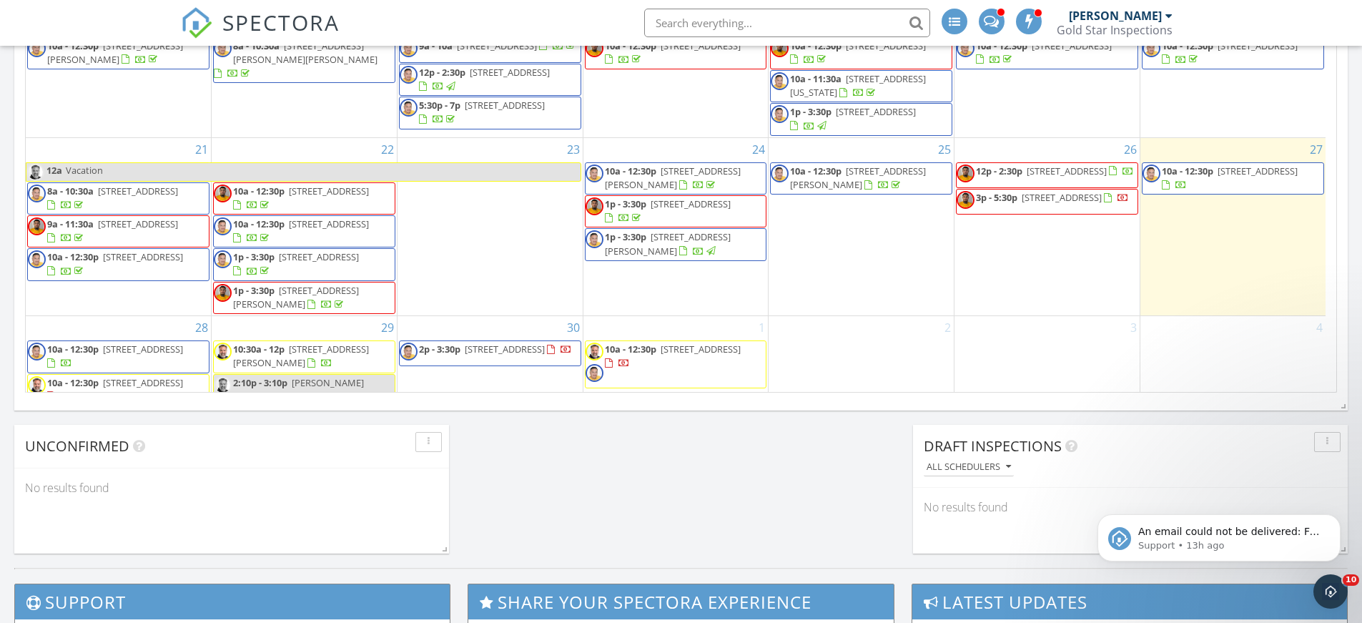
scroll to position [249, 0]
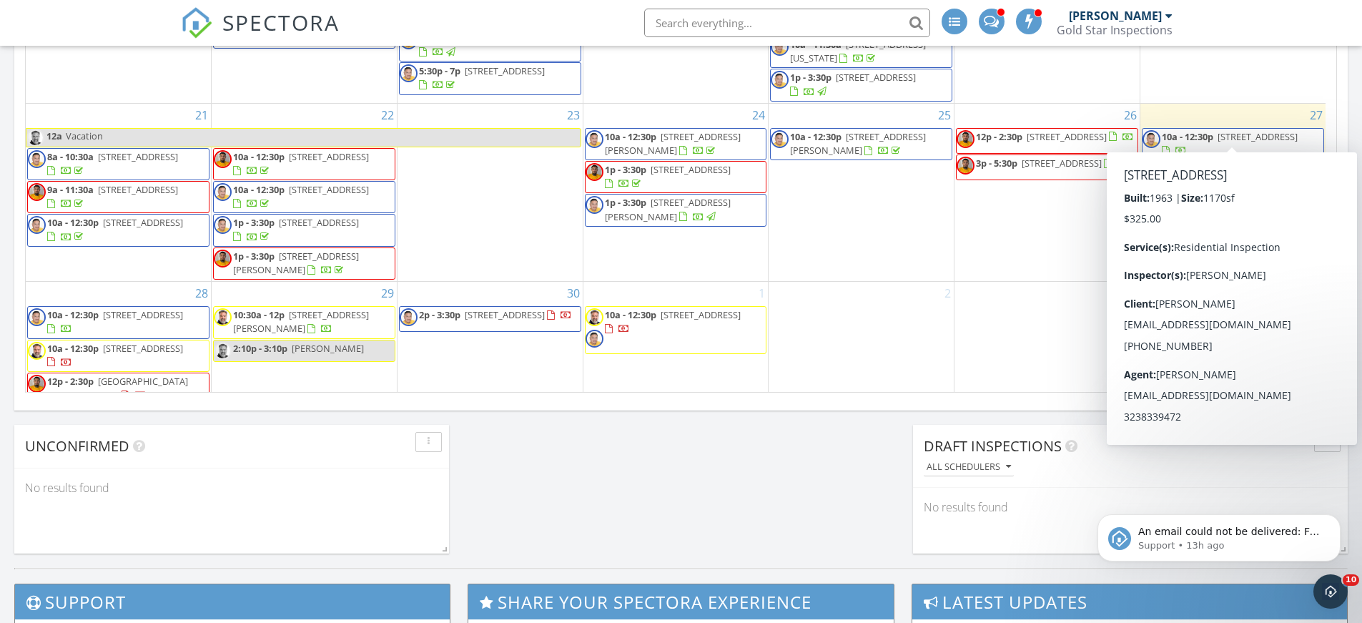
click at [1200, 130] on span "10a - 12:30p" at bounding box center [1187, 136] width 51 height 13
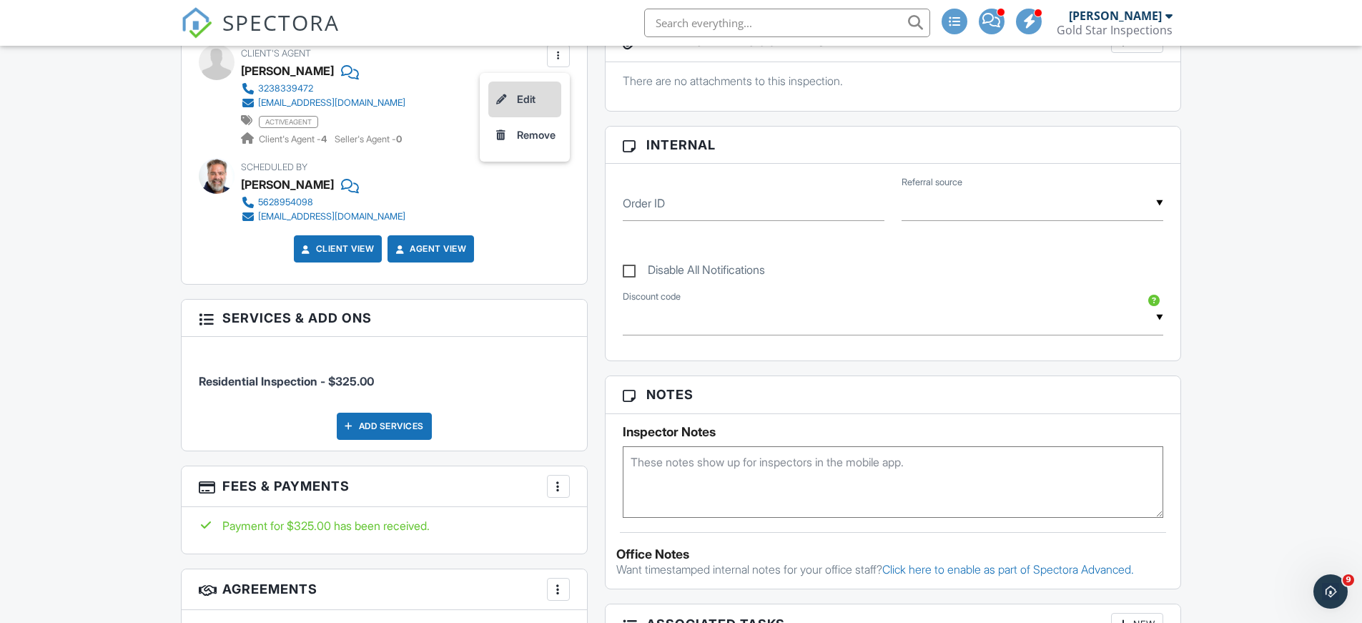
click at [536, 98] on li "Edit" at bounding box center [524, 99] width 73 height 36
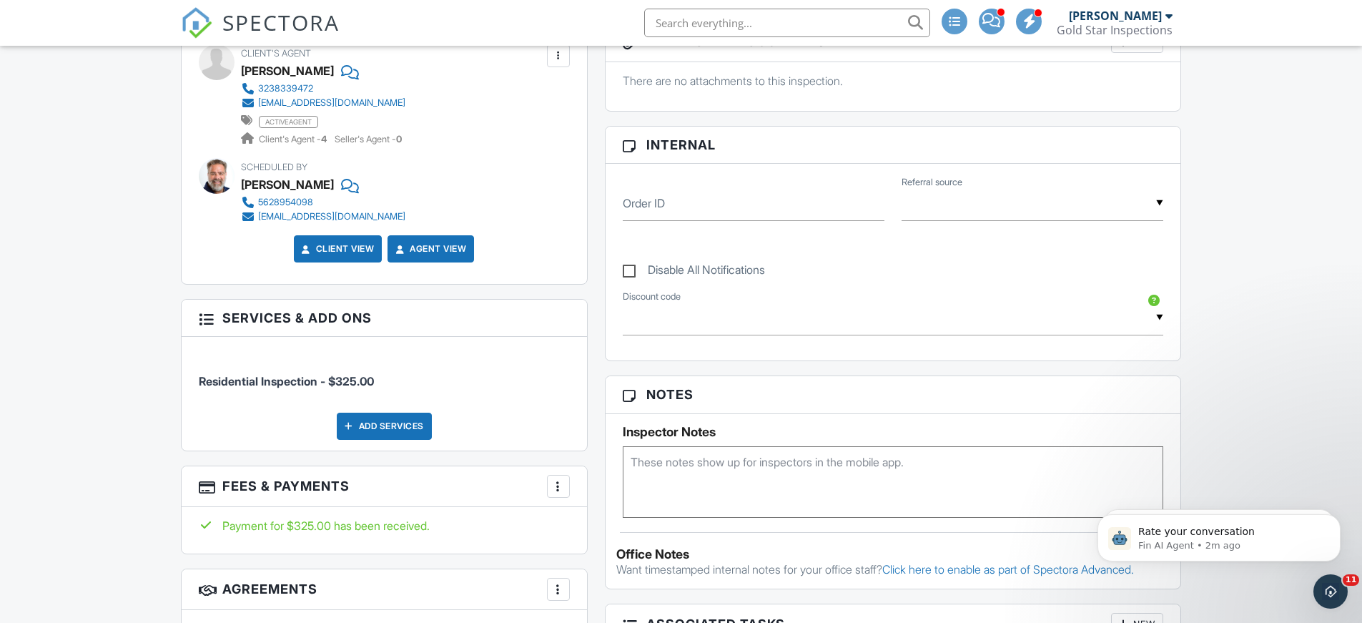
click at [940, 146] on h3 "Internal" at bounding box center [892, 145] width 575 height 37
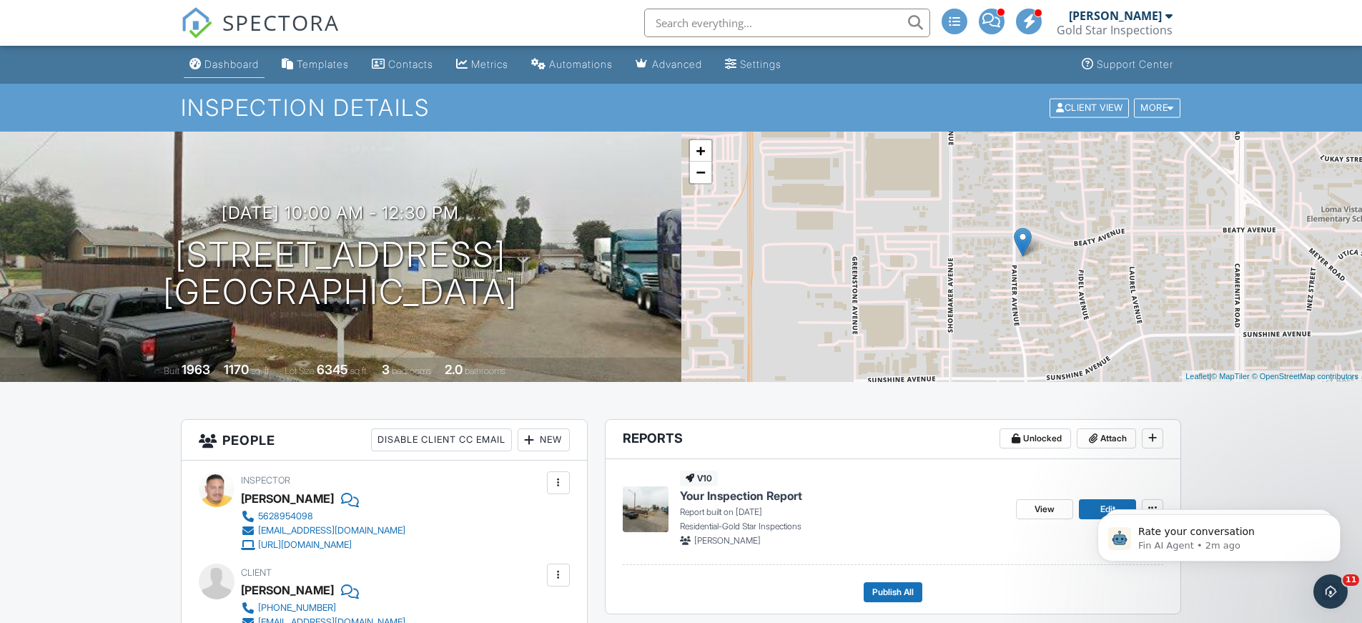
click at [229, 64] on div "Dashboard" at bounding box center [231, 64] width 54 height 12
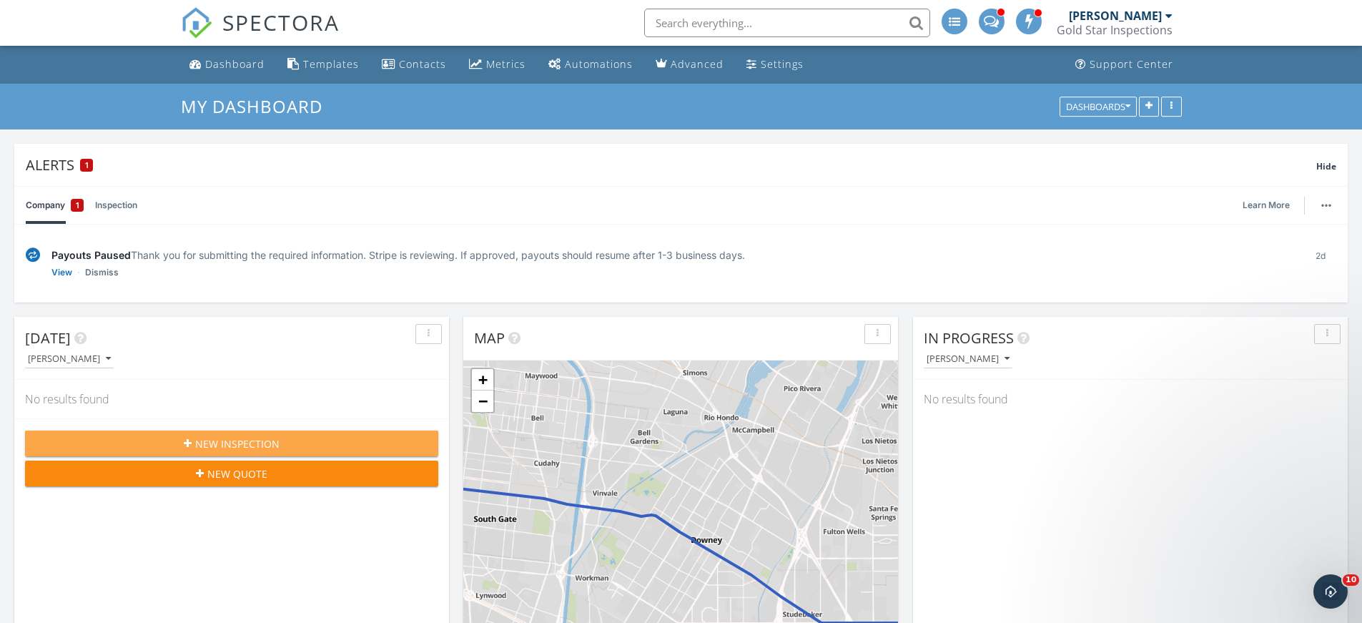
click at [271, 554] on div "Today Joseph Tittelfitz No results found New Inspection New Quote" at bounding box center [231, 524] width 435 height 415
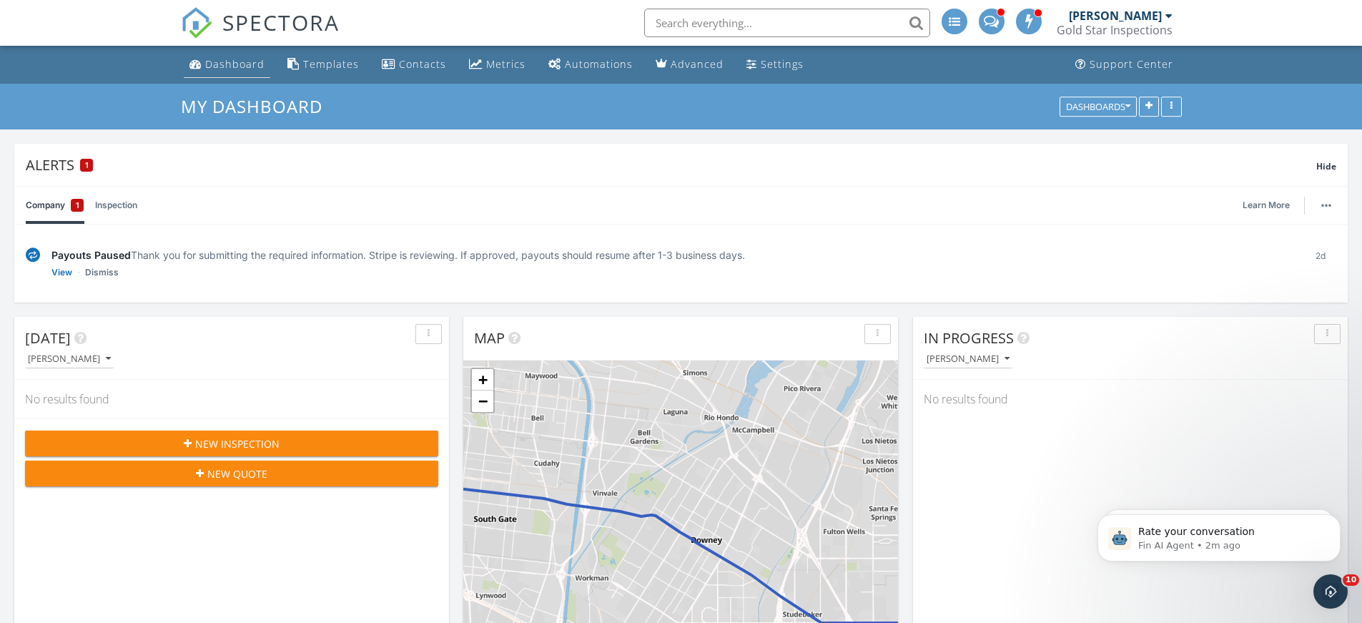
click at [249, 59] on div "Dashboard" at bounding box center [234, 64] width 59 height 14
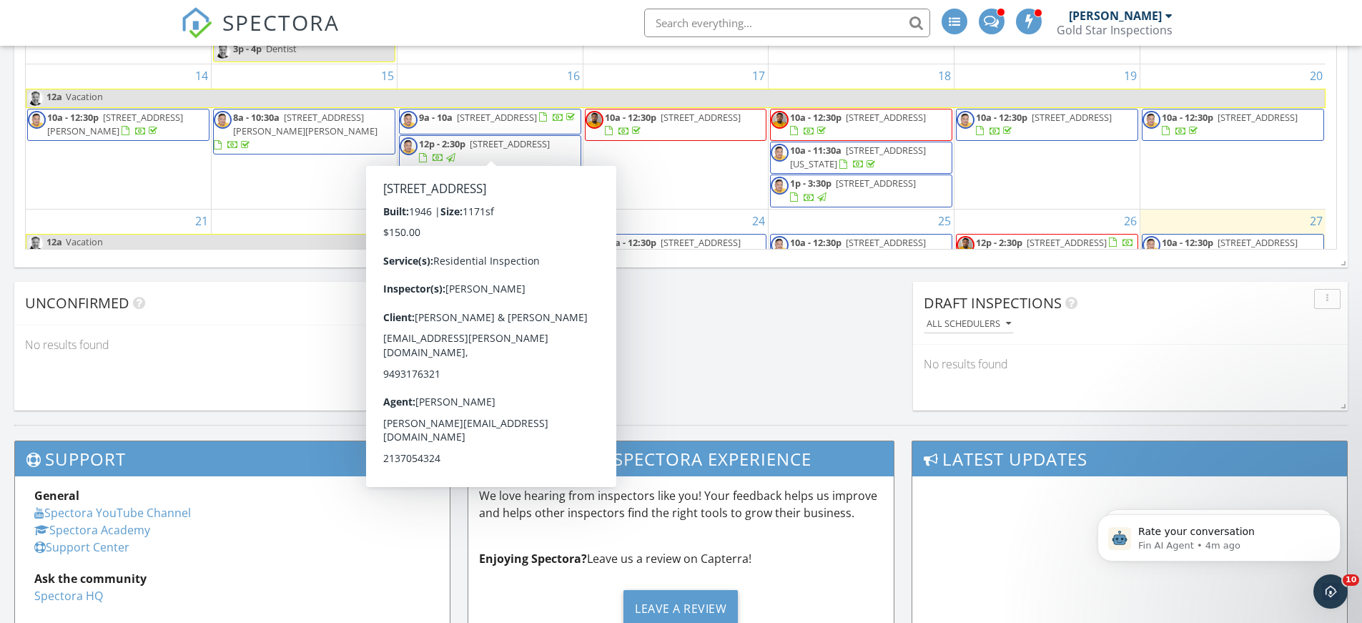
click at [512, 139] on span "3178 Chestnut Ave, Long Beach 90806" at bounding box center [510, 143] width 80 height 13
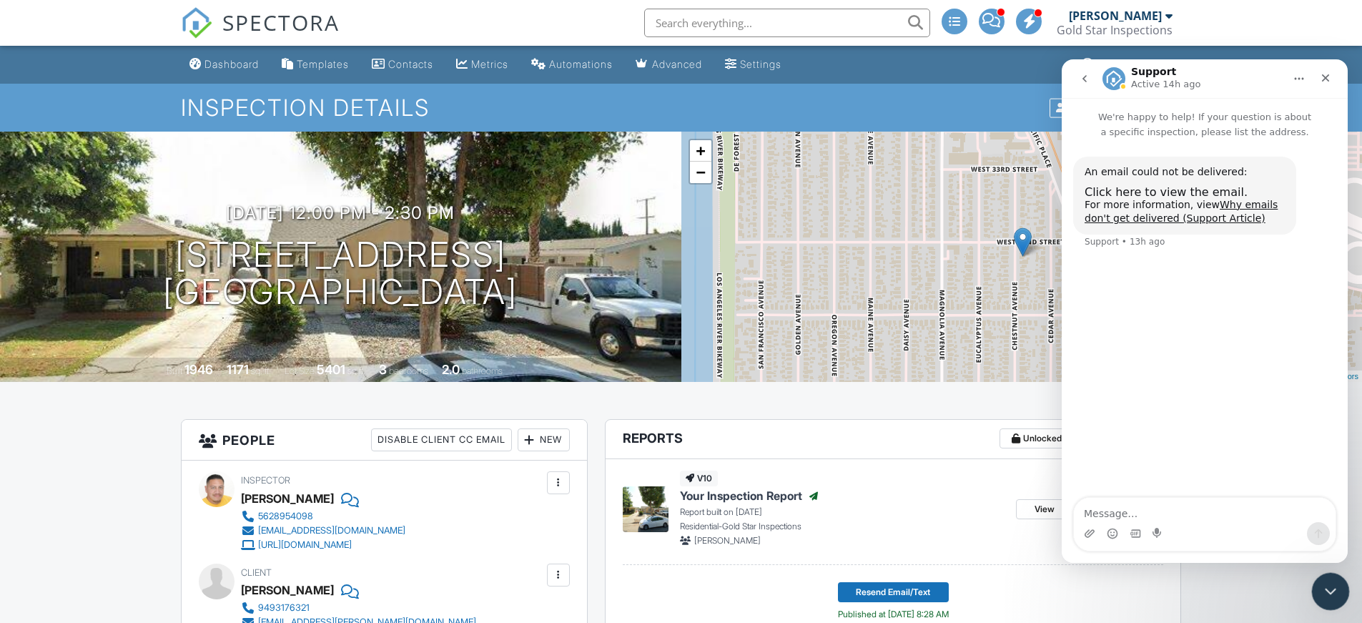
click at [1328, 578] on div "Close Intercom Messenger" at bounding box center [1328, 589] width 34 height 34
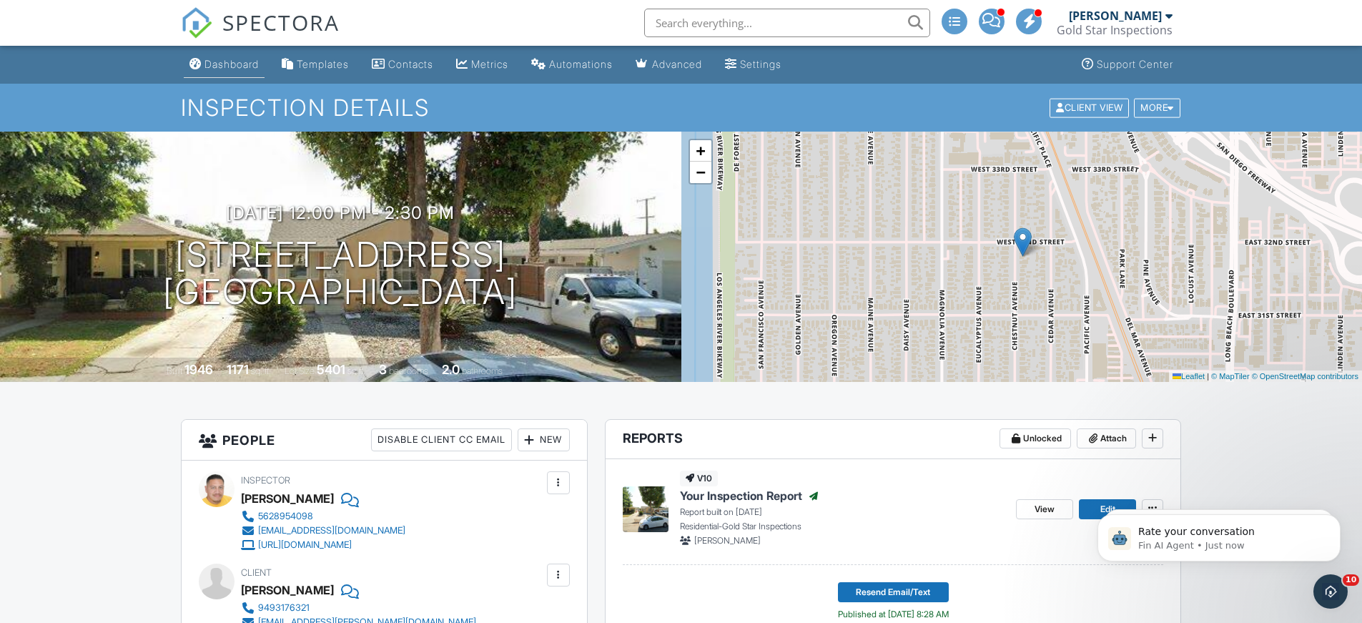
click at [224, 64] on div "Dashboard" at bounding box center [231, 64] width 54 height 12
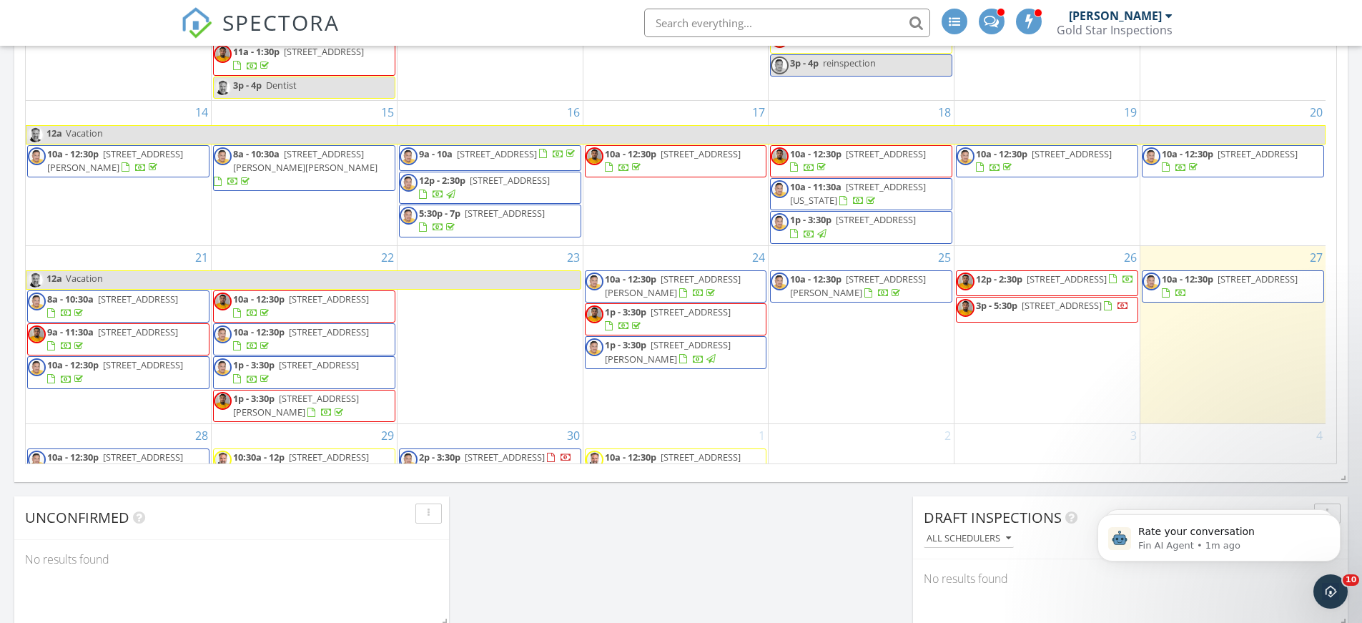
scroll to position [107, 0]
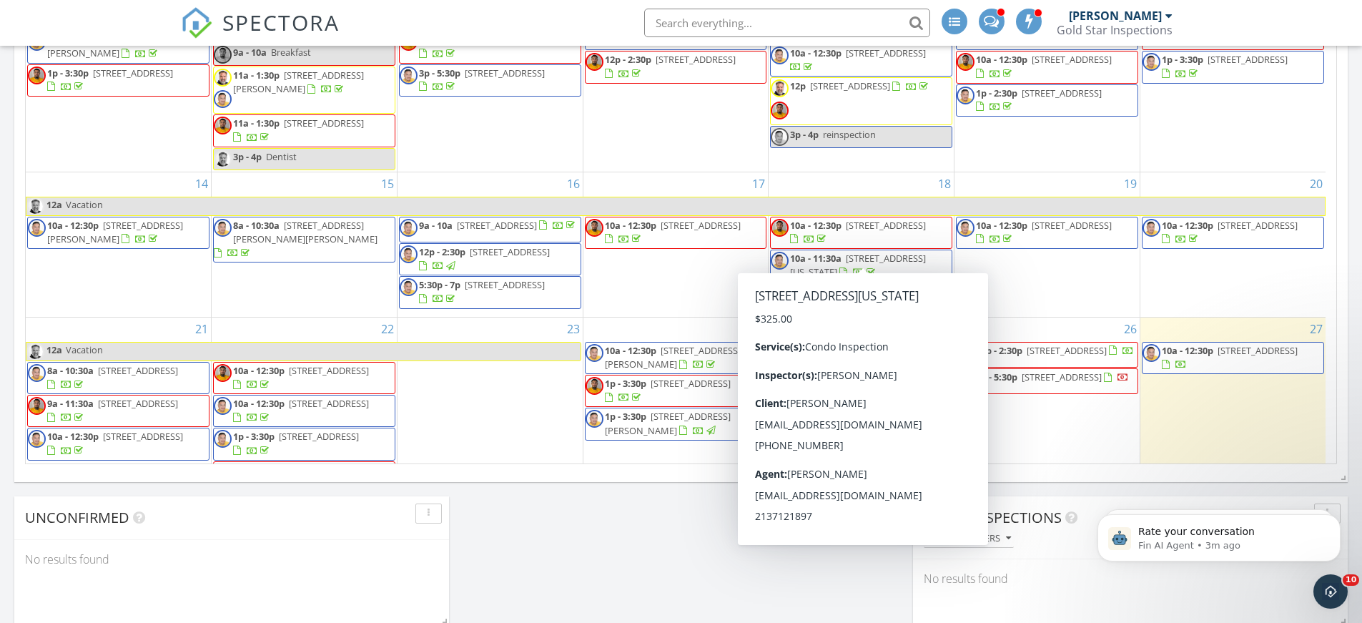
click at [880, 272] on body "SPECTORA [PERSON_NAME] Gold Star Inspections Role: Inspector Change Role Dashbo…" at bounding box center [681, 99] width 1362 height 2127
click at [876, 265] on span at bounding box center [858, 271] width 39 height 13
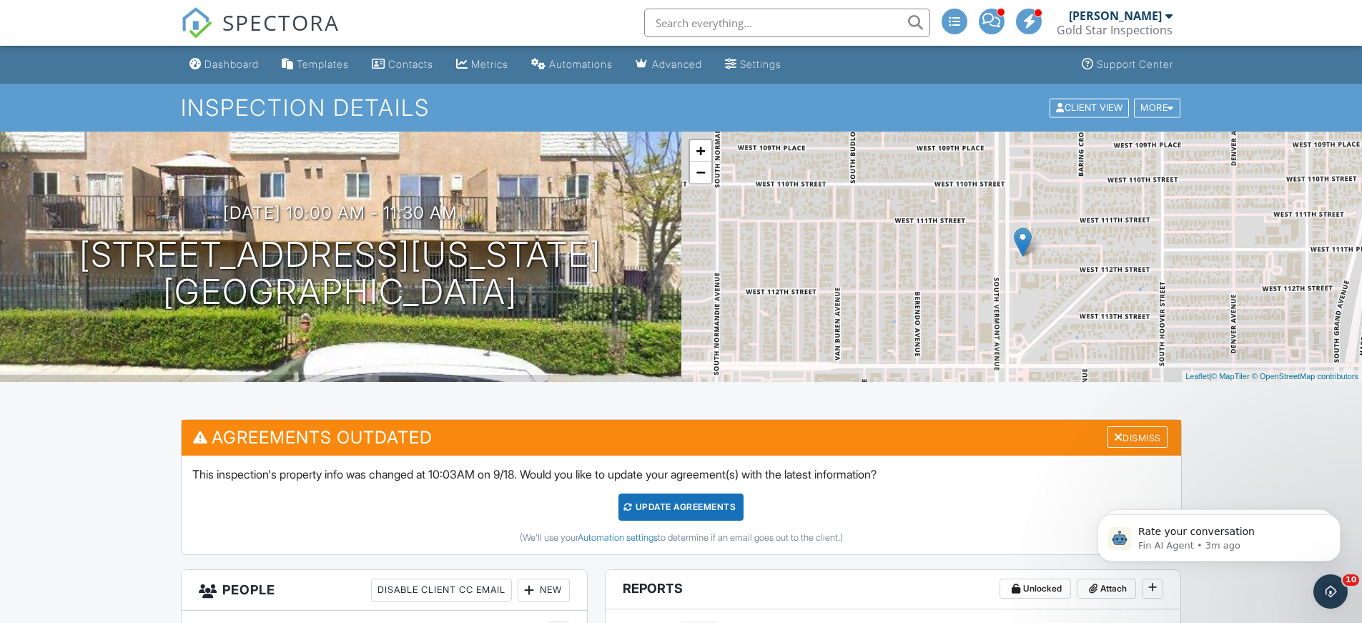
click at [242, 23] on span "SPECTORA" at bounding box center [280, 22] width 117 height 30
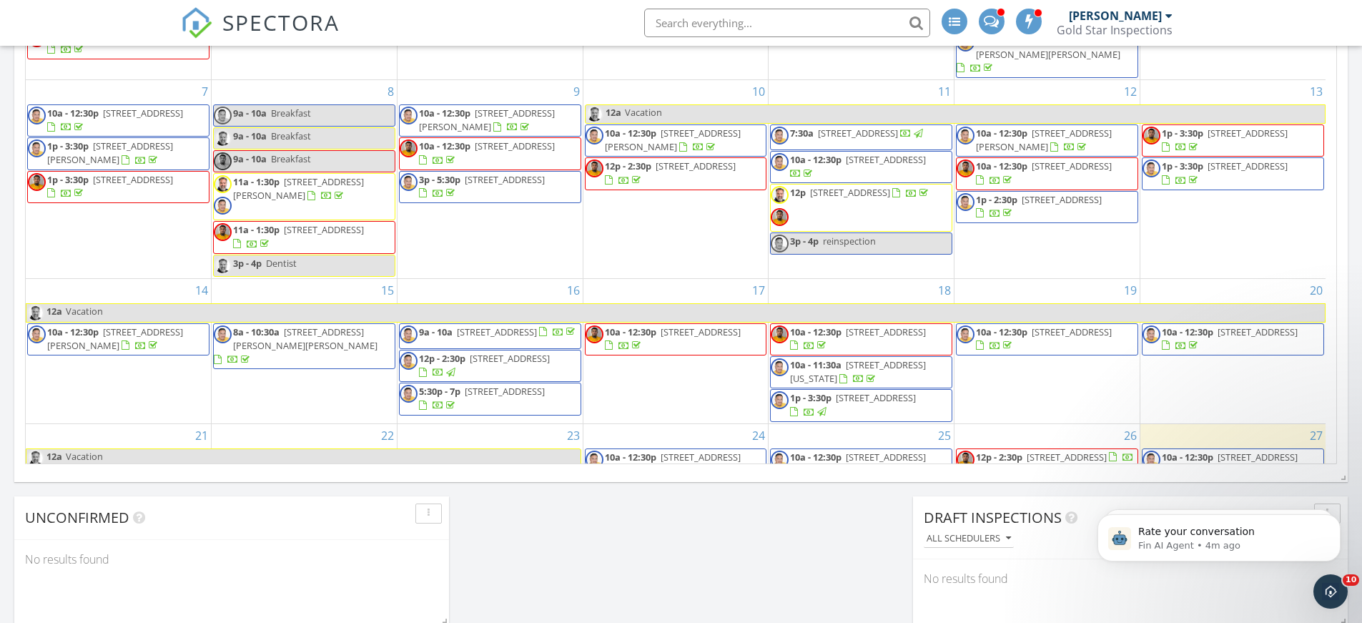
scroll to position [143, 0]
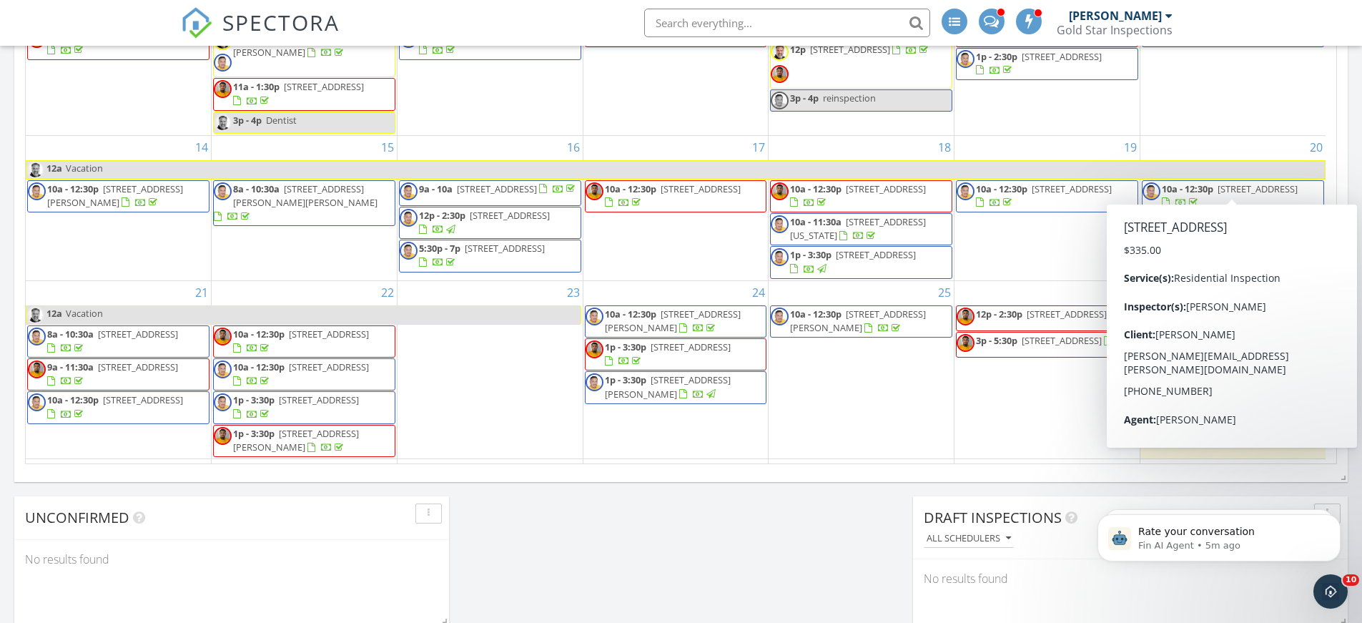
click at [1242, 182] on span "2641 20 Grand St, Perris 92571" at bounding box center [1257, 188] width 80 height 13
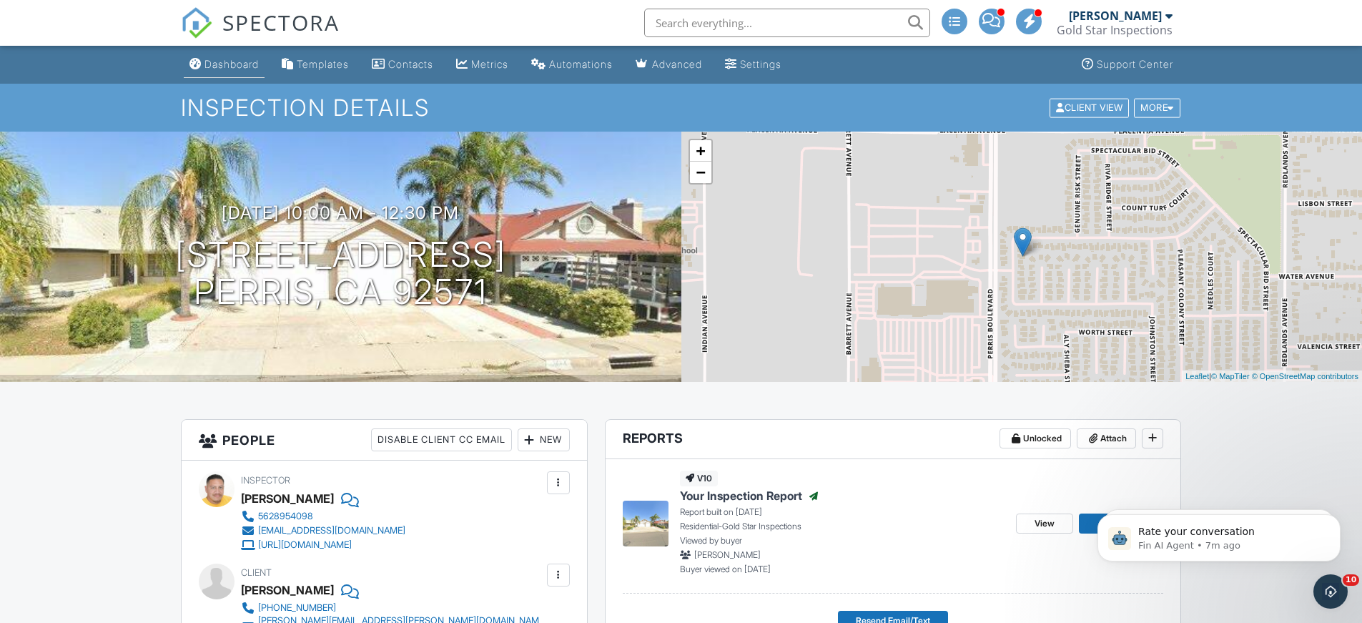
click at [237, 63] on div "Dashboard" at bounding box center [231, 64] width 54 height 12
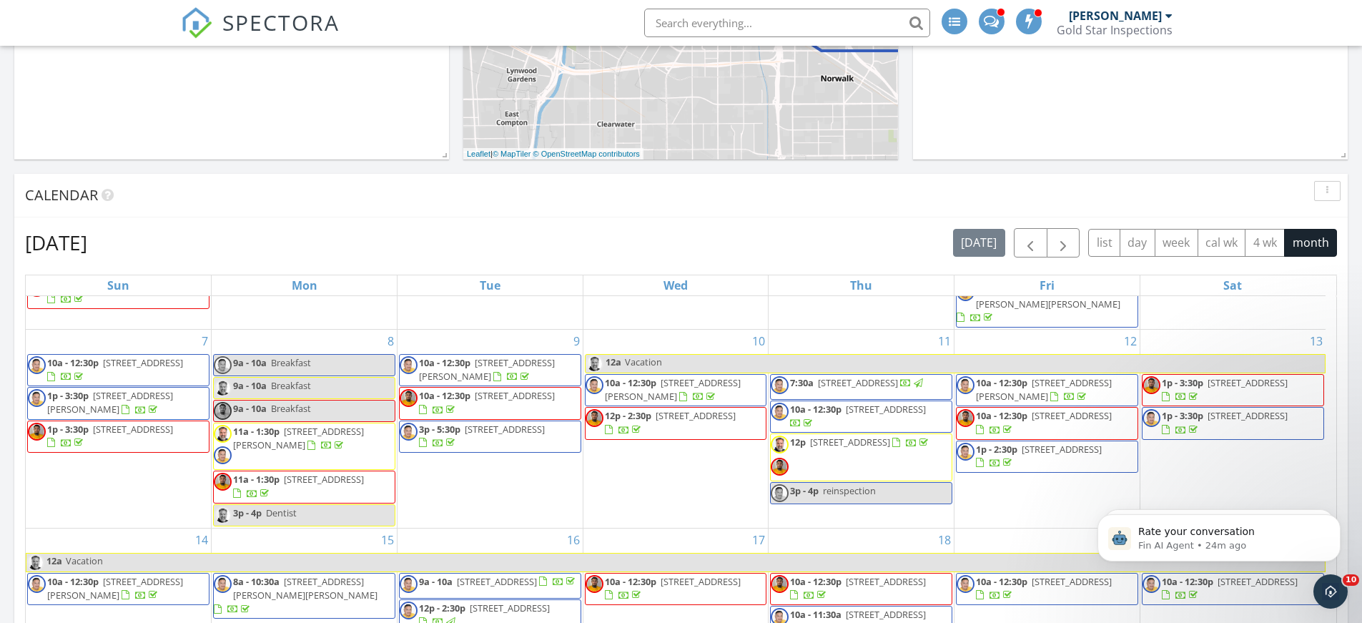
scroll to position [214, 0]
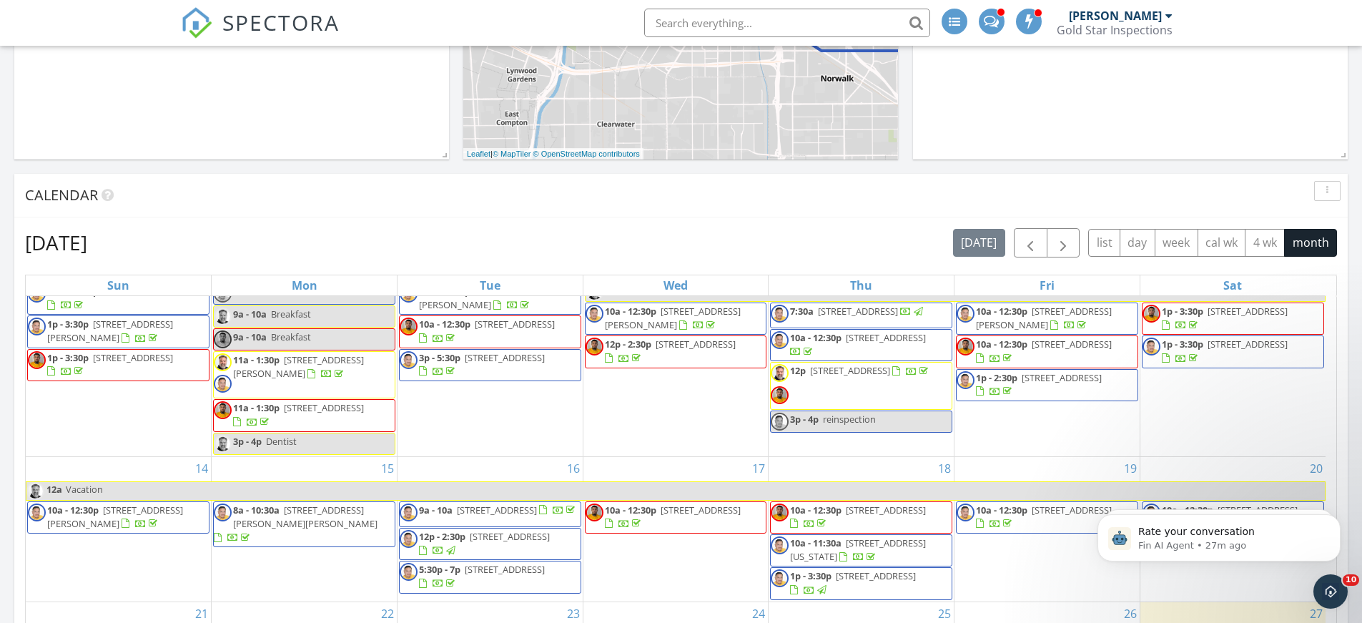
click at [294, 401] on span "[STREET_ADDRESS]" at bounding box center [324, 407] width 80 height 13
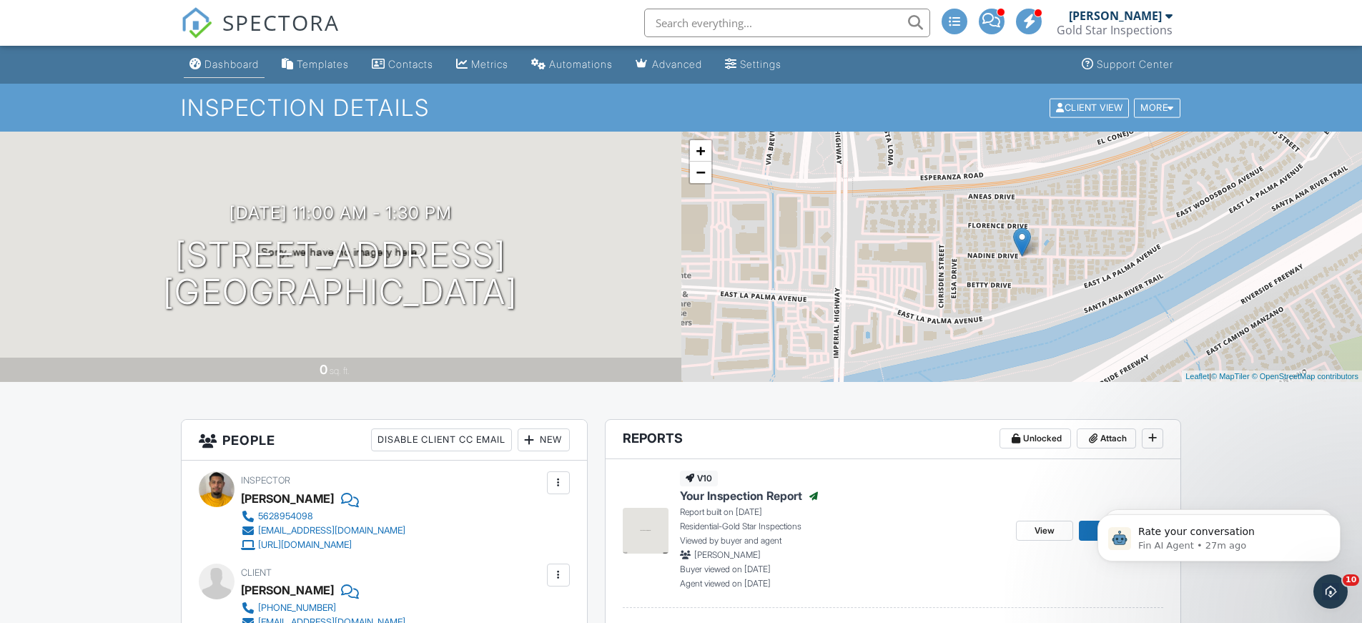
click at [237, 65] on div "Dashboard" at bounding box center [231, 64] width 54 height 12
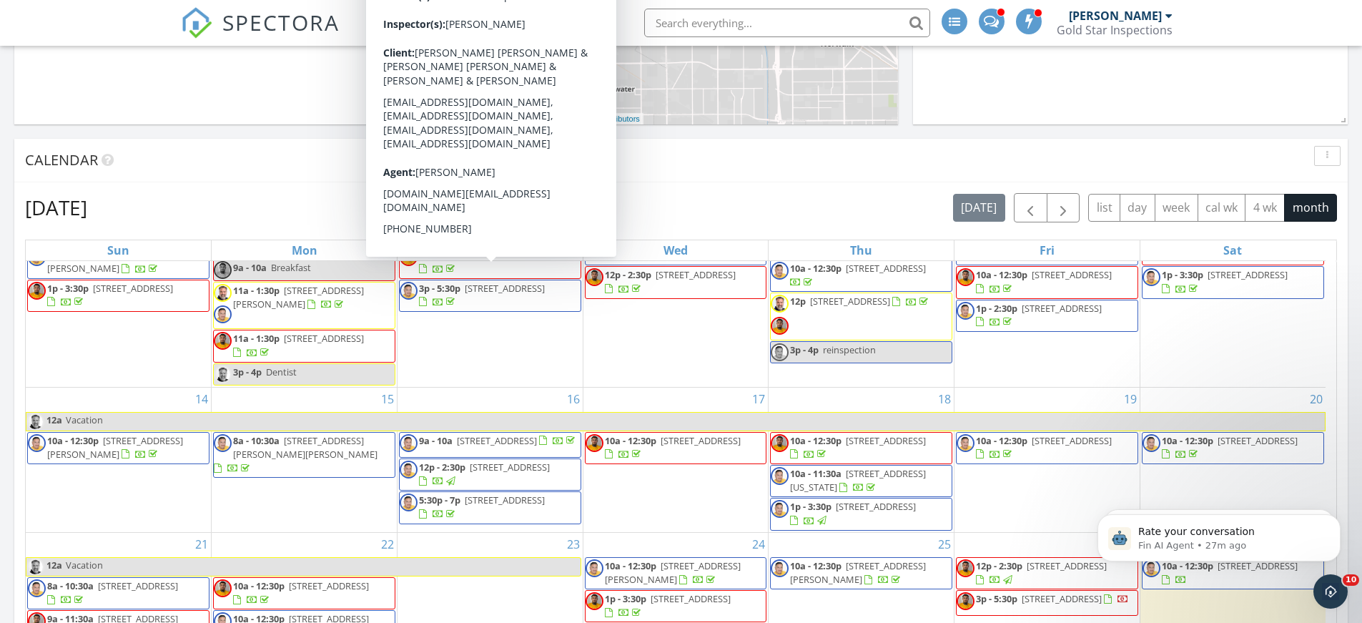
scroll to position [177, 0]
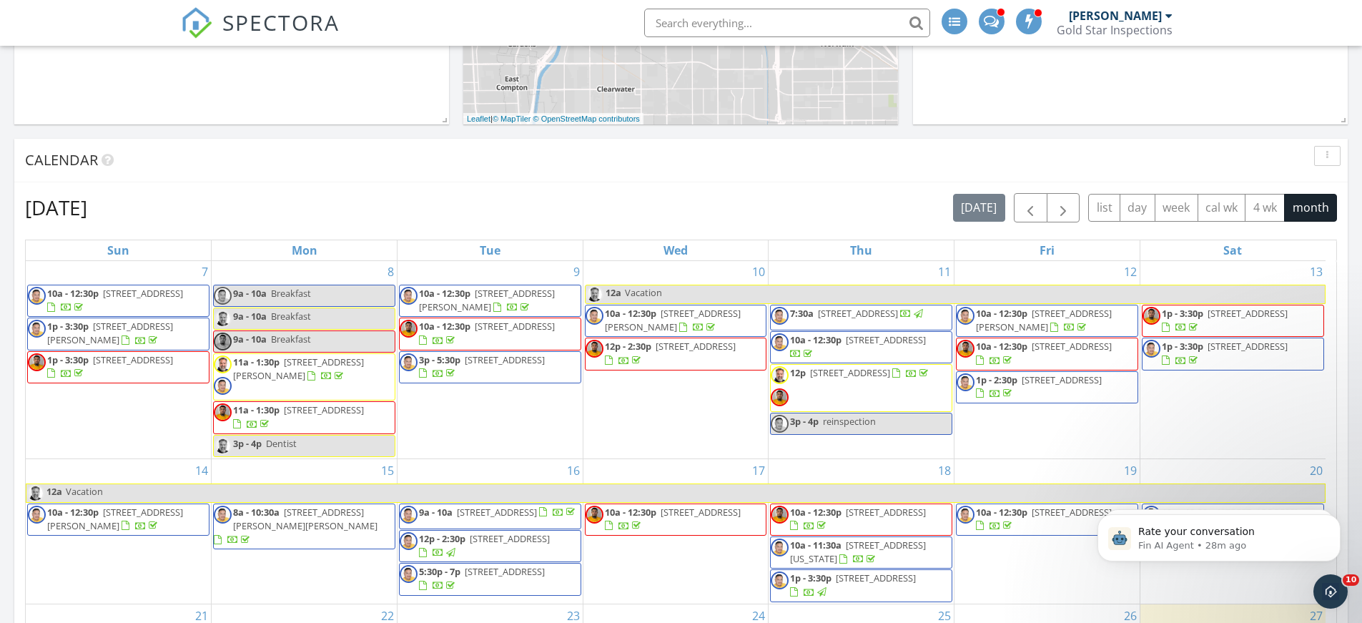
click at [457, 367] on div at bounding box center [438, 374] width 39 height 14
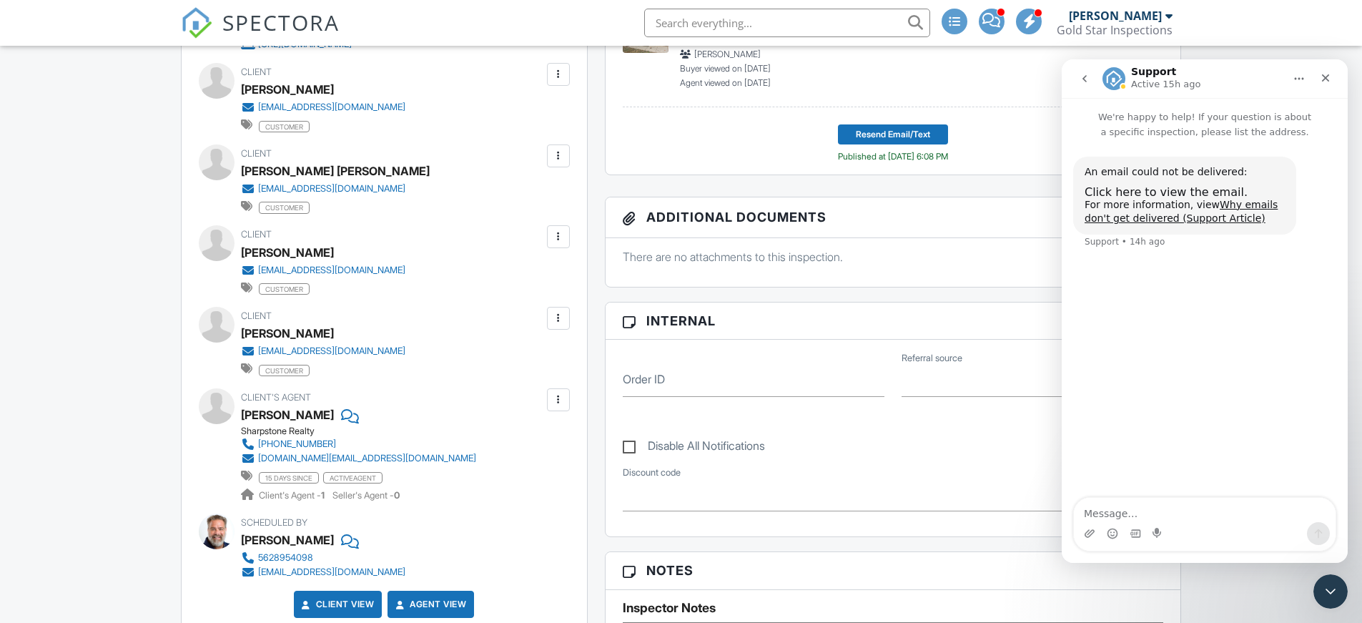
scroll to position [572, 0]
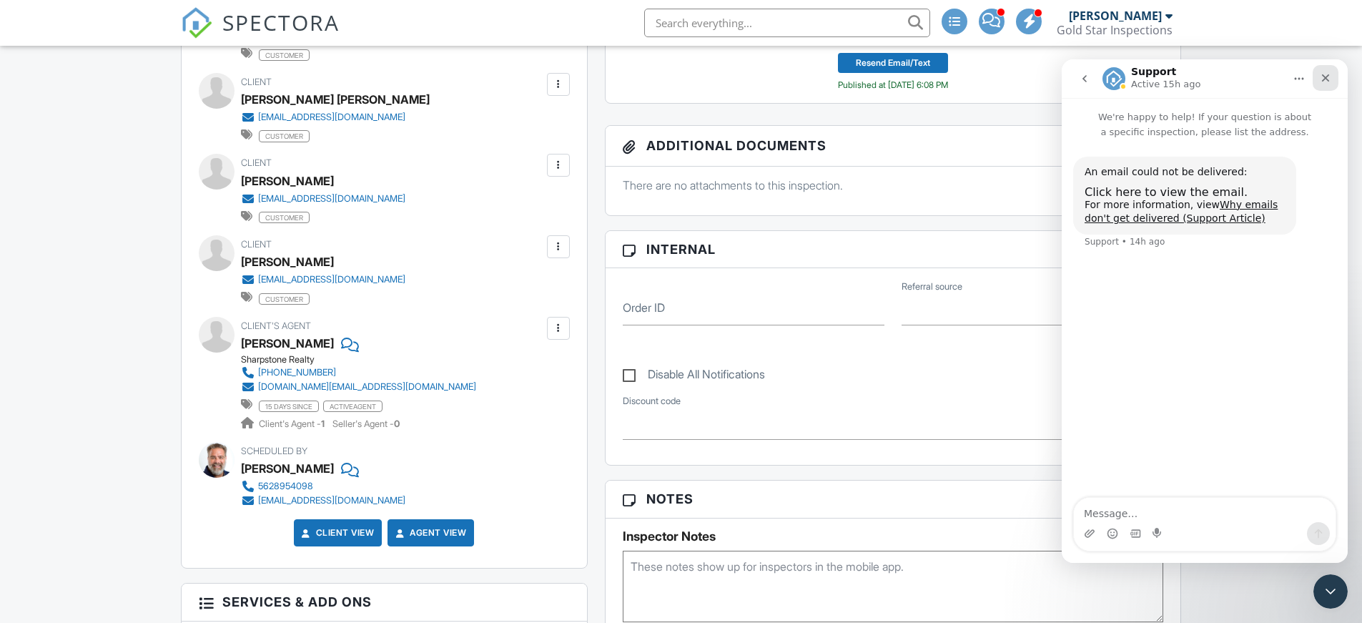
click at [1322, 74] on icon "Close" at bounding box center [1325, 77] width 11 height 11
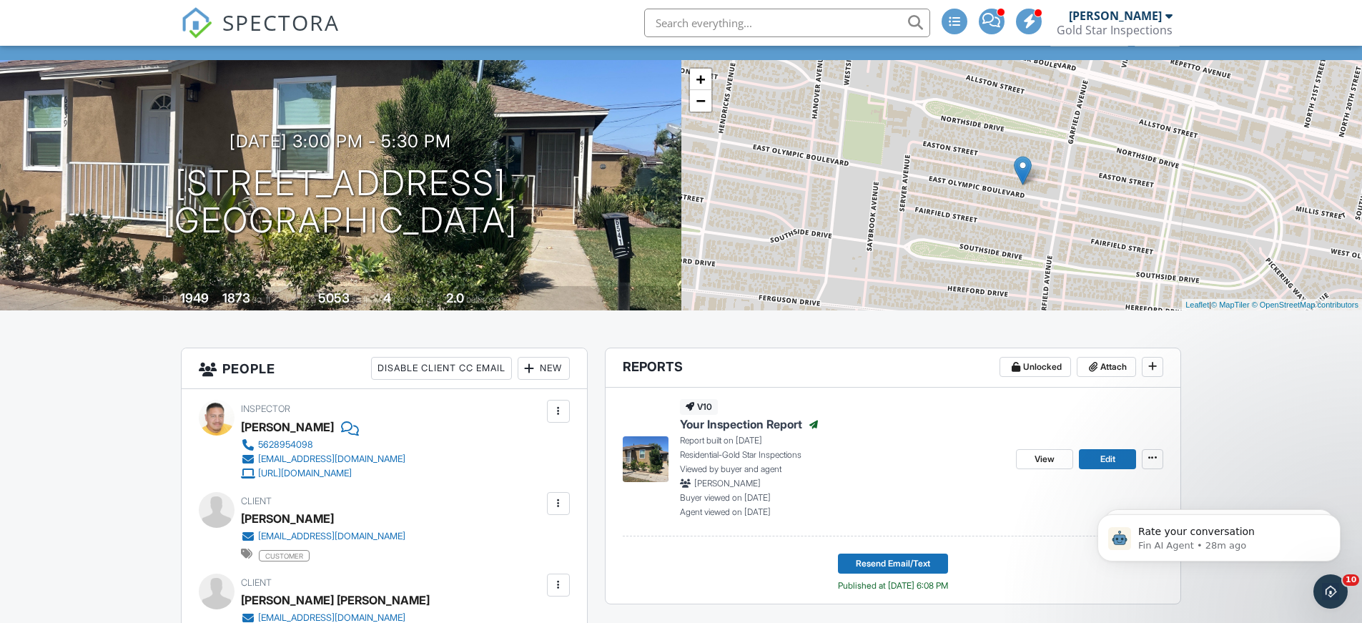
scroll to position [0, 0]
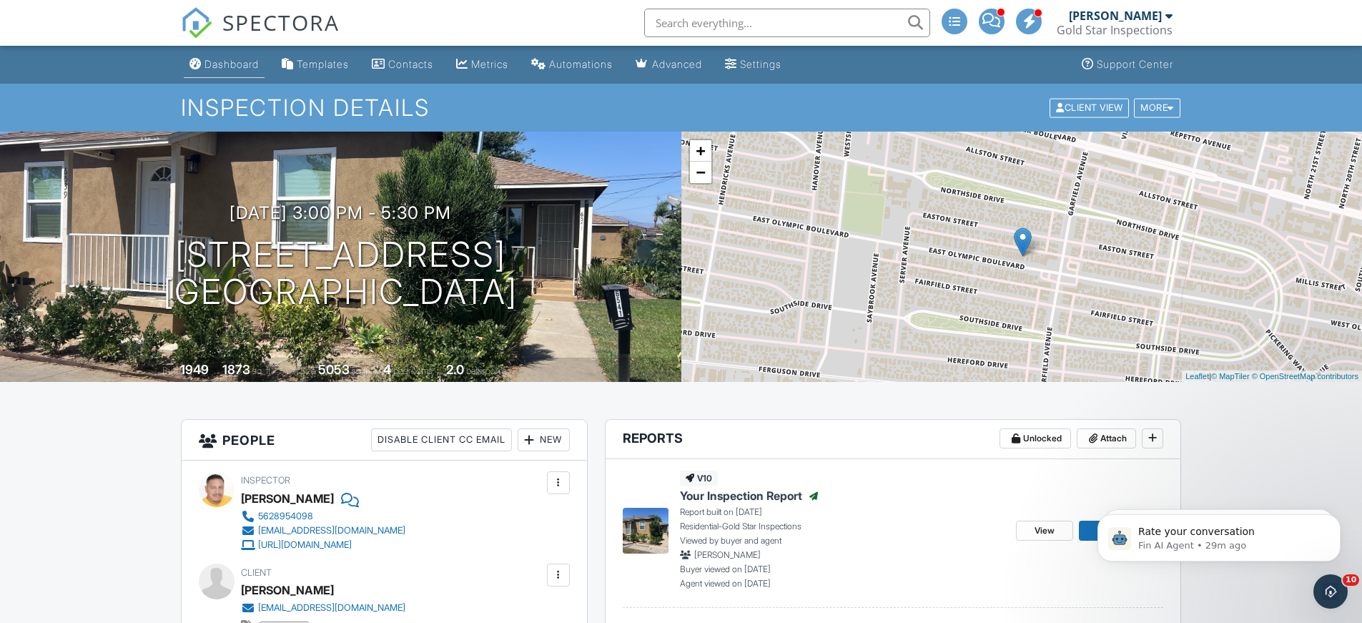
click at [235, 62] on div "Dashboard" at bounding box center [231, 64] width 54 height 12
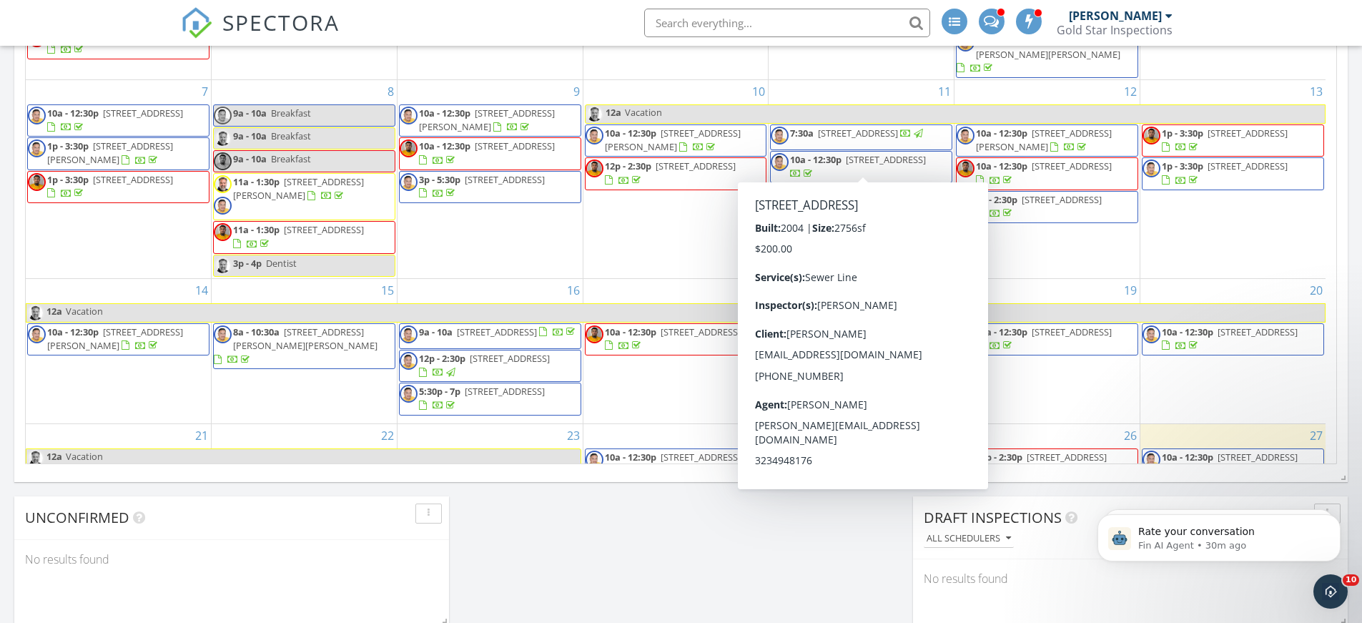
scroll to position [821, 0]
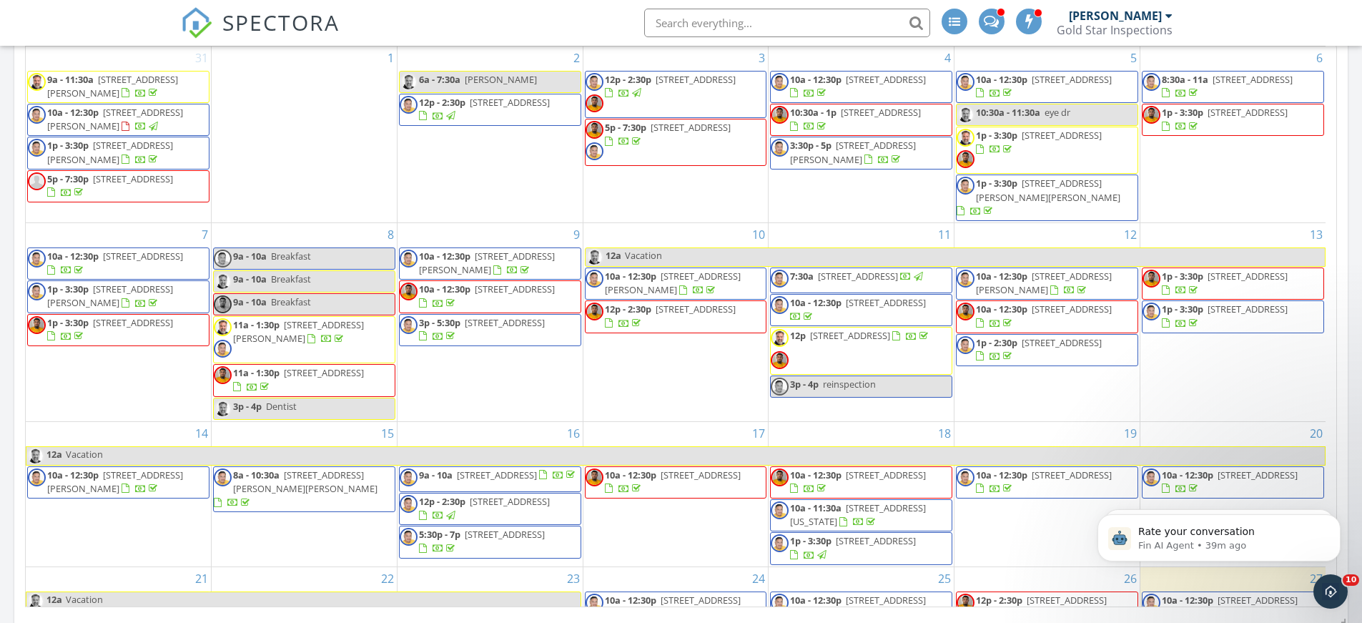
click at [736, 26] on input "text" at bounding box center [787, 23] width 286 height 29
click at [763, 13] on input "gaithwaite" at bounding box center [787, 23] width 286 height 29
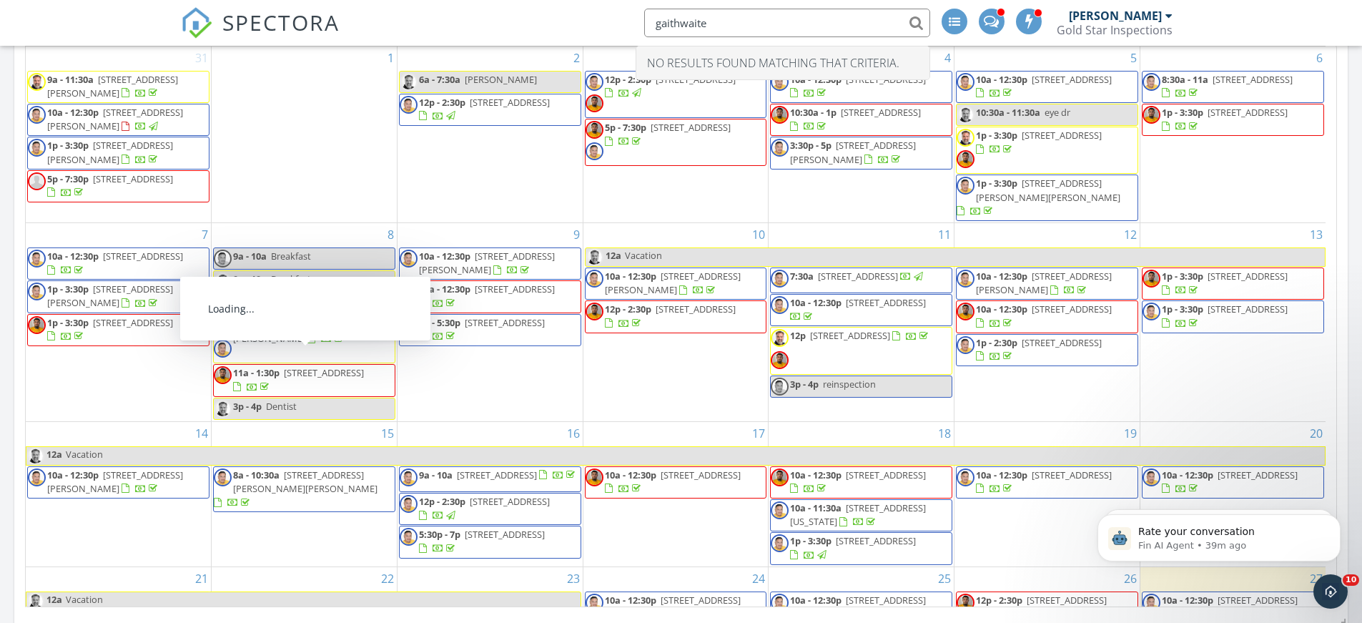
click at [330, 332] on div at bounding box center [326, 339] width 39 height 14
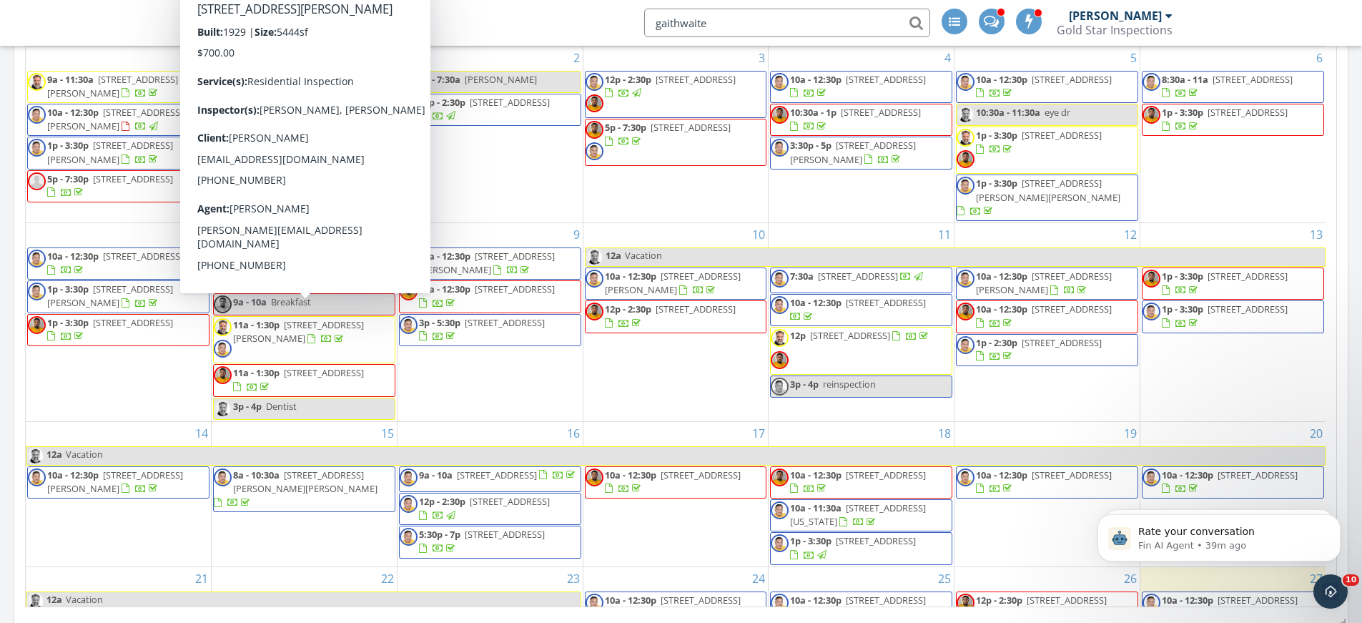
type input "gaithwaite"
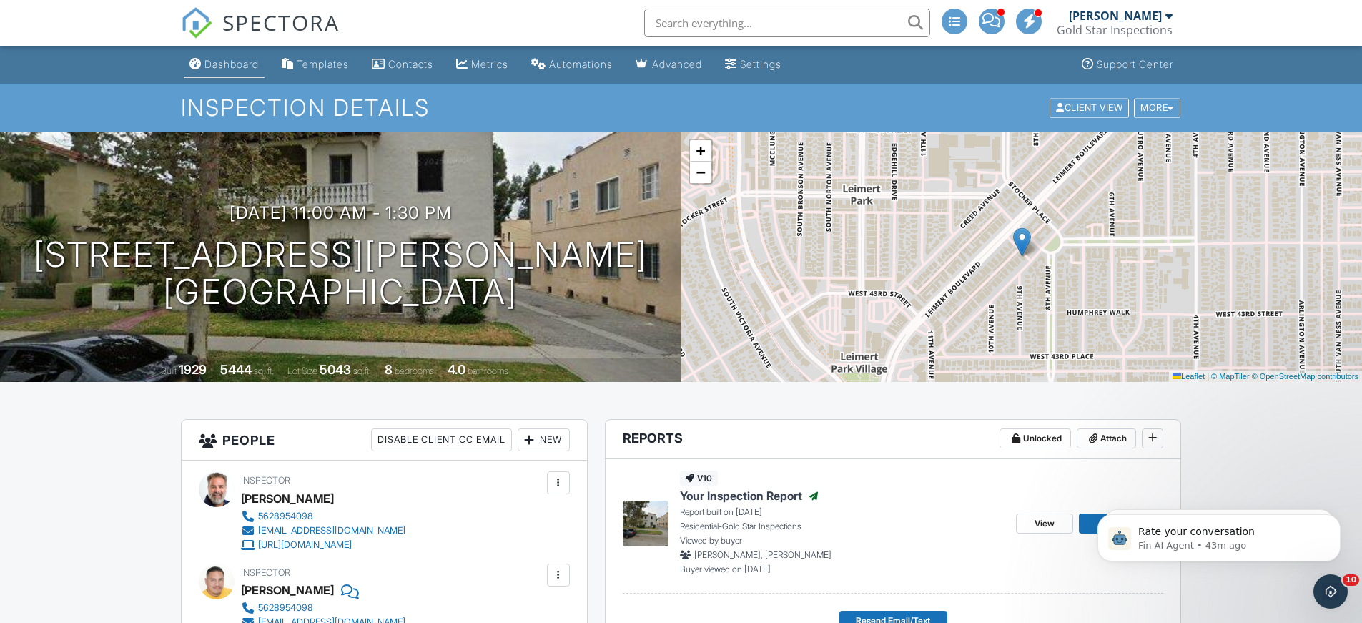
click at [229, 60] on div "Dashboard" at bounding box center [231, 64] width 54 height 12
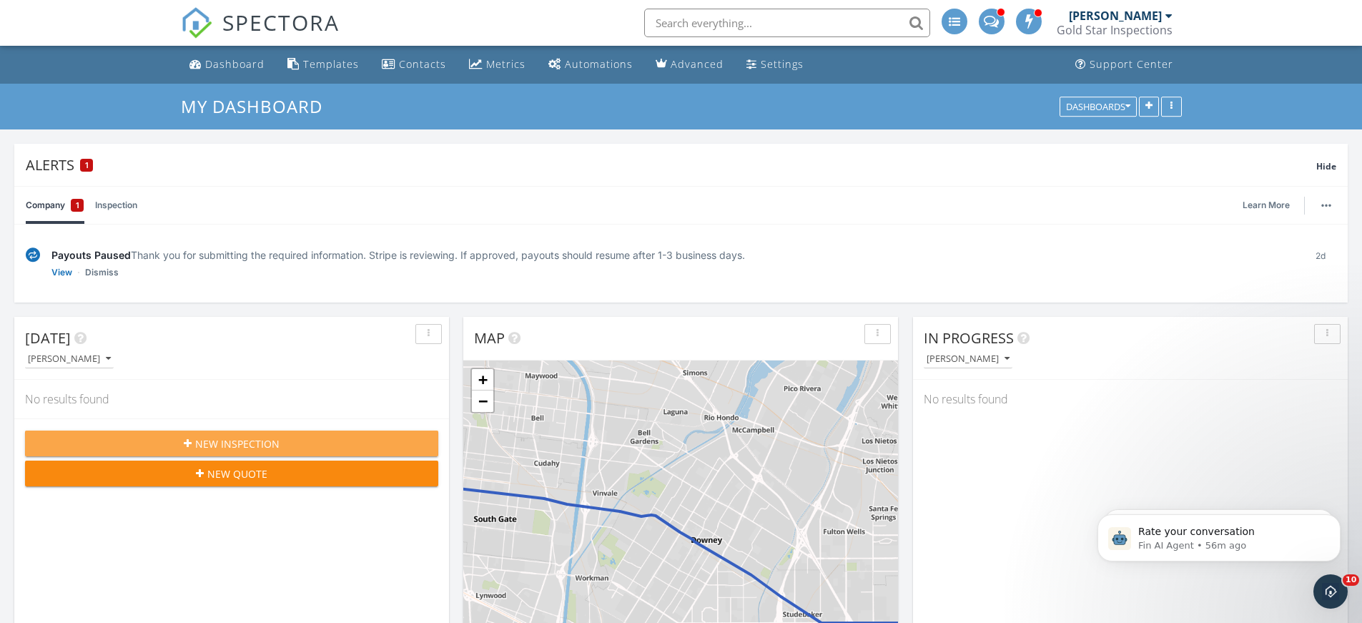
click at [380, 450] on div "New Inspection" at bounding box center [231, 443] width 390 height 15
